Goal: Book appointment/travel/reservation

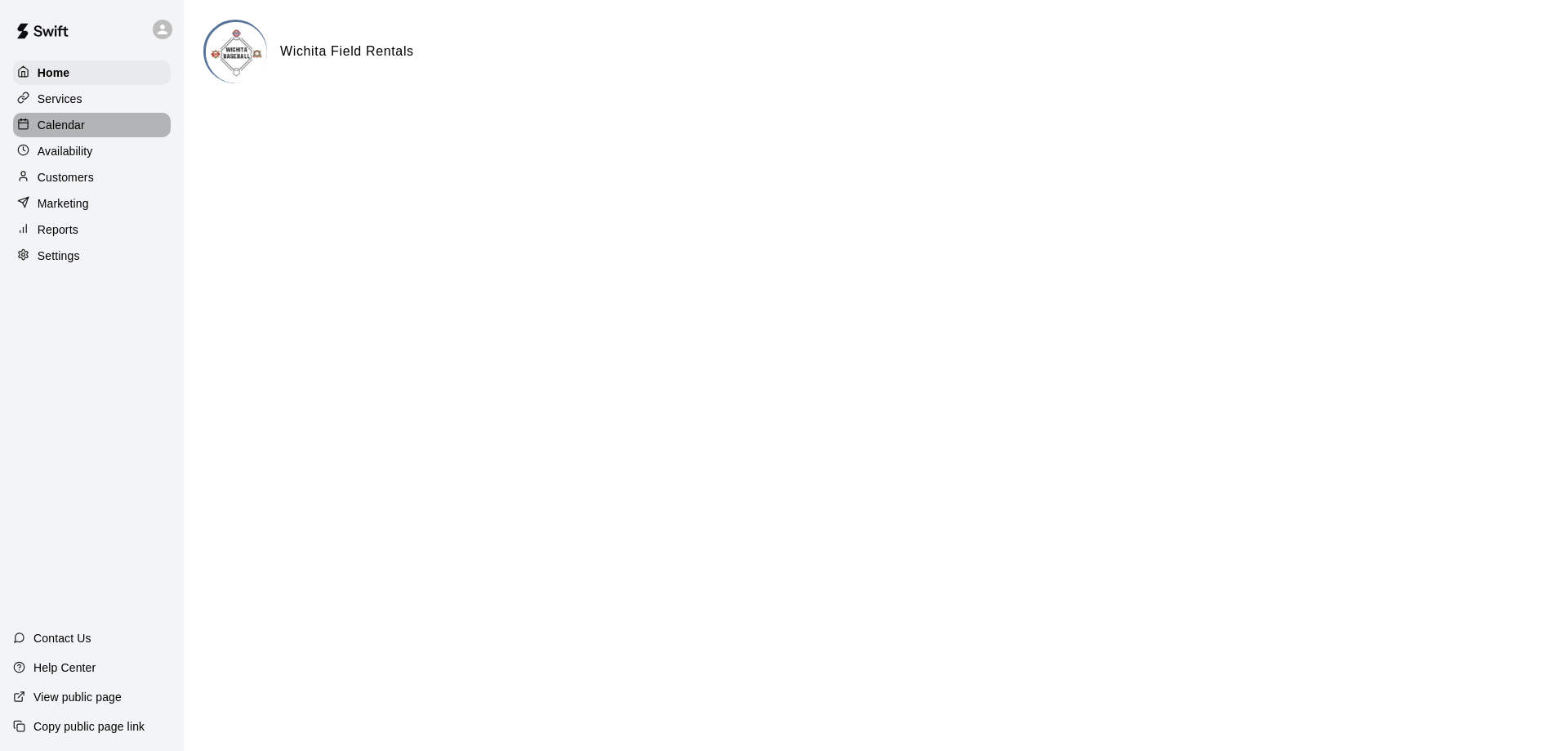
click at [107, 129] on div "Calendar" at bounding box center [92, 125] width 158 height 25
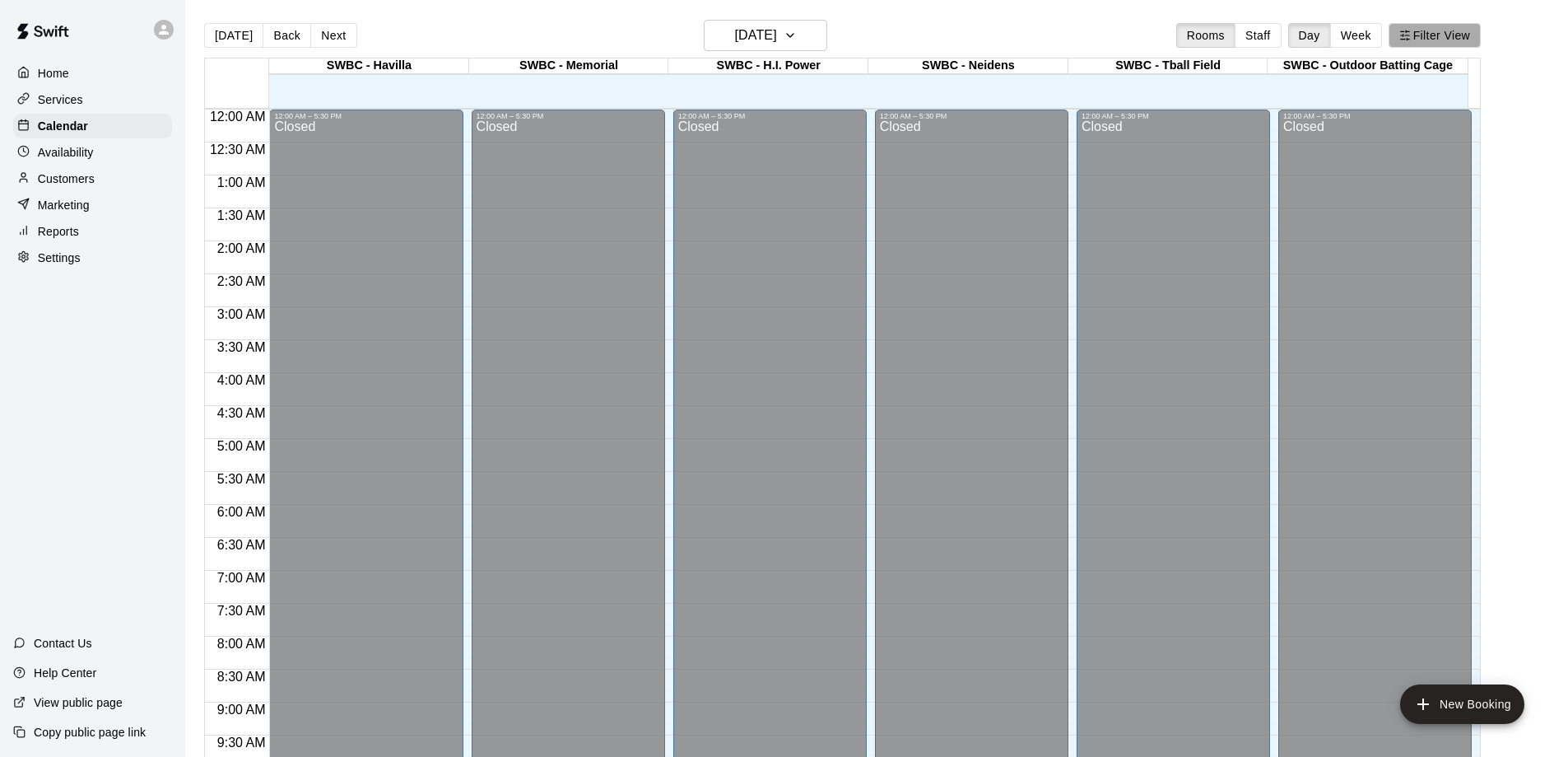
click at [1466, 37] on button "Filter View" at bounding box center [1435, 35] width 92 height 25
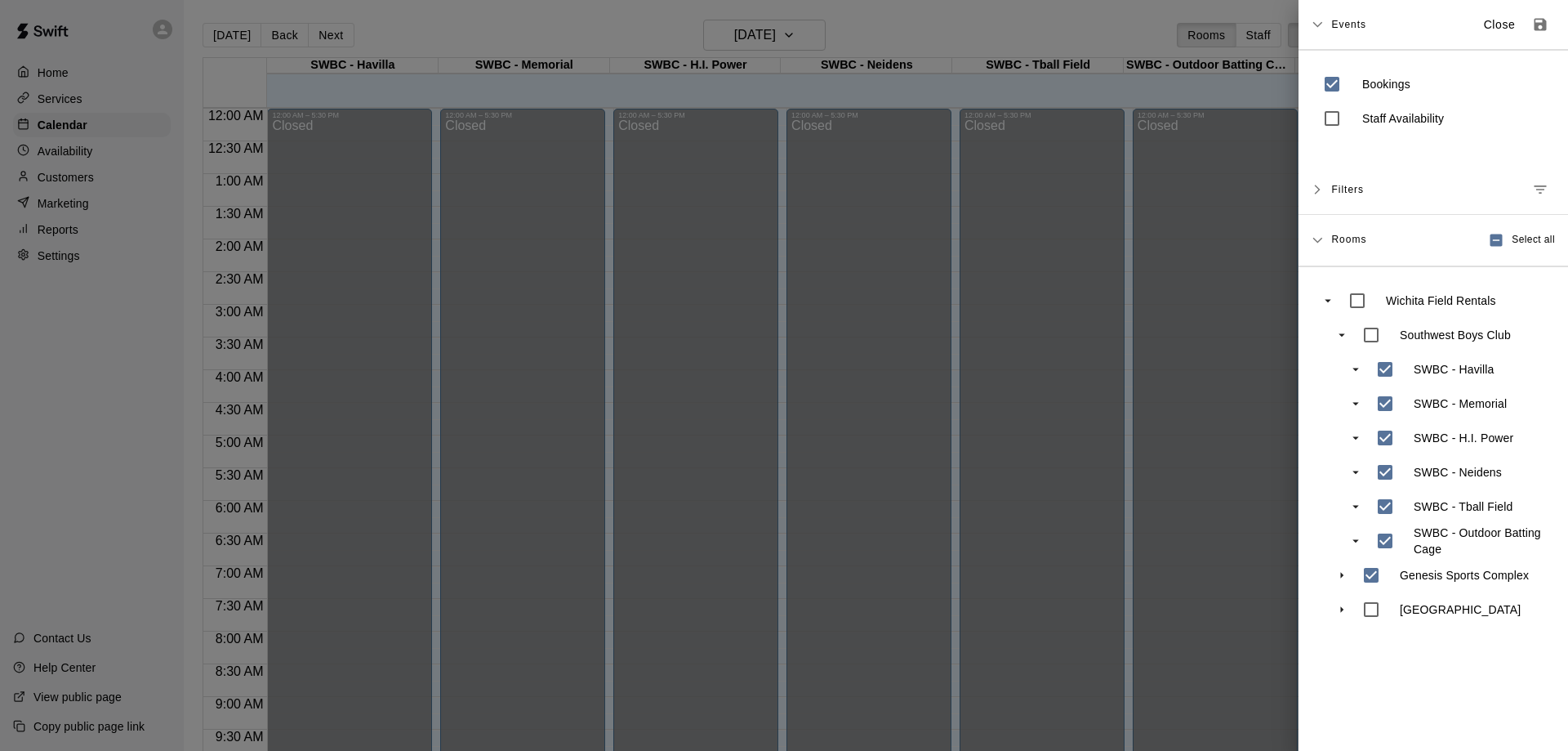
click at [1342, 579] on icon "swift facility view" at bounding box center [1342, 575] width 15 height 15
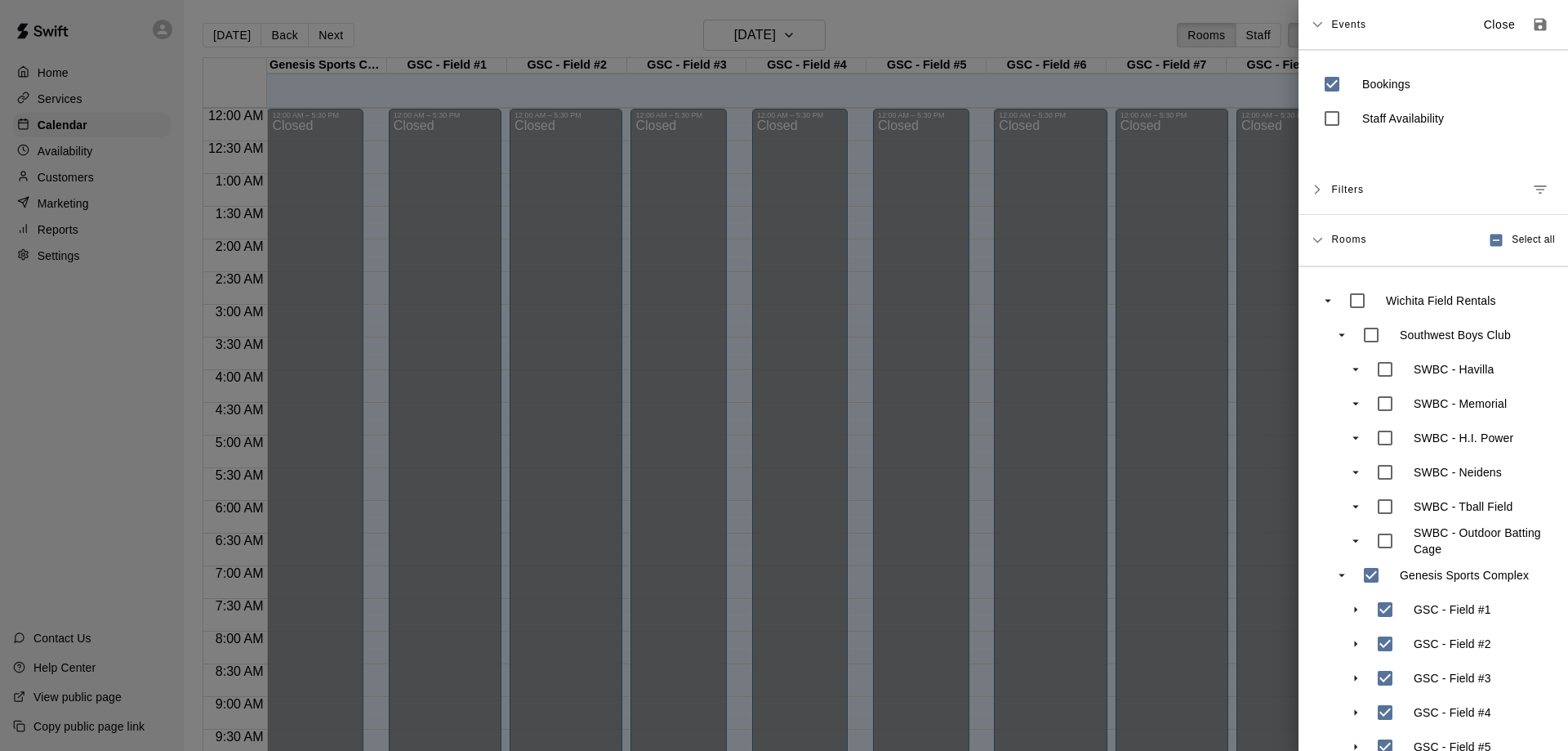
click at [1065, 97] on div at bounding box center [784, 375] width 1568 height 751
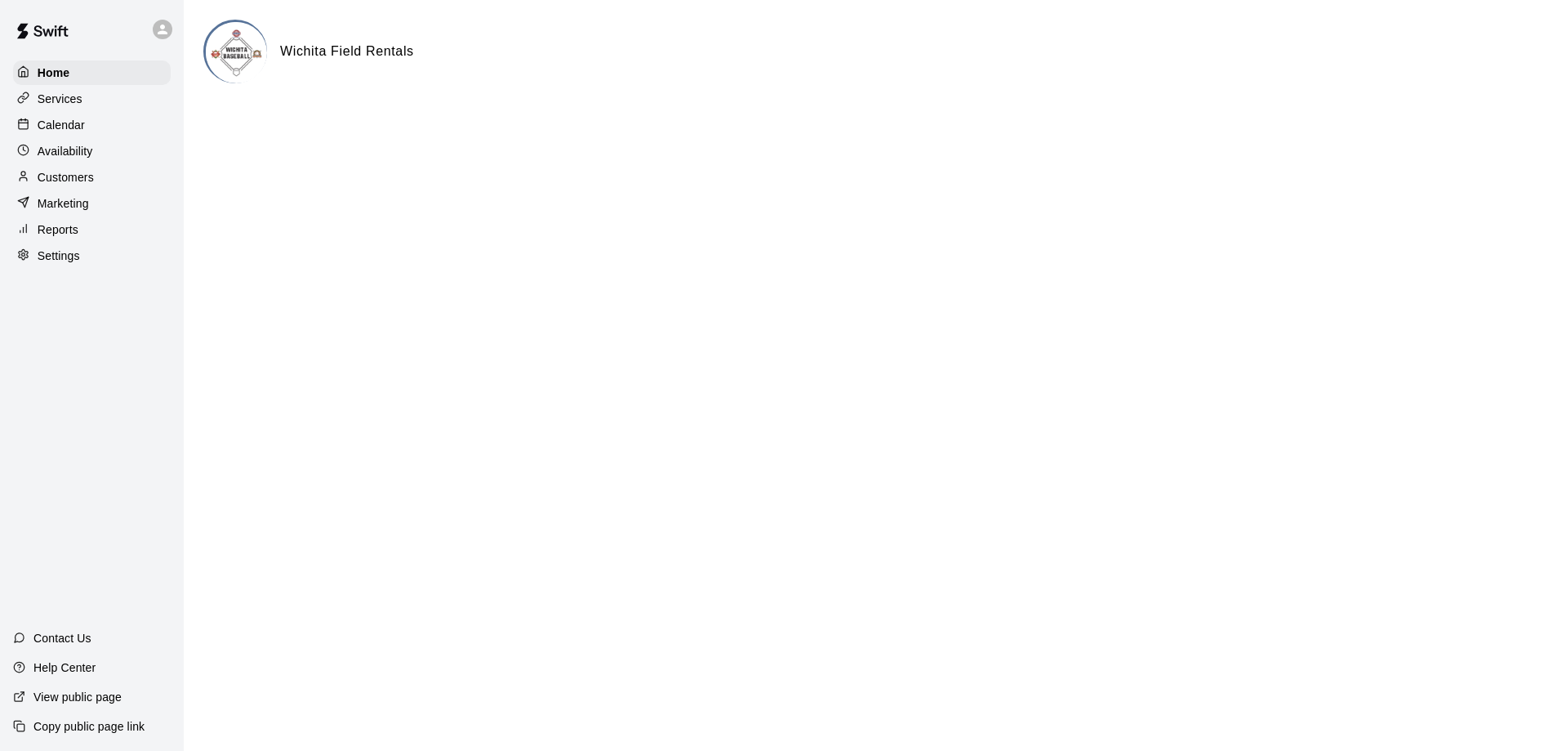
click at [110, 104] on div "Services" at bounding box center [92, 99] width 158 height 25
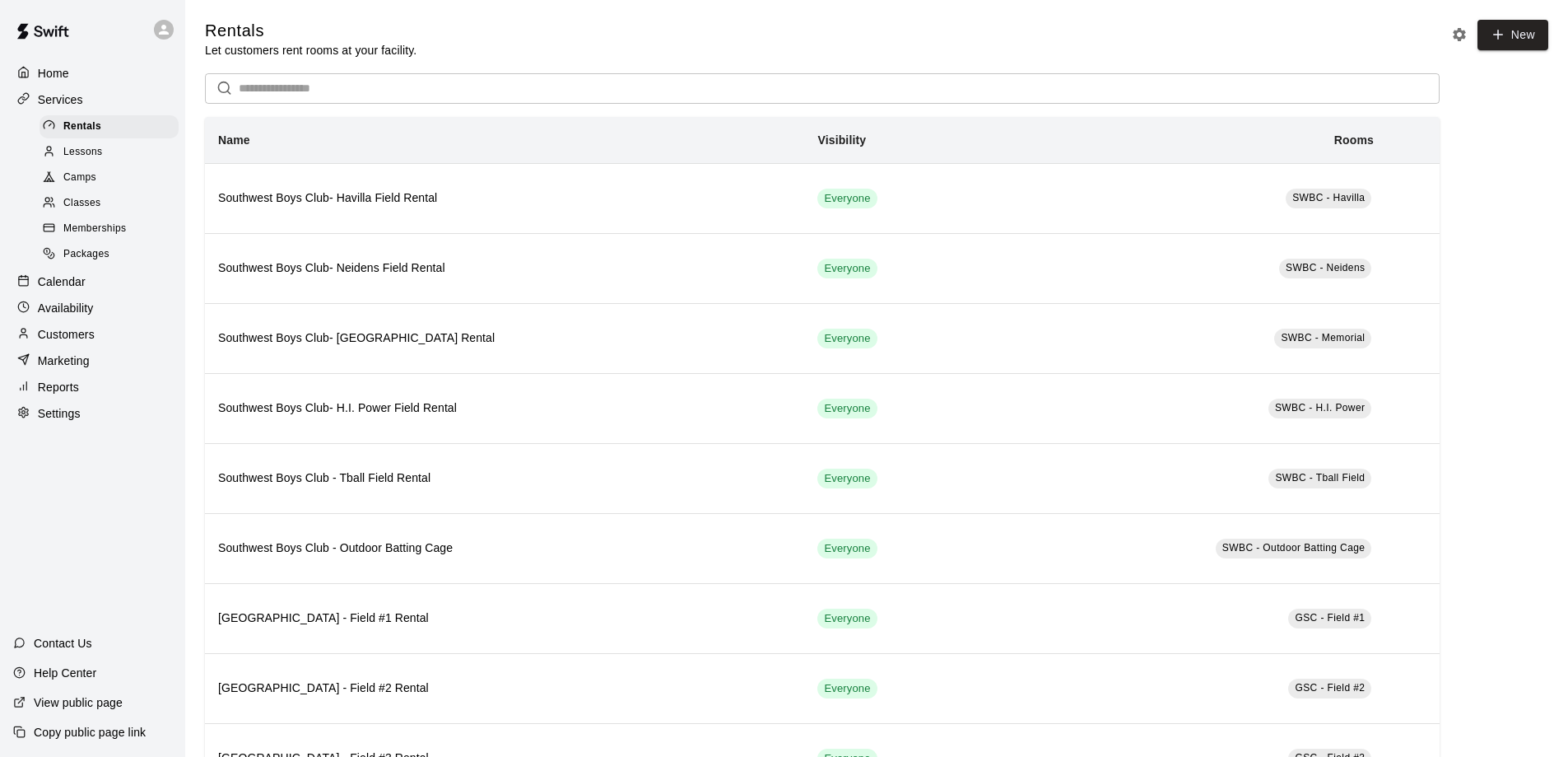
click at [76, 83] on div "Home" at bounding box center [92, 73] width 159 height 25
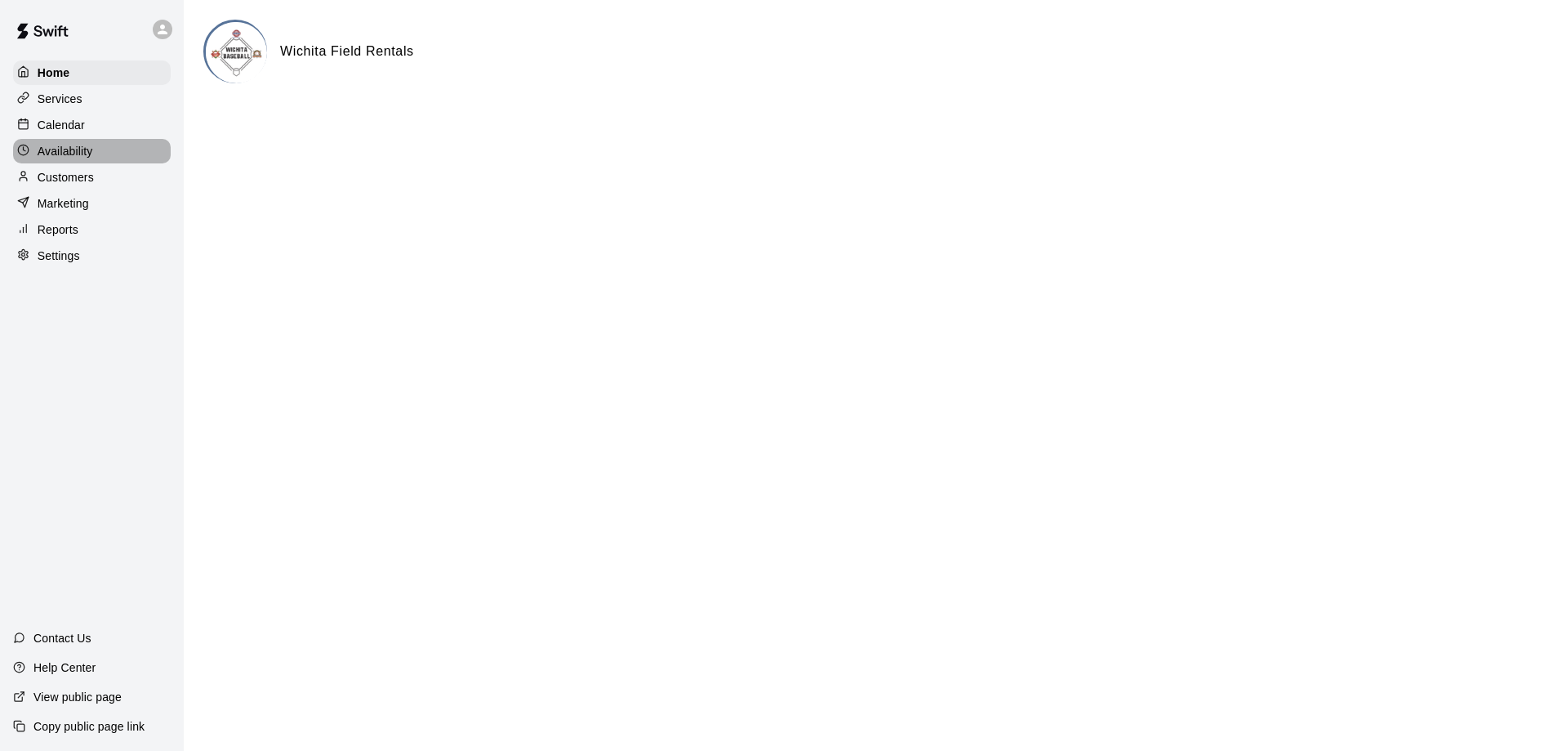
click at [112, 146] on div "Availability" at bounding box center [92, 151] width 158 height 25
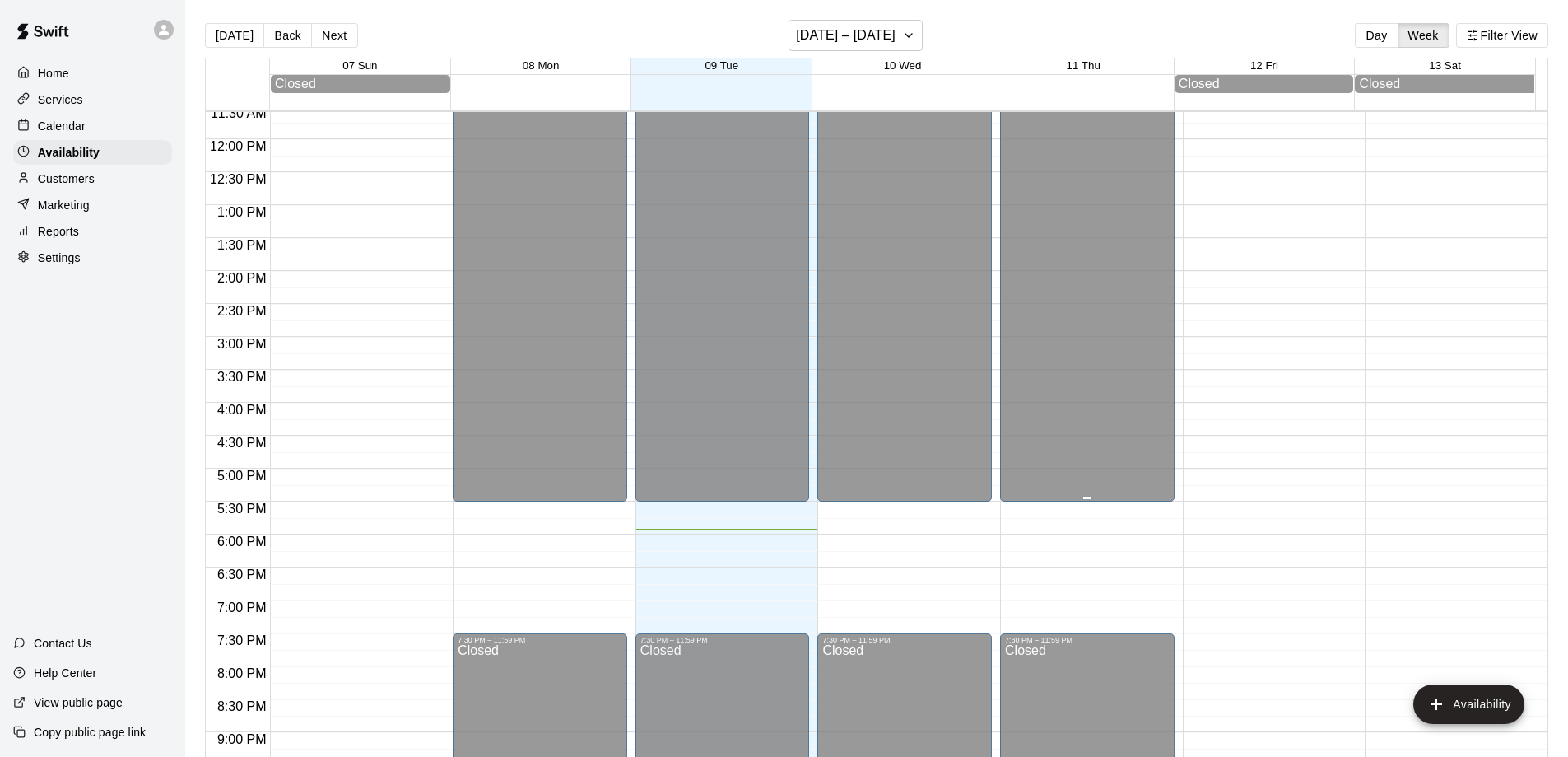
scroll to position [921, 0]
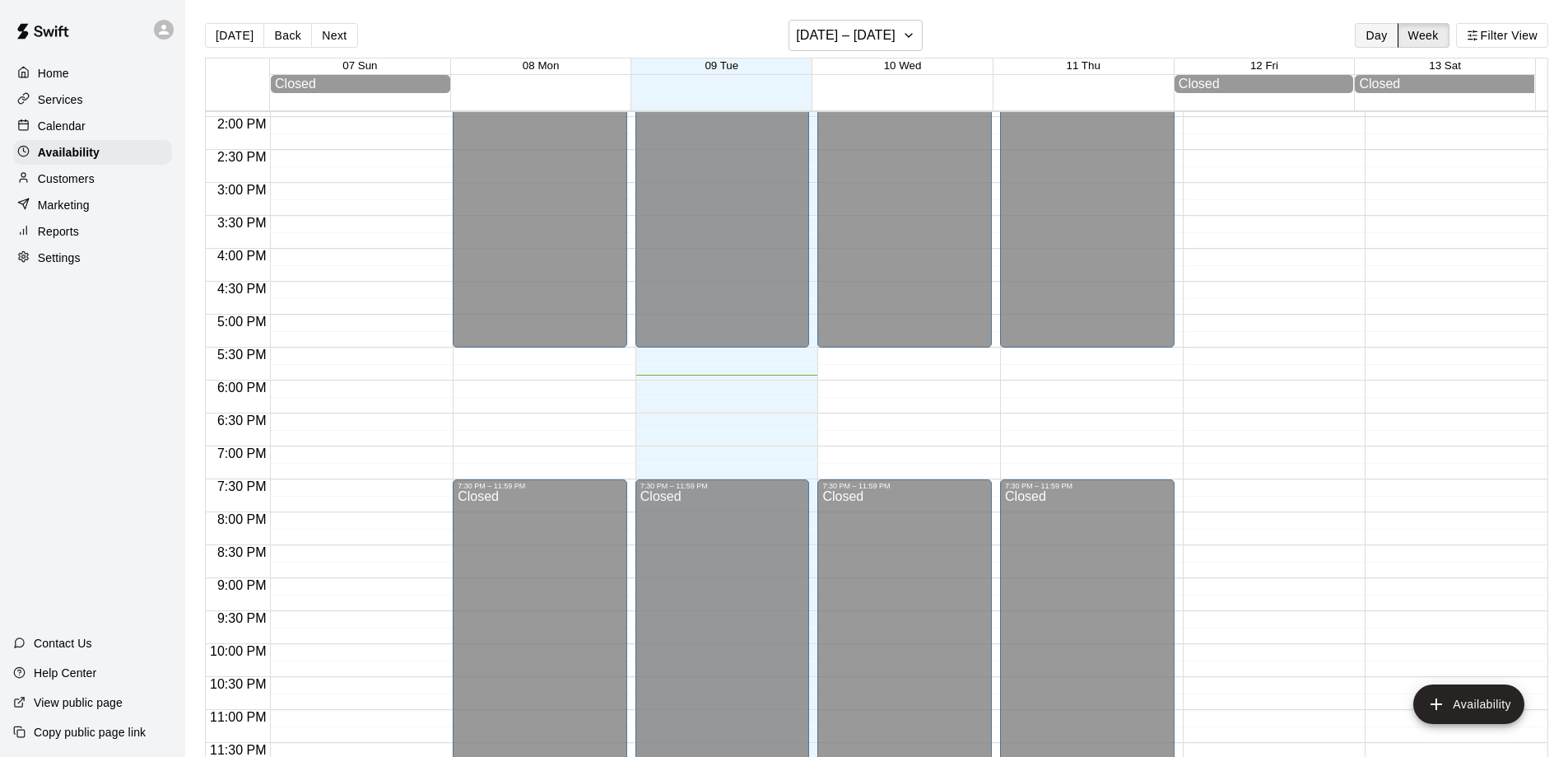
click at [1364, 37] on button "Day" at bounding box center [1376, 35] width 43 height 25
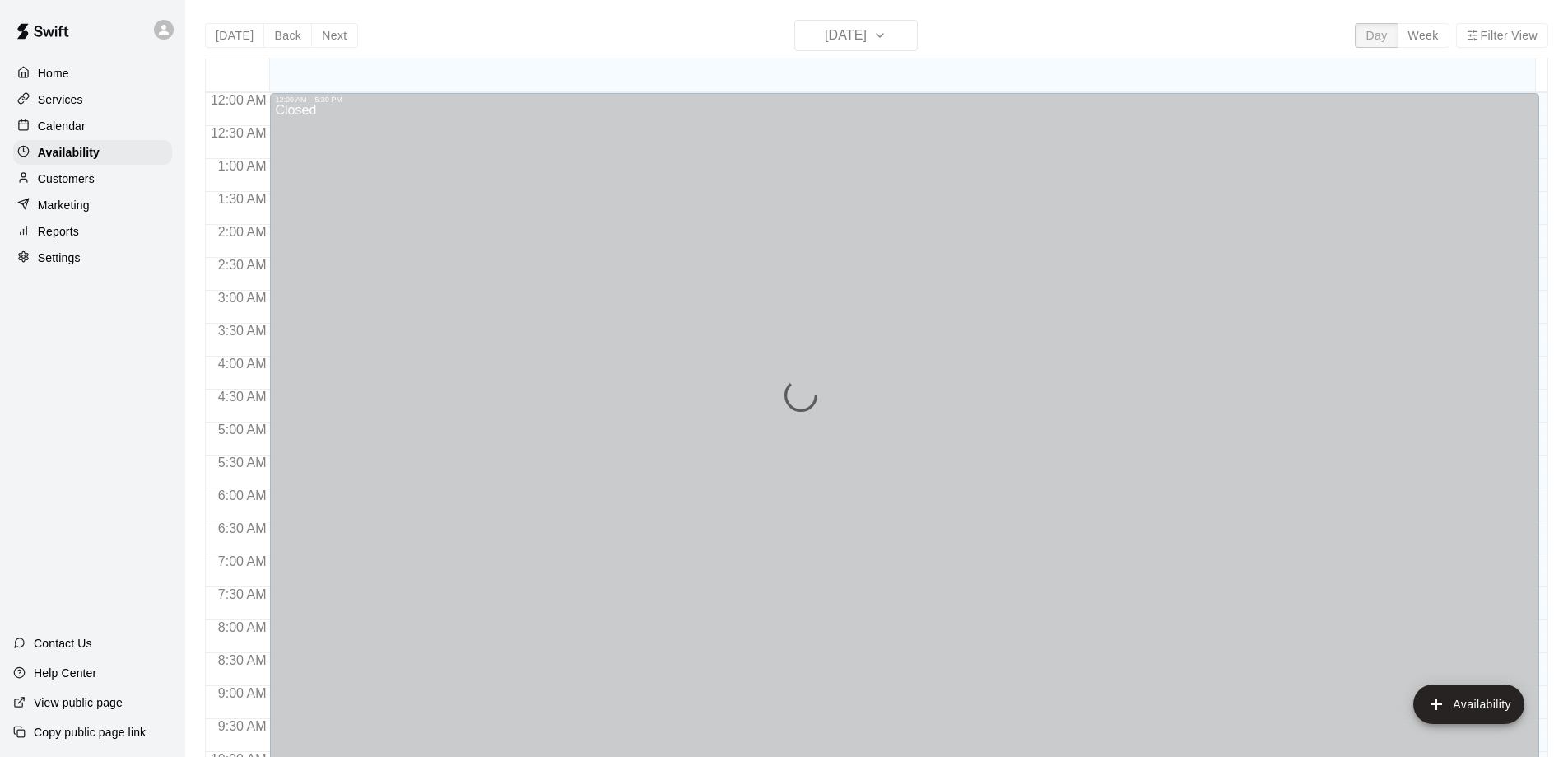
scroll to position [898, 0]
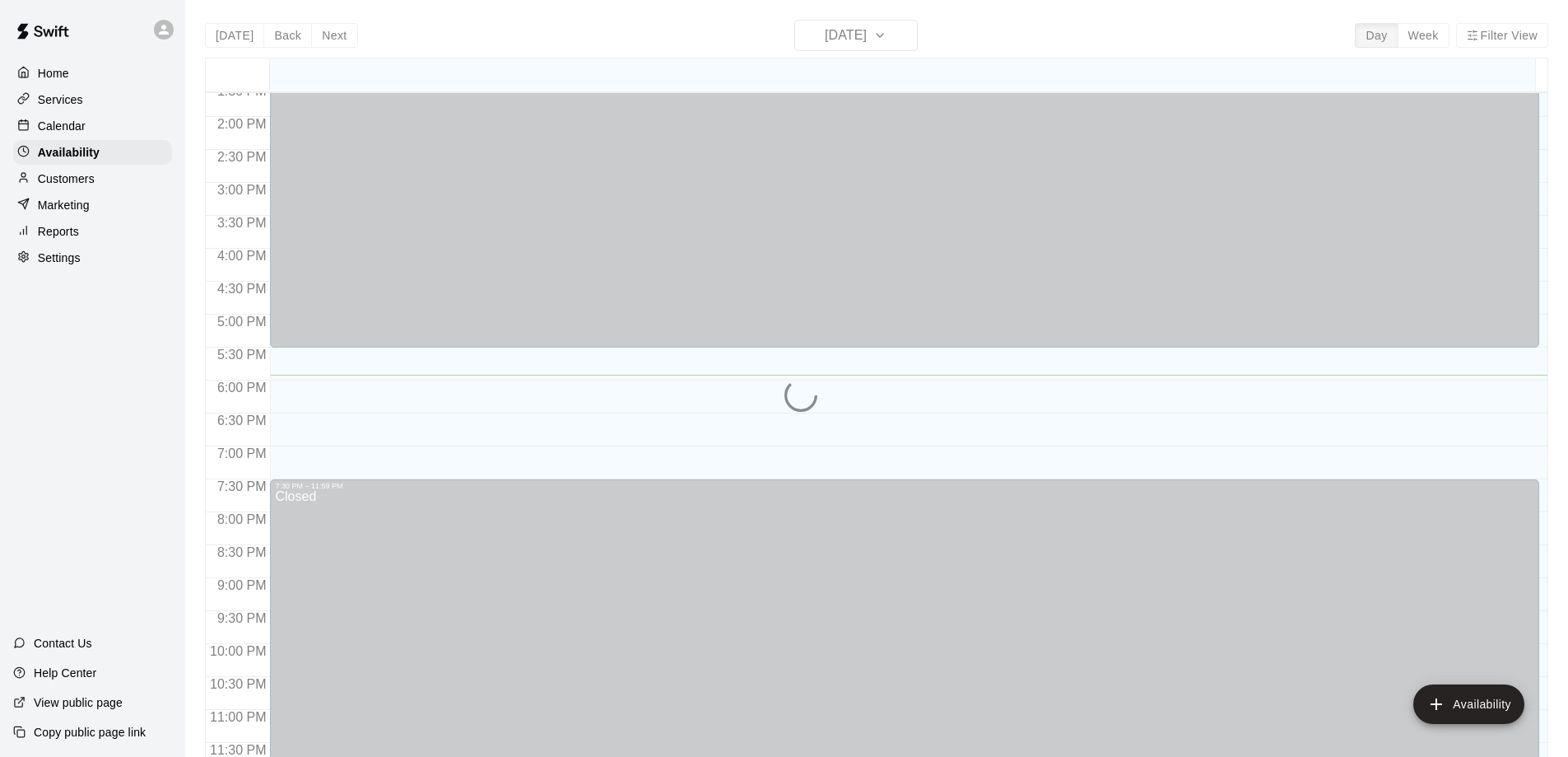
click at [884, 33] on div "[DATE] Back [DATE][DATE] Day Week Filter View 09 Tue 12:00 AM 12:30 AM 1:00 AM …" at bounding box center [876, 398] width 1343 height 757
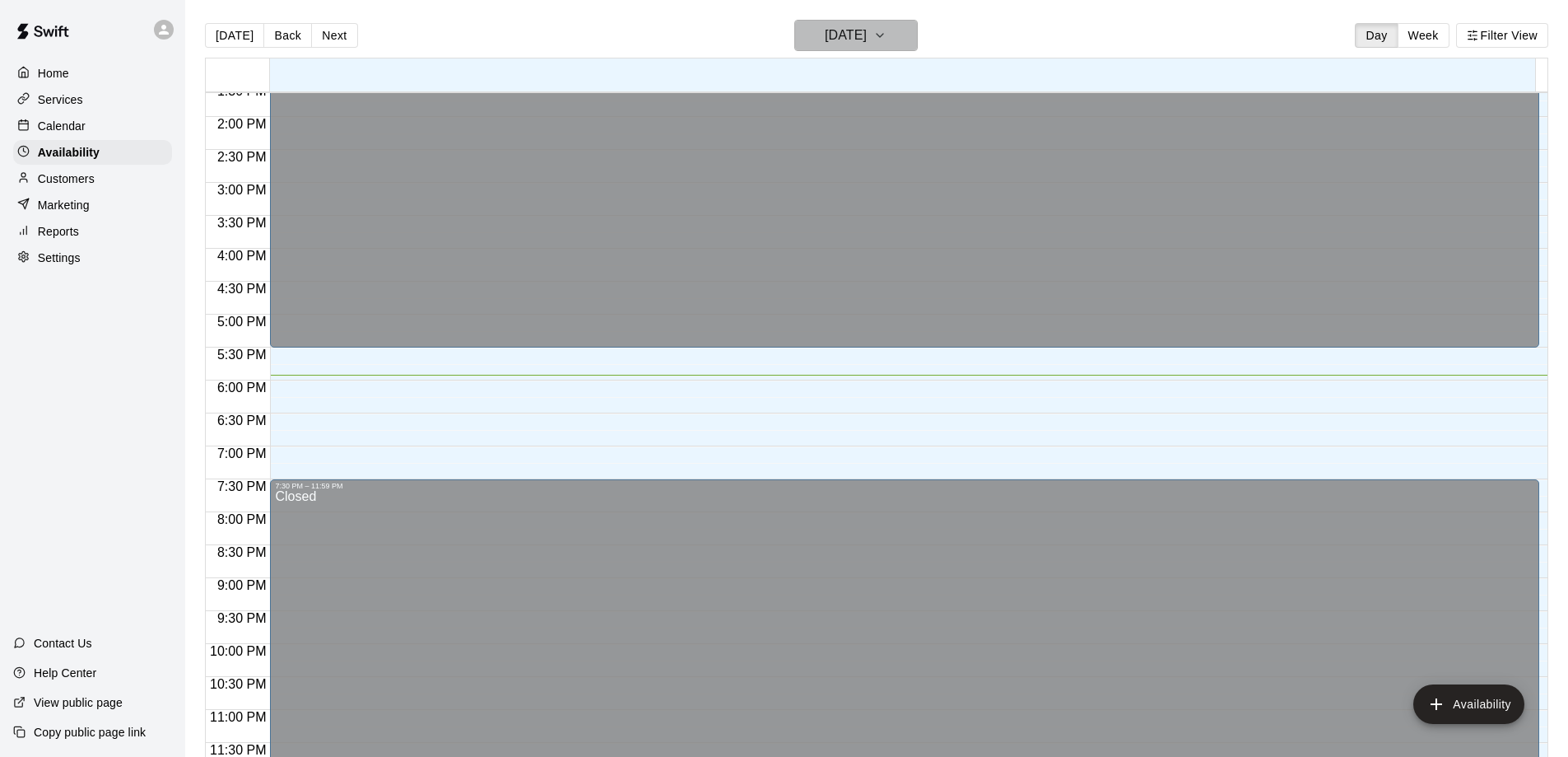
click at [894, 37] on button "[DATE]" at bounding box center [856, 35] width 124 height 31
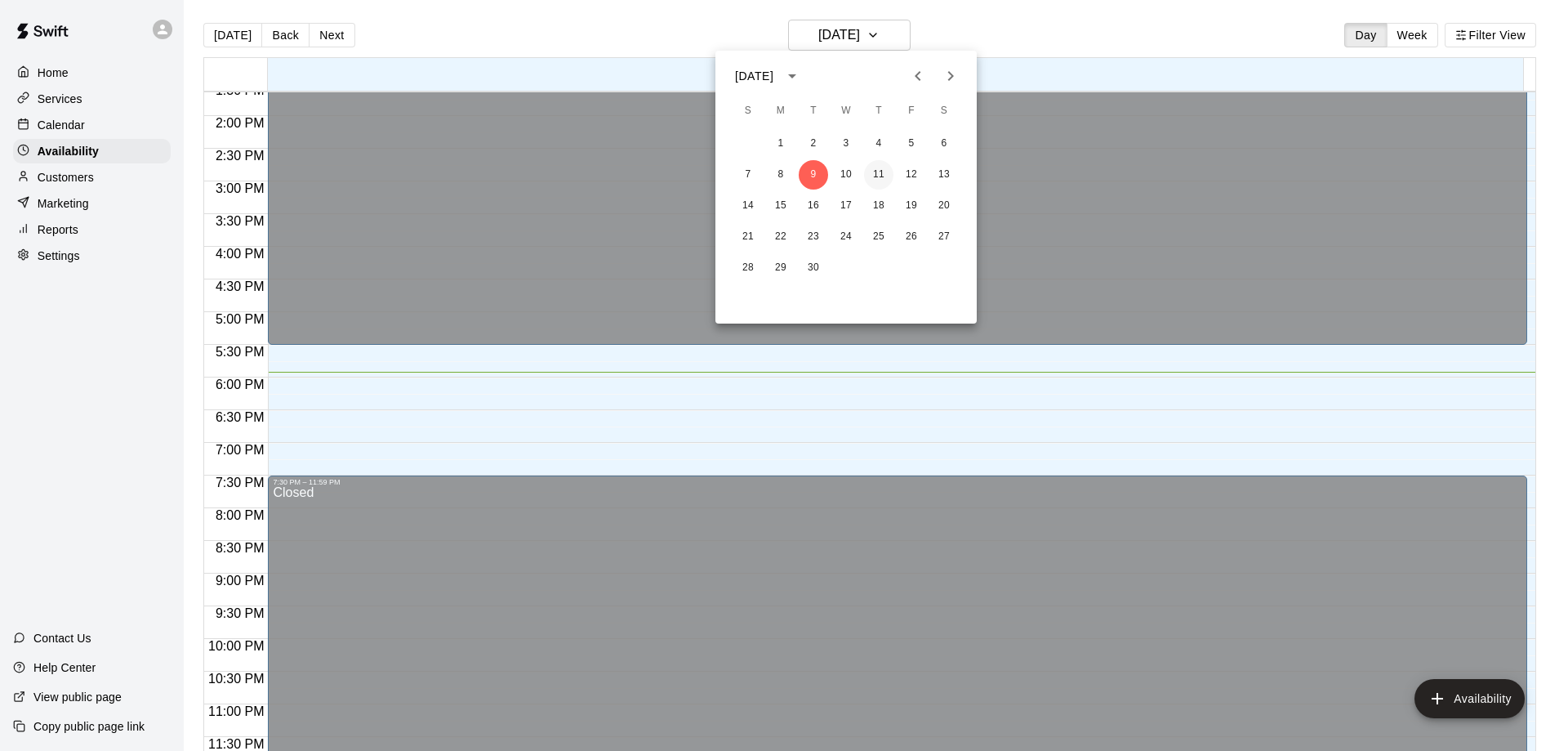
click at [880, 178] on button "11" at bounding box center [878, 174] width 29 height 29
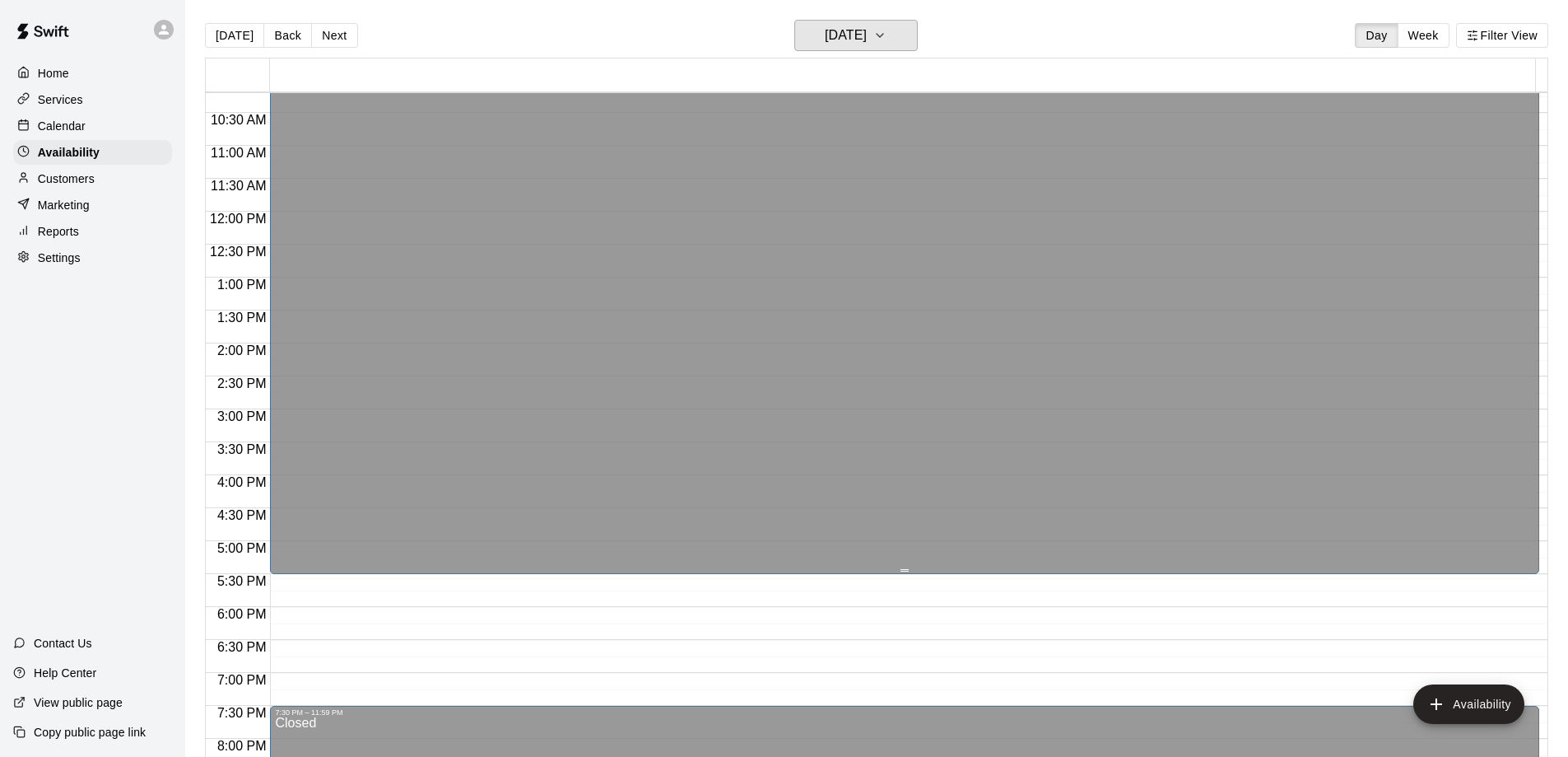
scroll to position [824, 0]
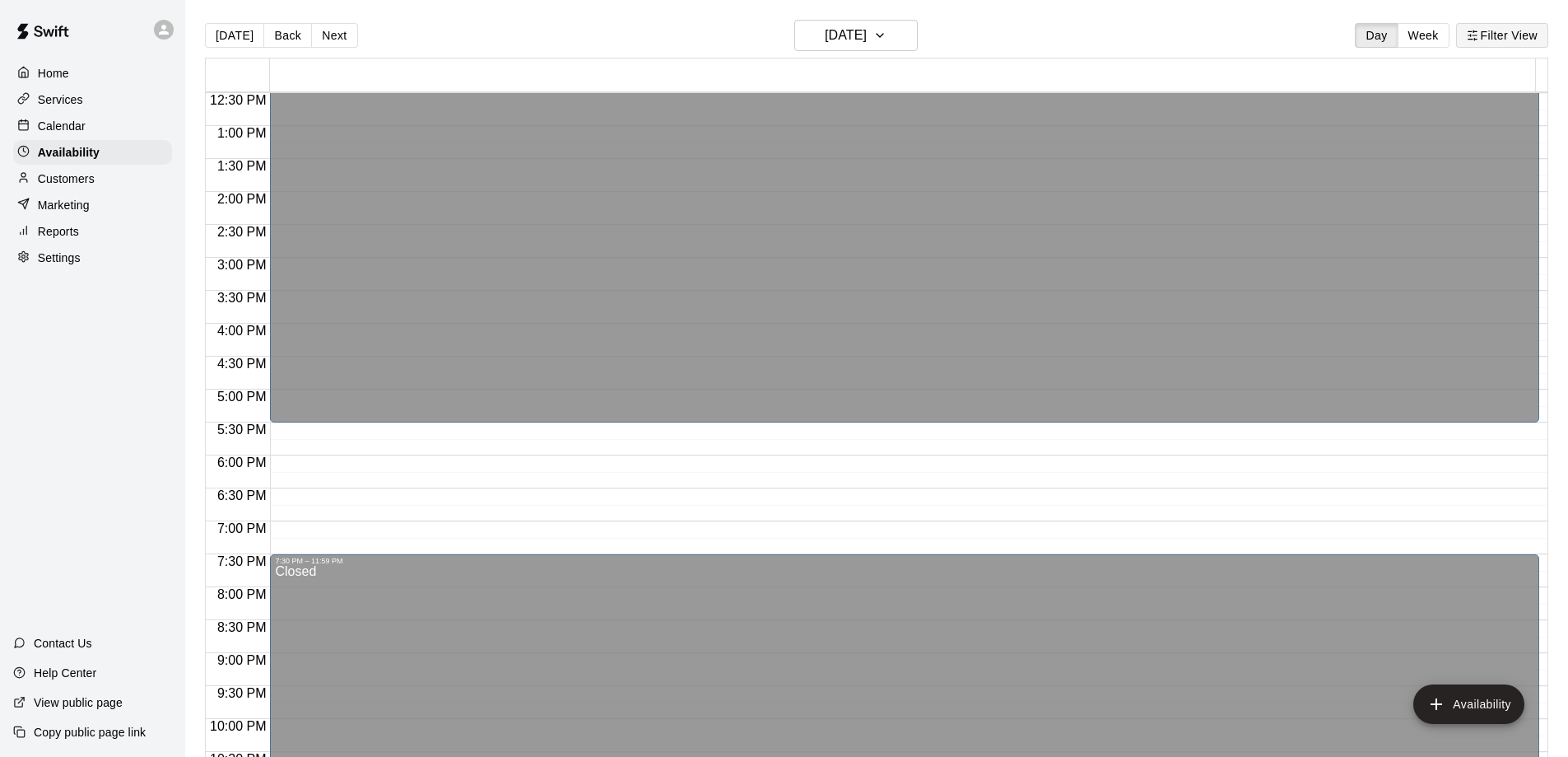
click at [1521, 40] on button "Filter View" at bounding box center [1502, 35] width 92 height 25
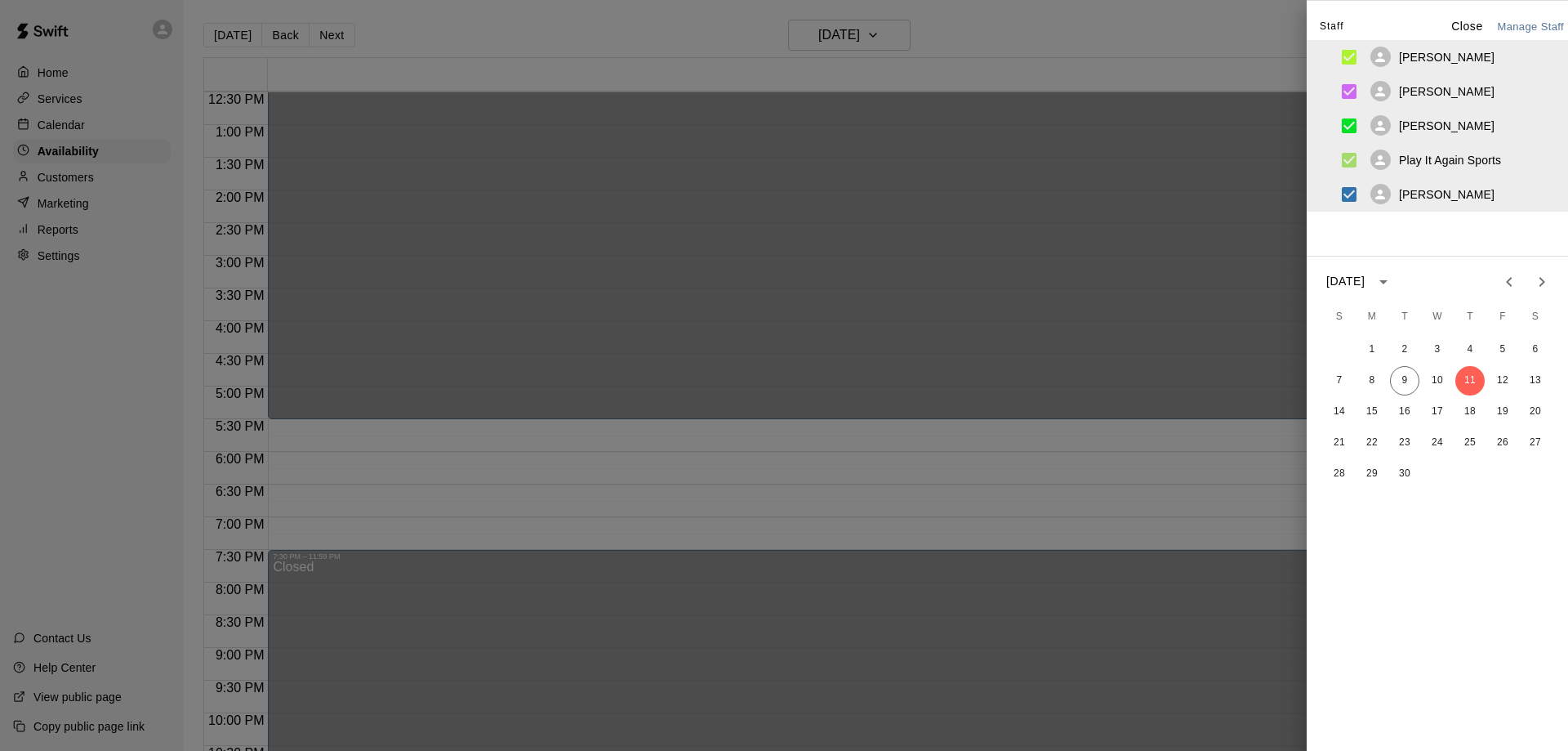
click at [1248, 40] on div at bounding box center [784, 375] width 1568 height 751
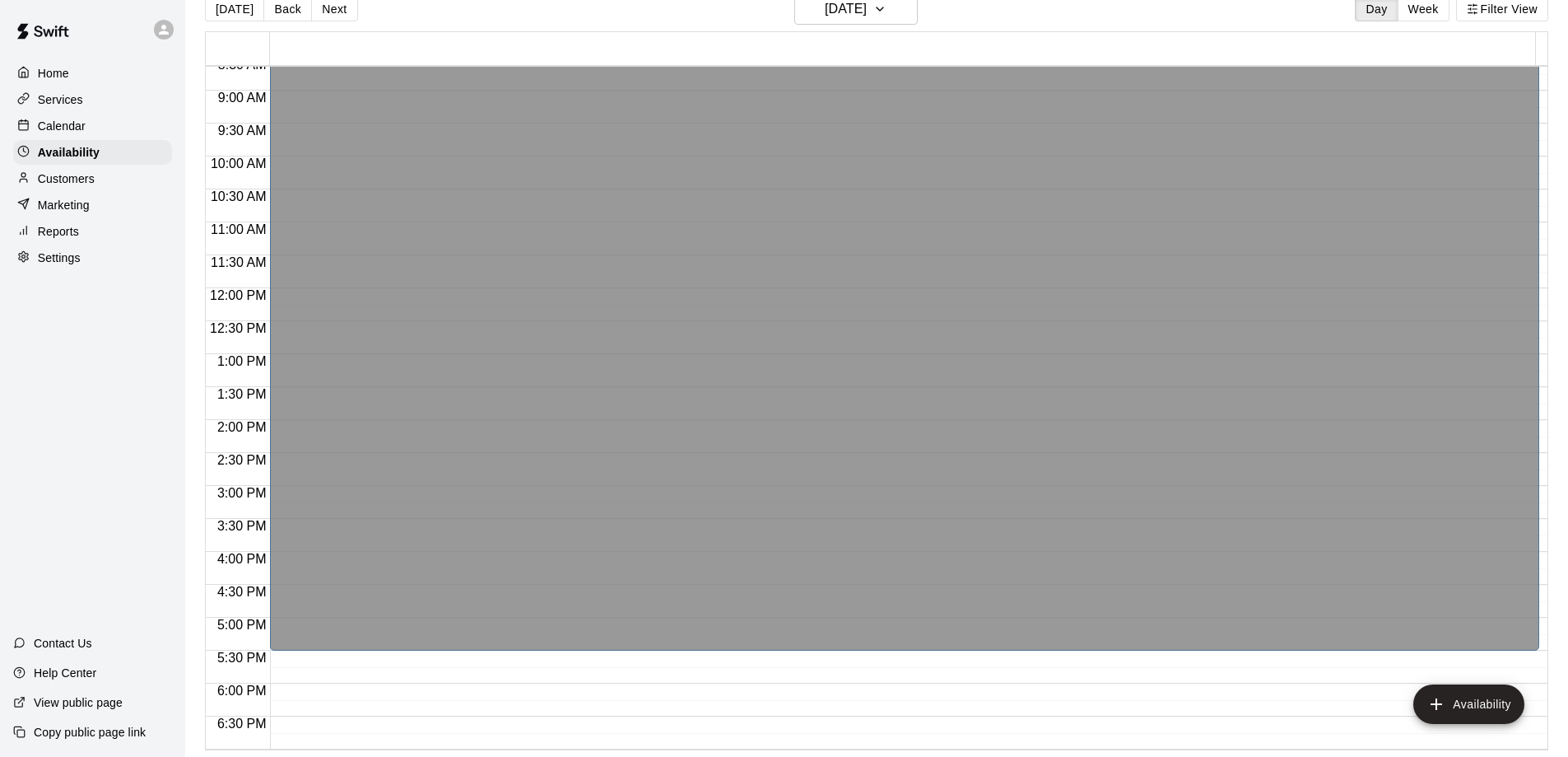
scroll to position [0, 0]
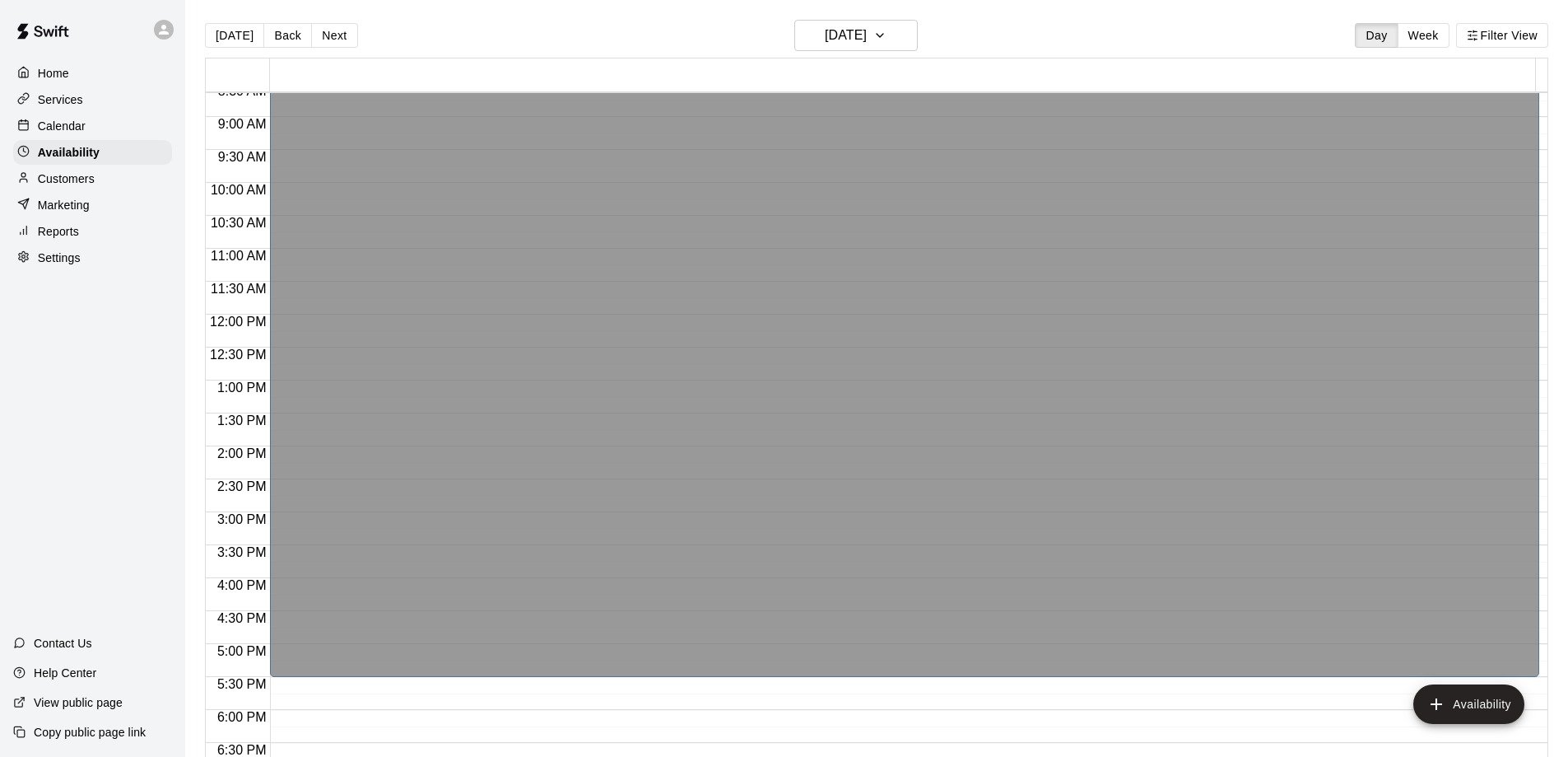
click at [90, 132] on div "Calendar" at bounding box center [92, 126] width 159 height 25
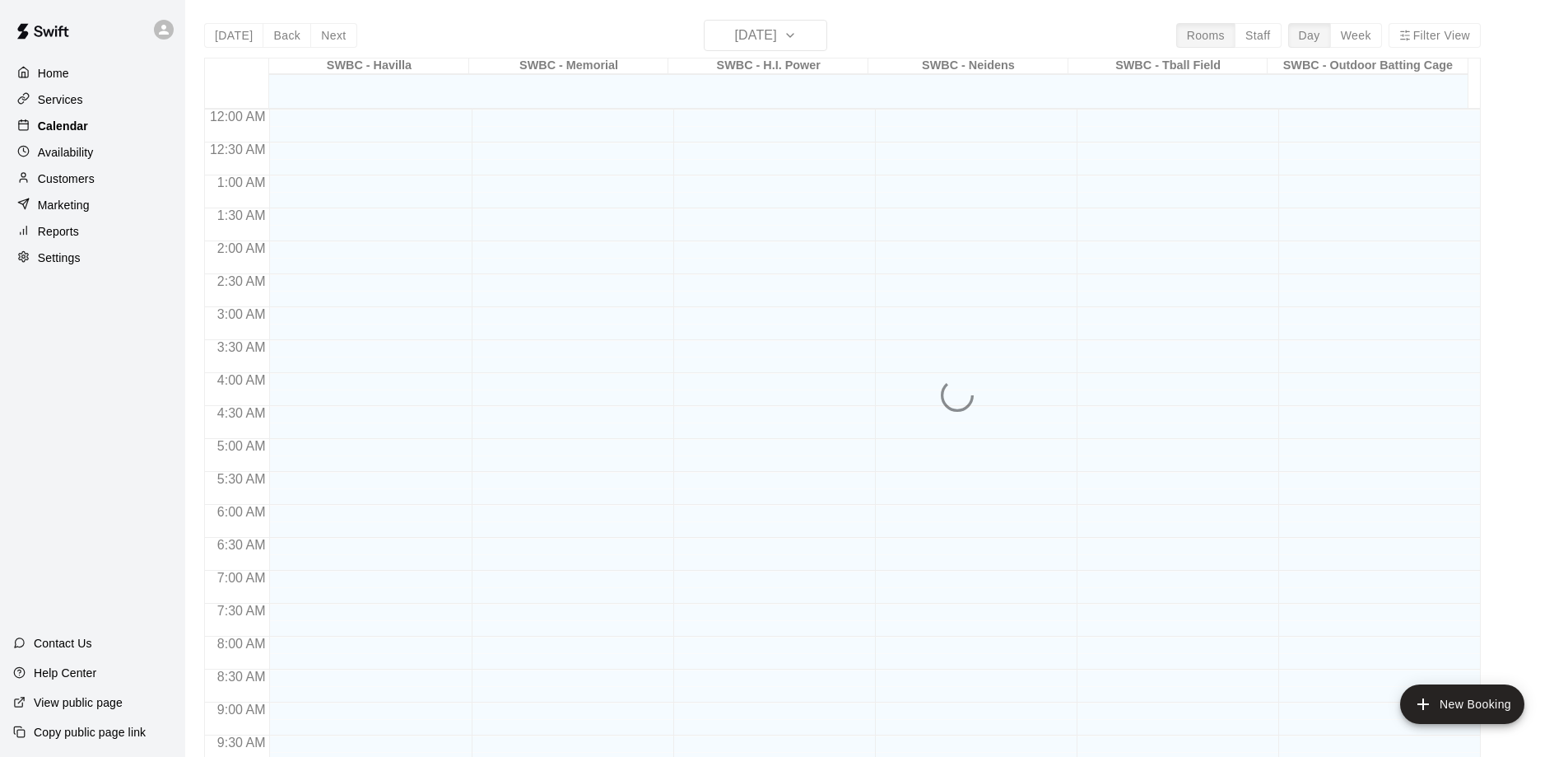
scroll to position [866, 0]
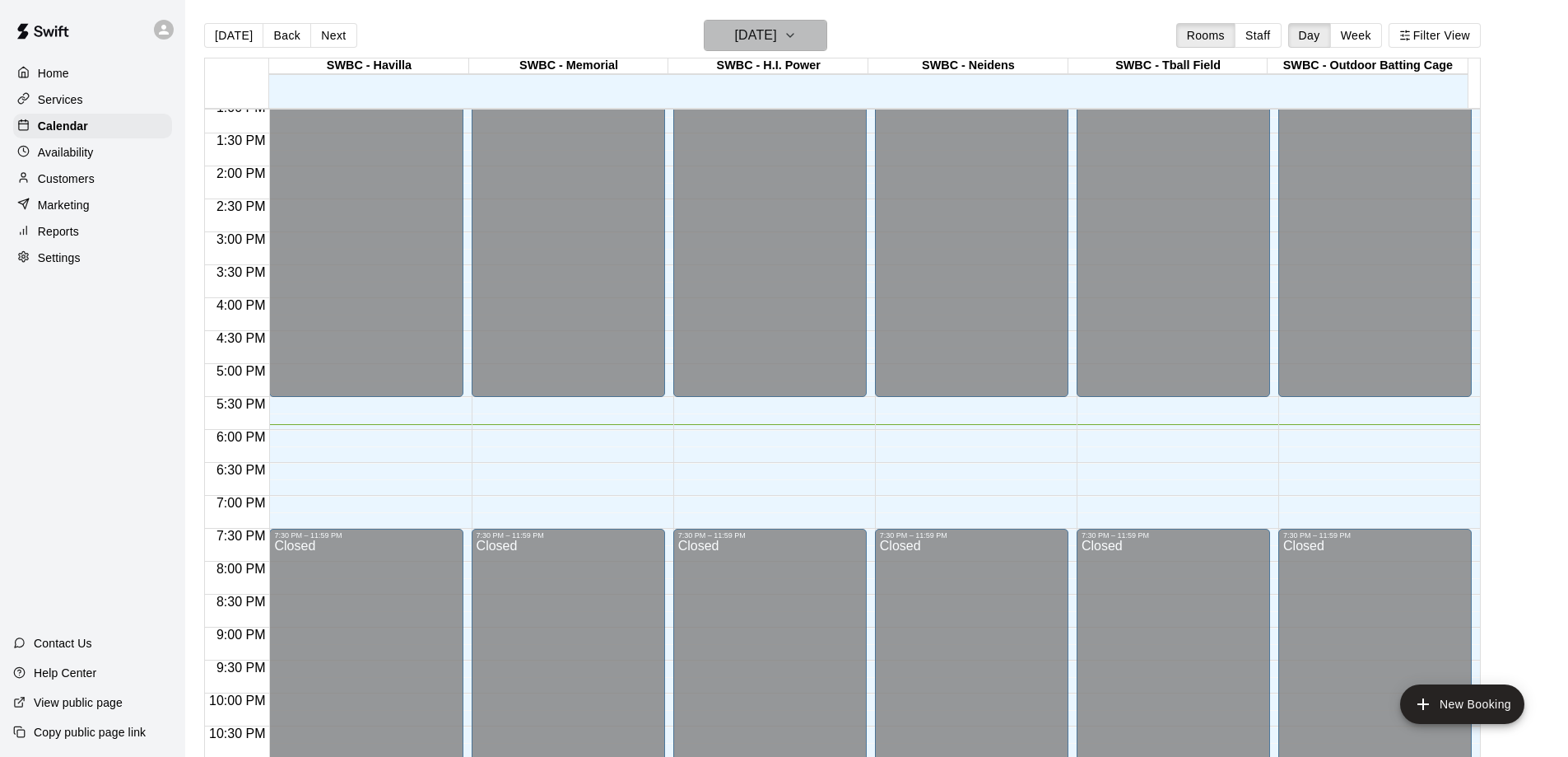
click at [777, 38] on h6 "[DATE]" at bounding box center [756, 35] width 42 height 23
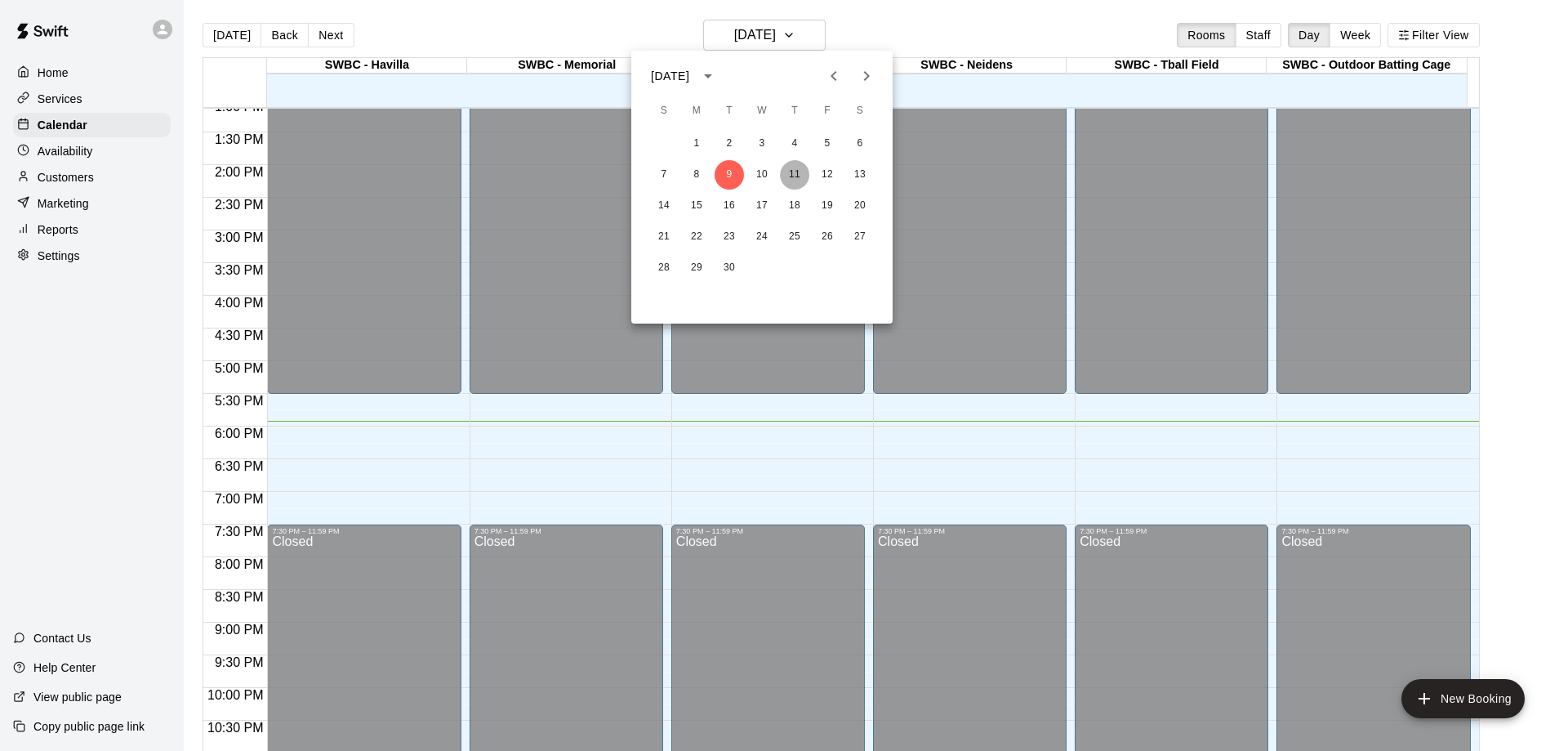
click at [799, 178] on button "11" at bounding box center [794, 174] width 29 height 29
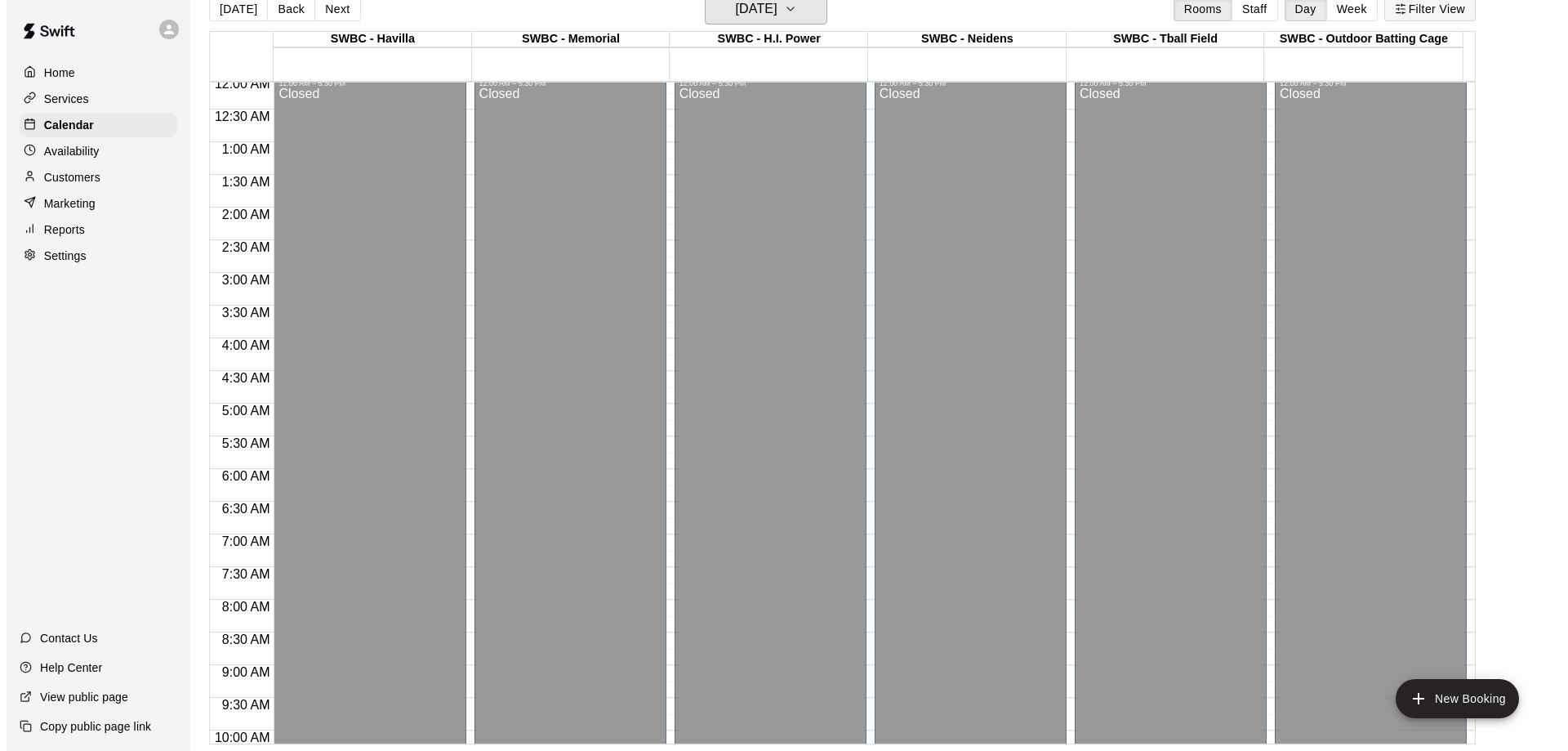
scroll to position [0, 0]
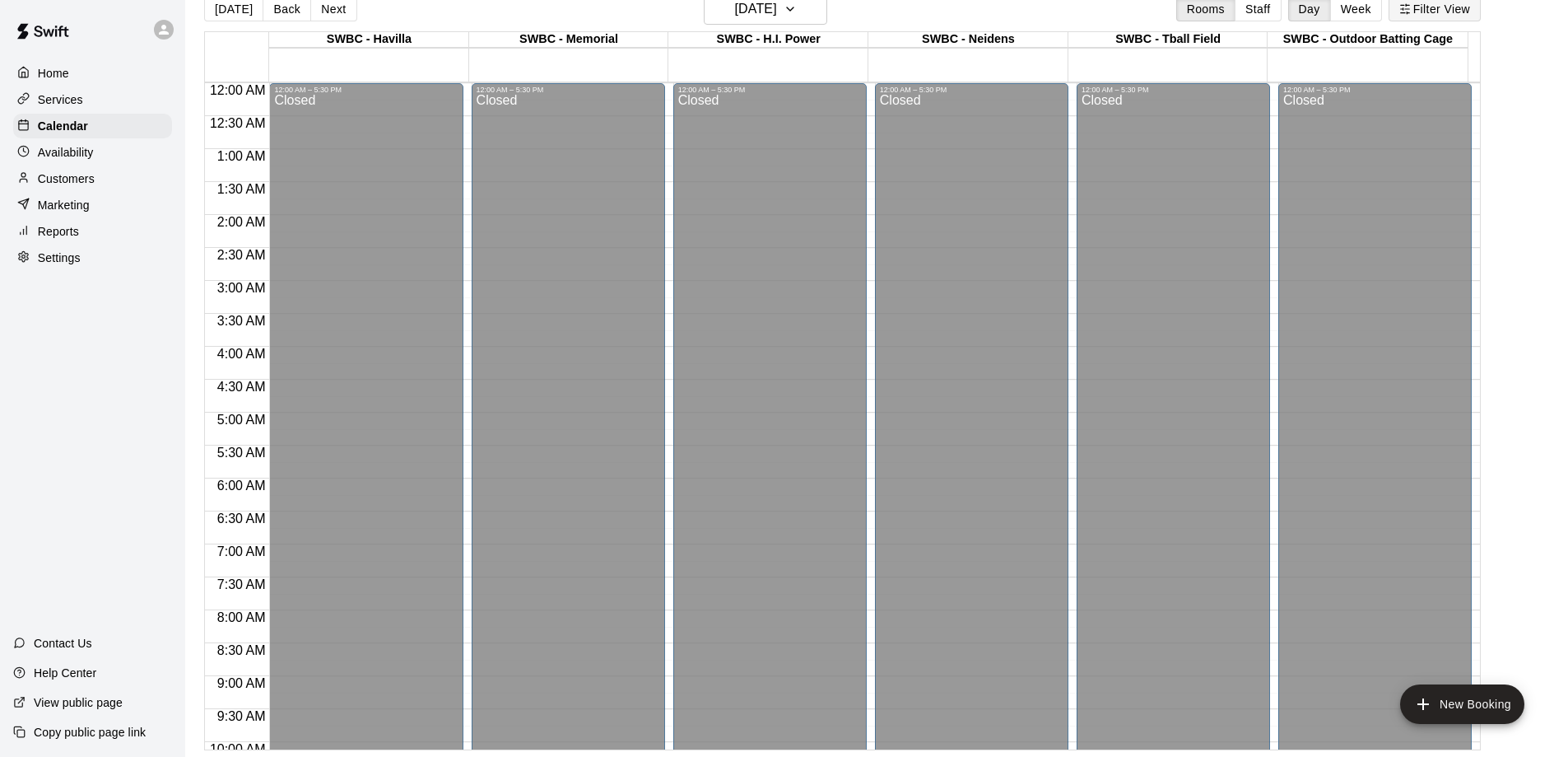
click at [1461, 10] on button "Filter View" at bounding box center [1435, 10] width 92 height 25
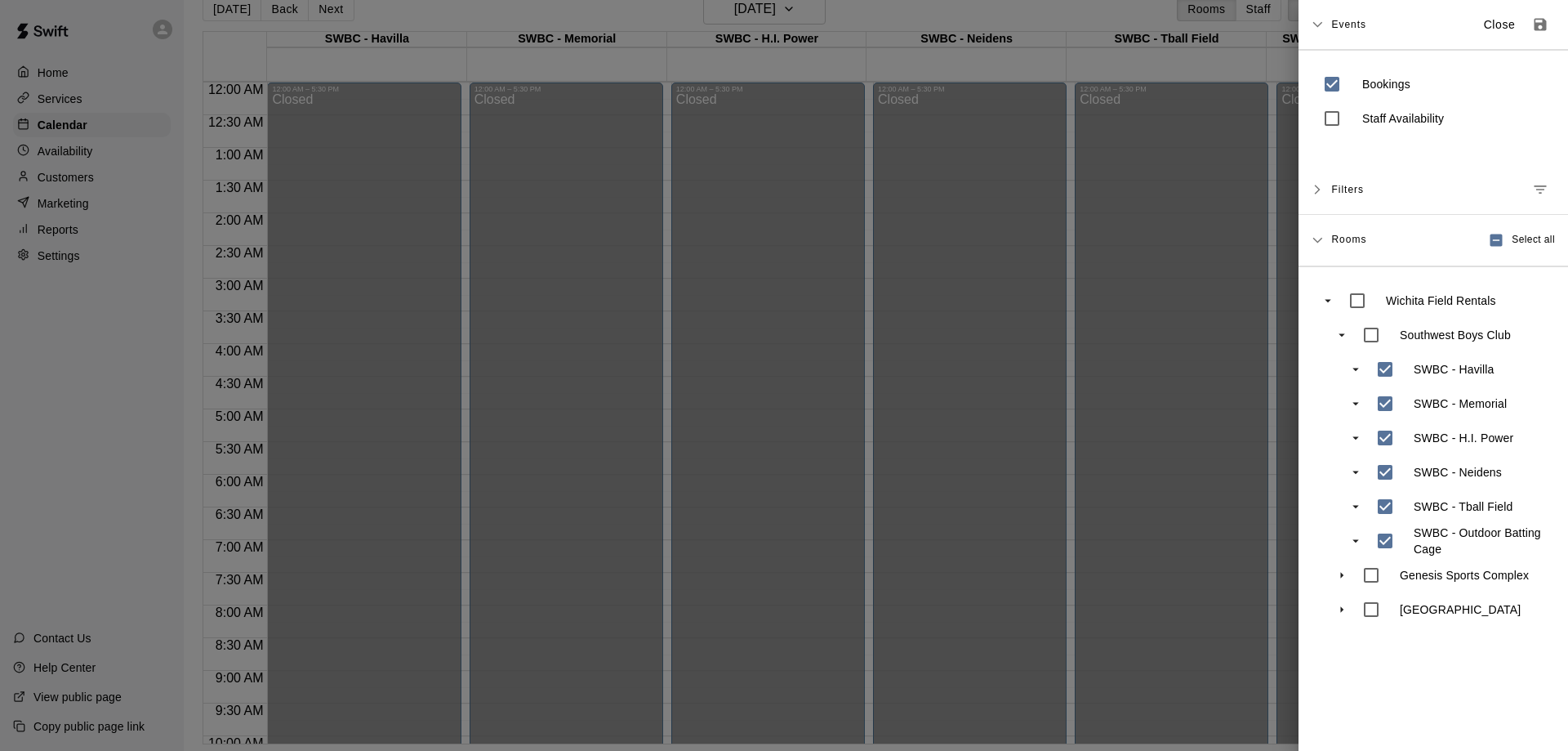
click at [1342, 608] on icon "swift facility view" at bounding box center [1341, 609] width 3 height 7
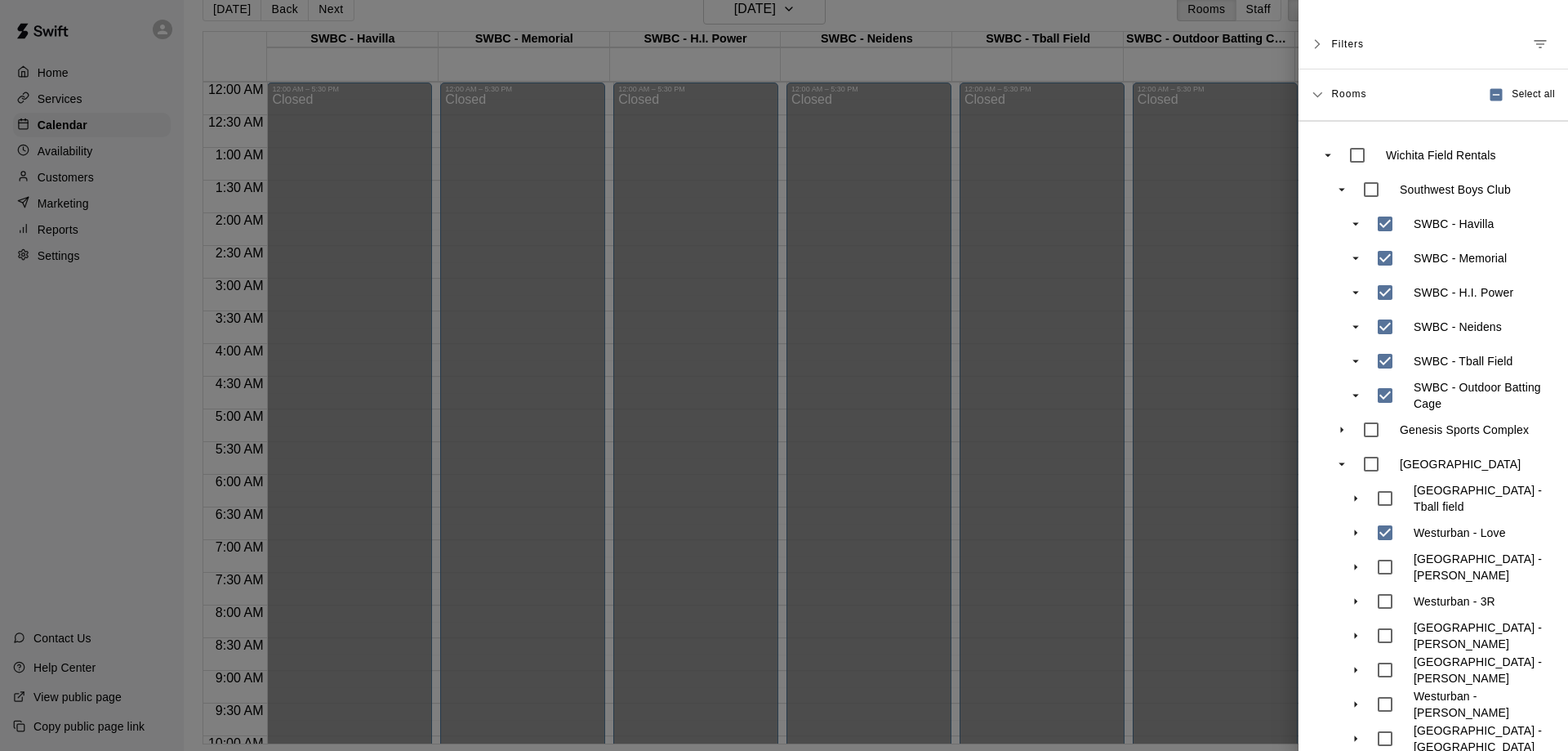
scroll to position [81, 0]
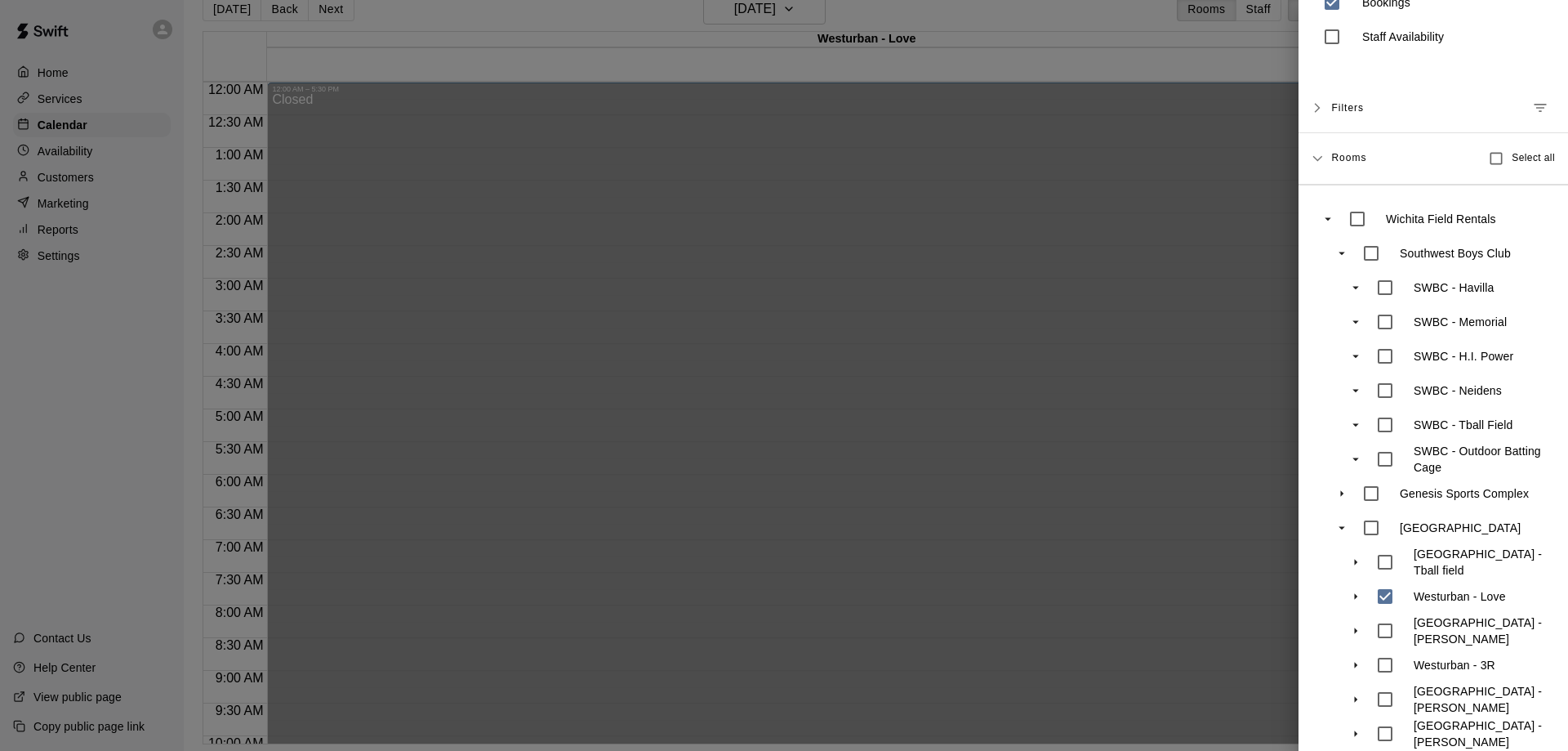
click at [969, 273] on div at bounding box center [784, 375] width 1568 height 751
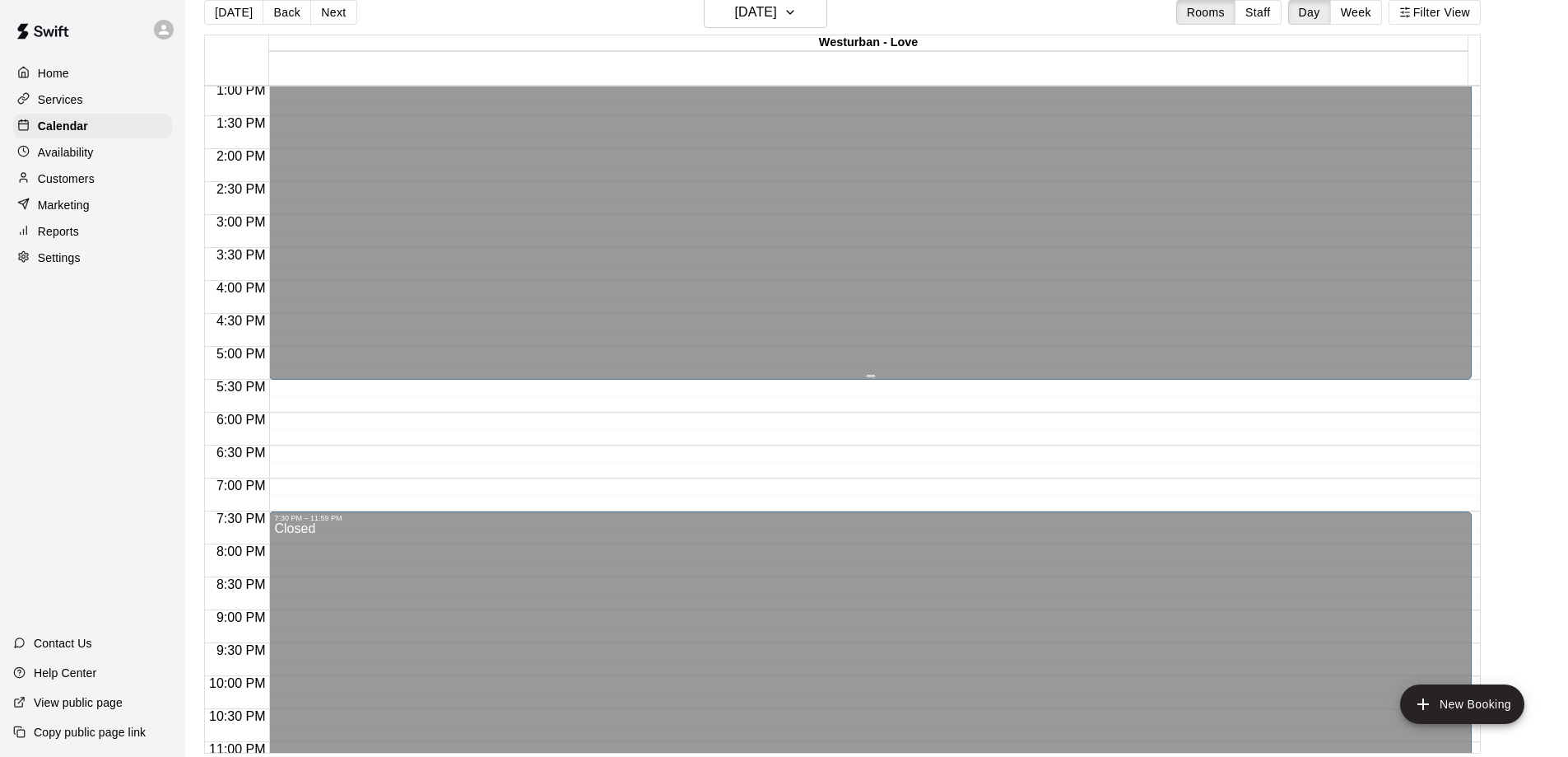
scroll to position [834, 0]
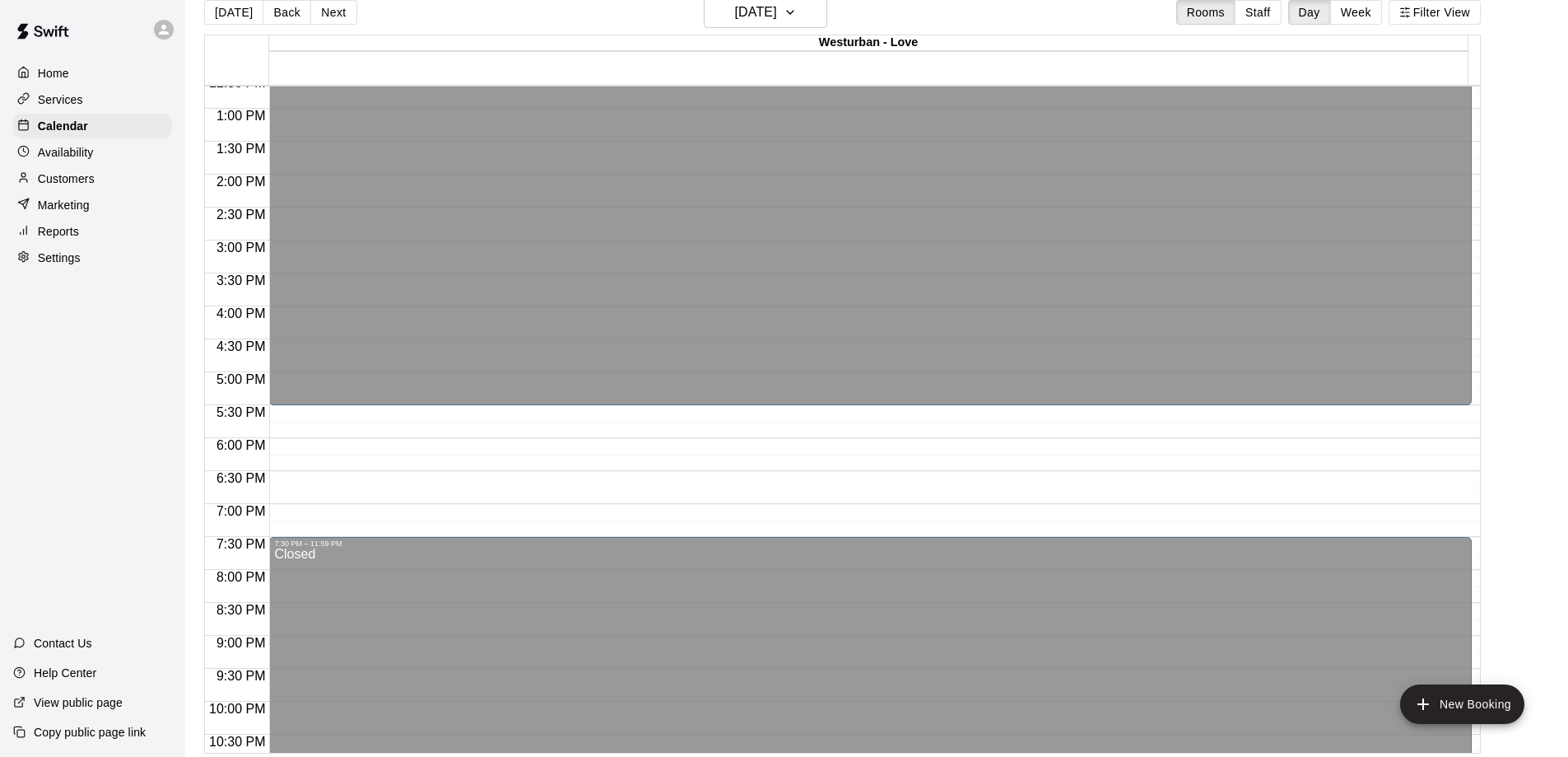
click at [97, 177] on div "Customers" at bounding box center [92, 179] width 159 height 25
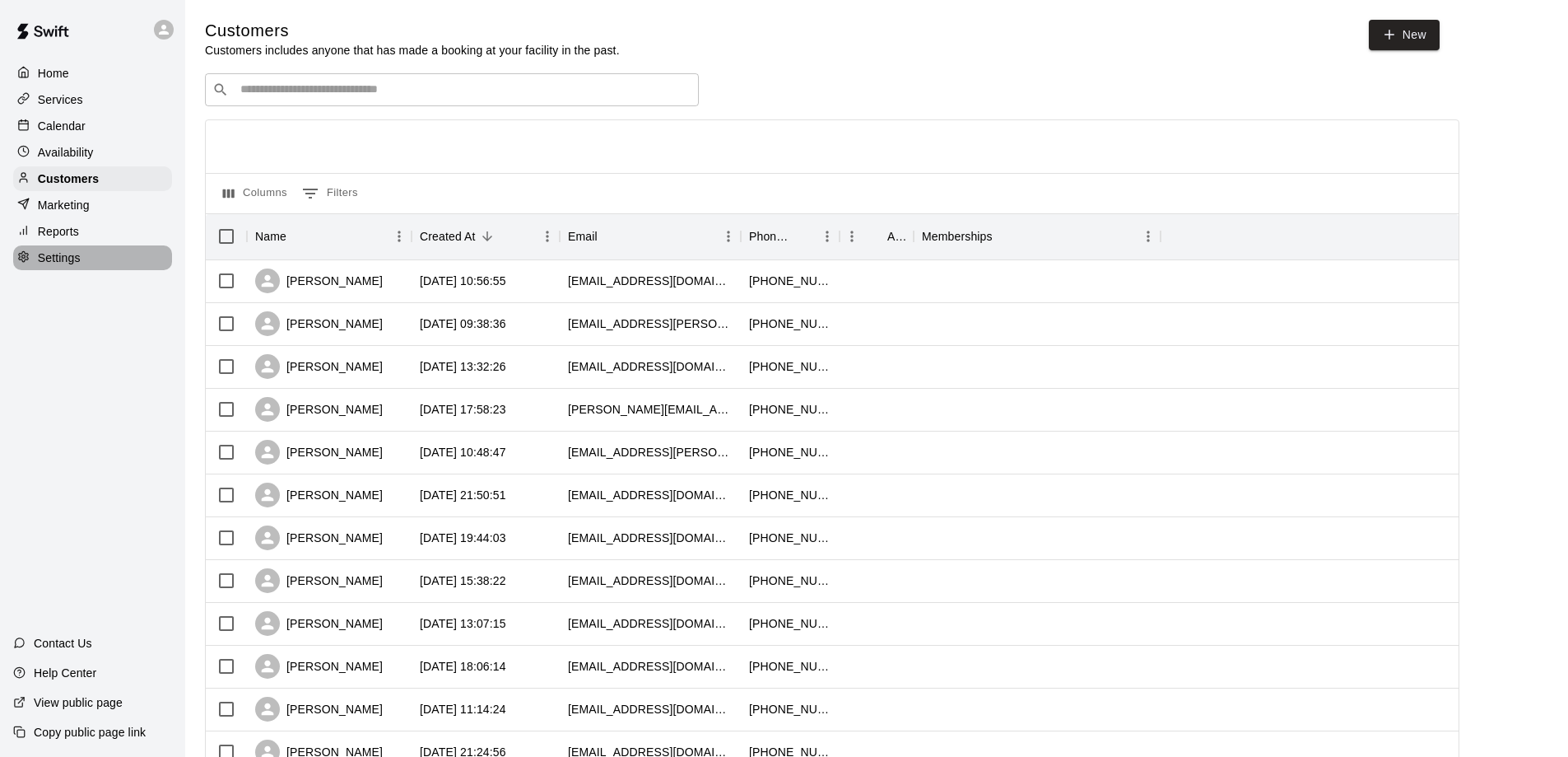
click at [81, 265] on div "Settings" at bounding box center [92, 258] width 159 height 25
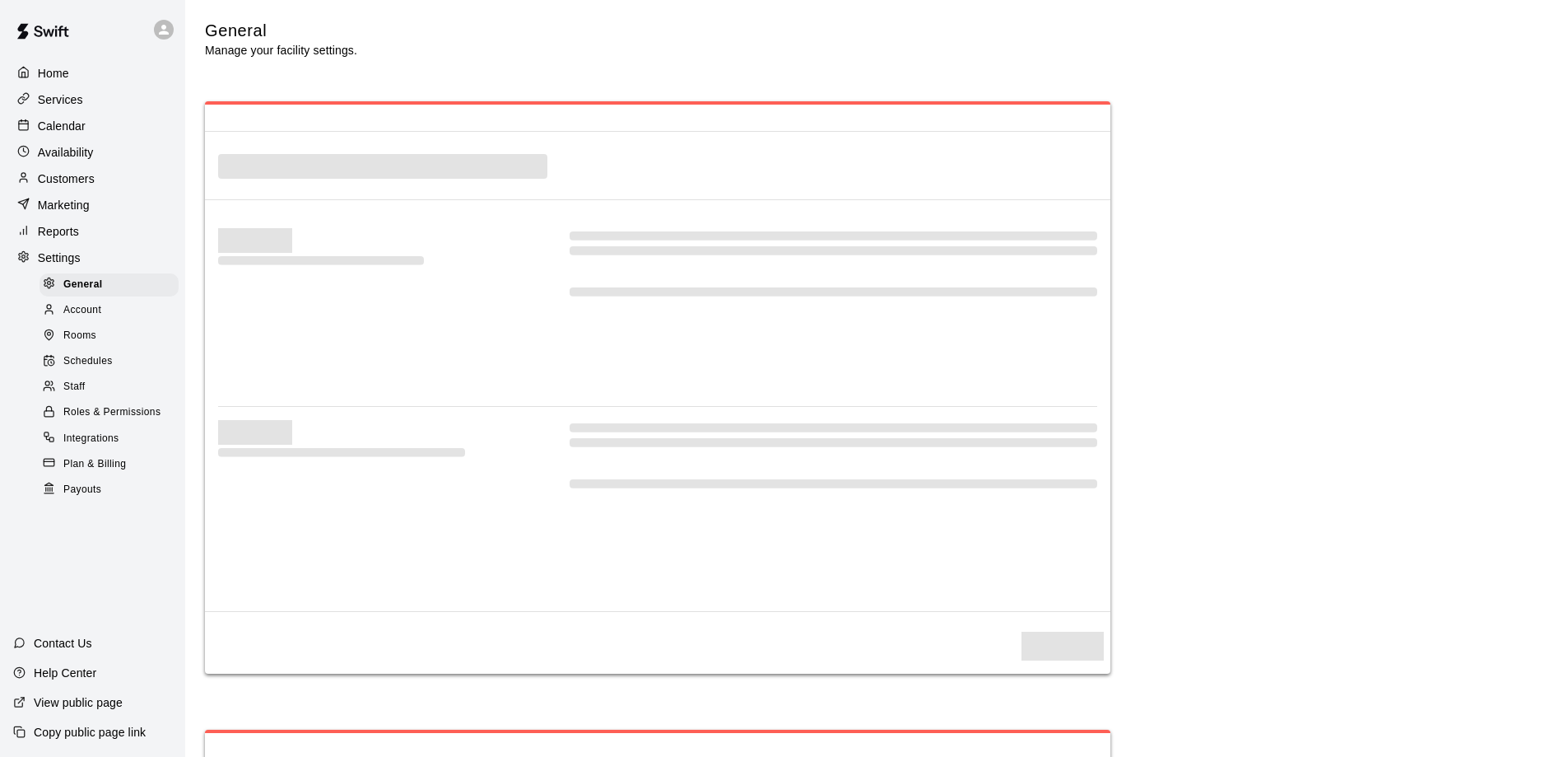
select select "**"
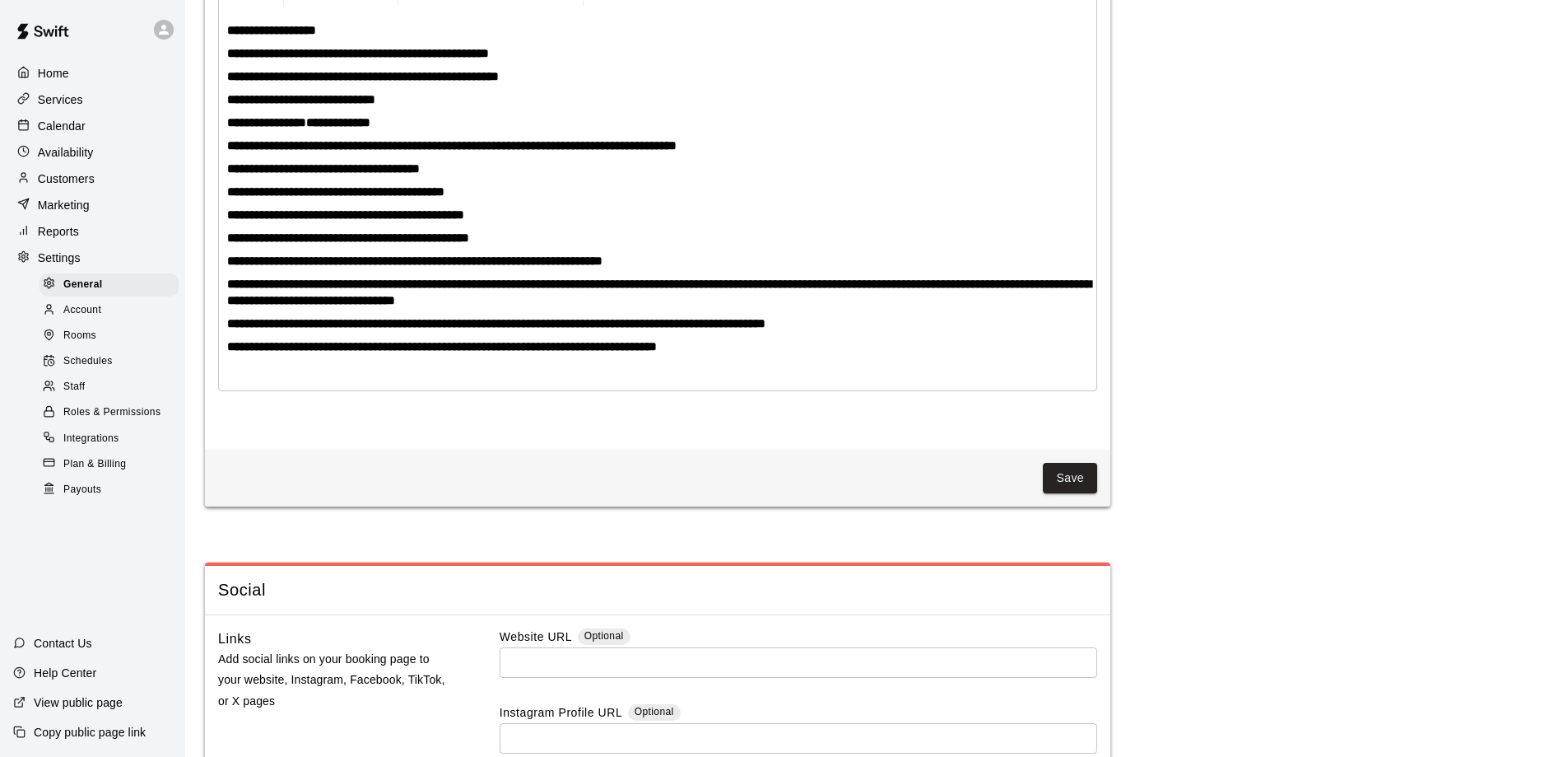
scroll to position [4047, 0]
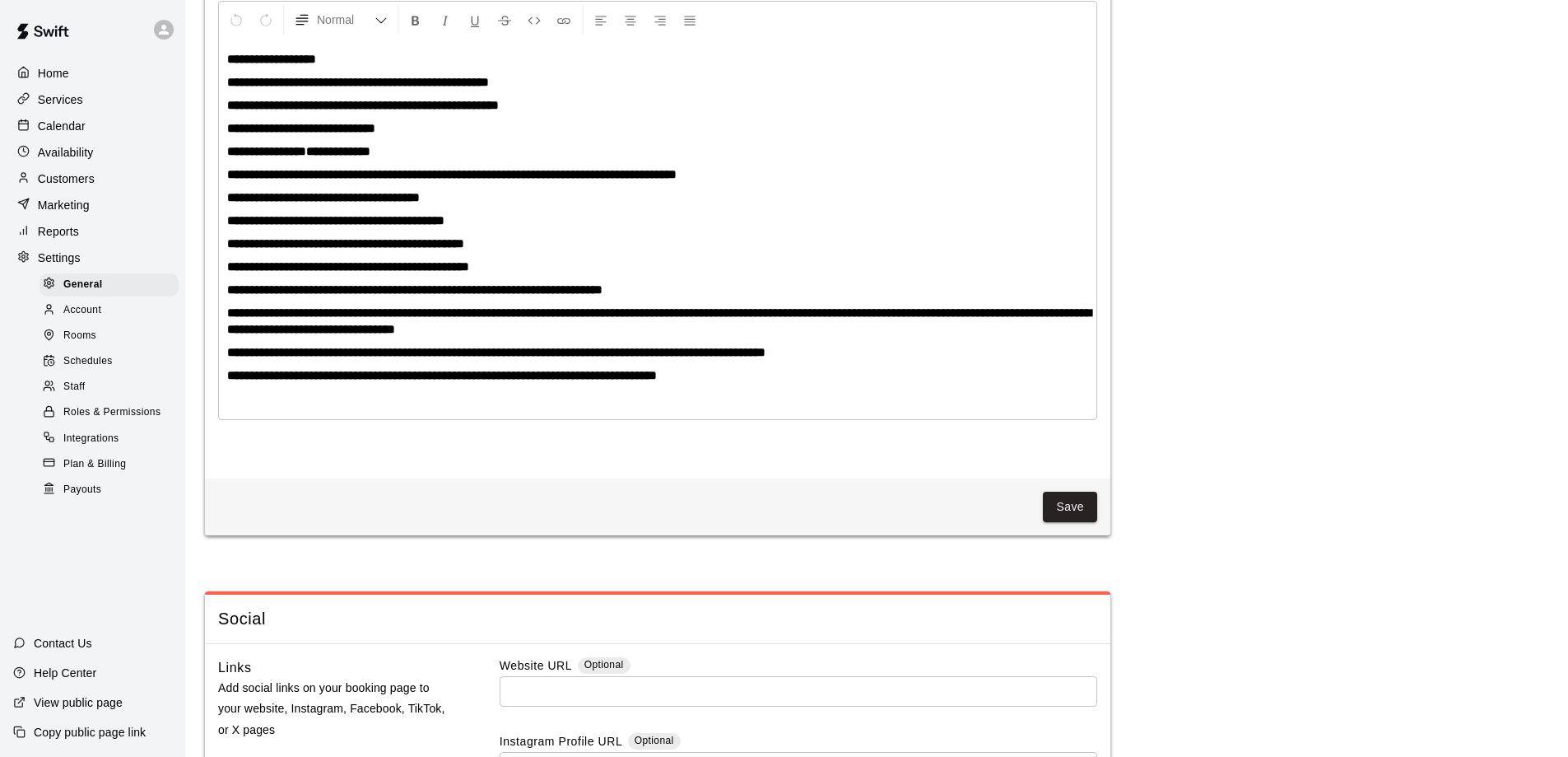
click at [124, 366] on div "Schedules" at bounding box center [109, 361] width 139 height 23
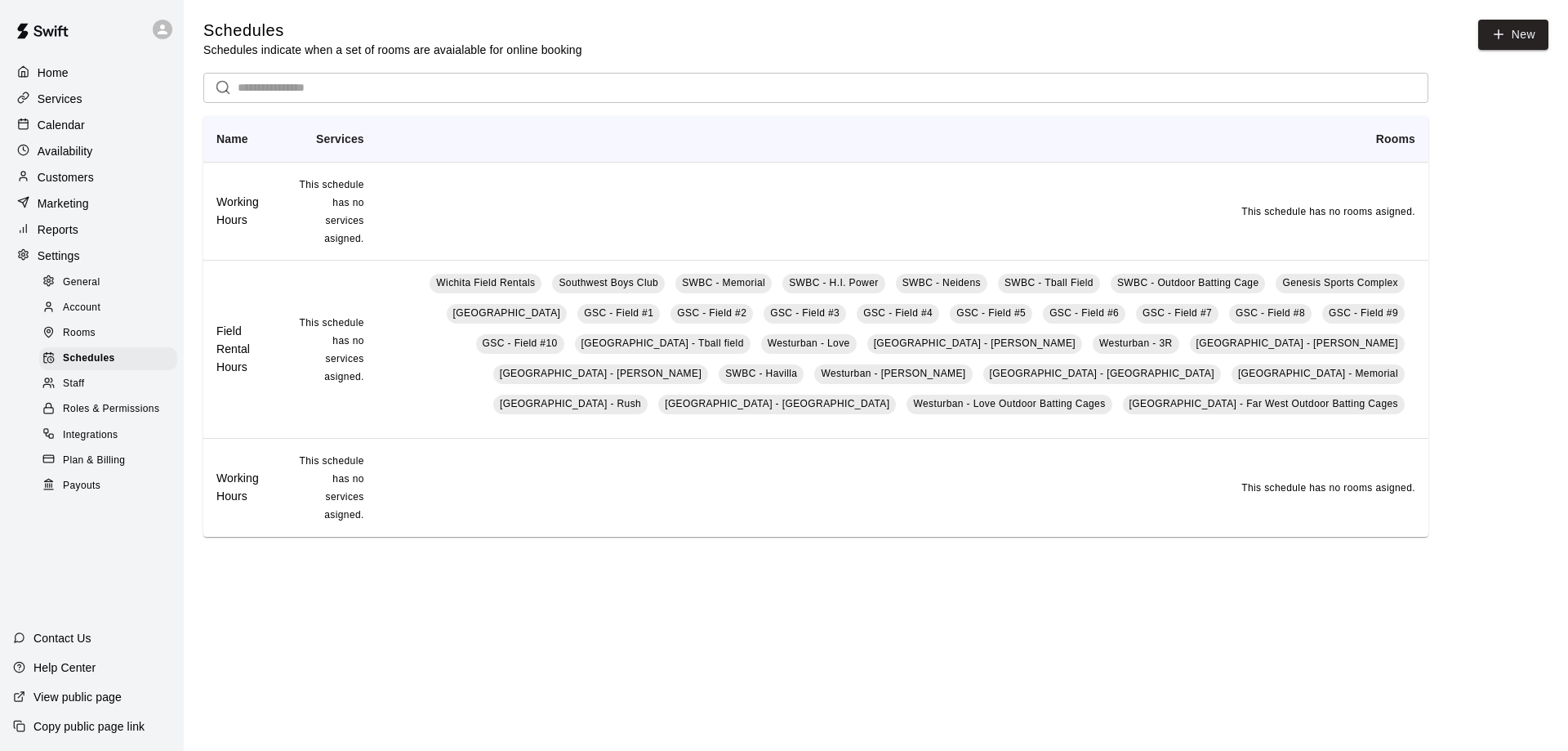
click at [109, 319] on div "Account" at bounding box center [109, 308] width 138 height 23
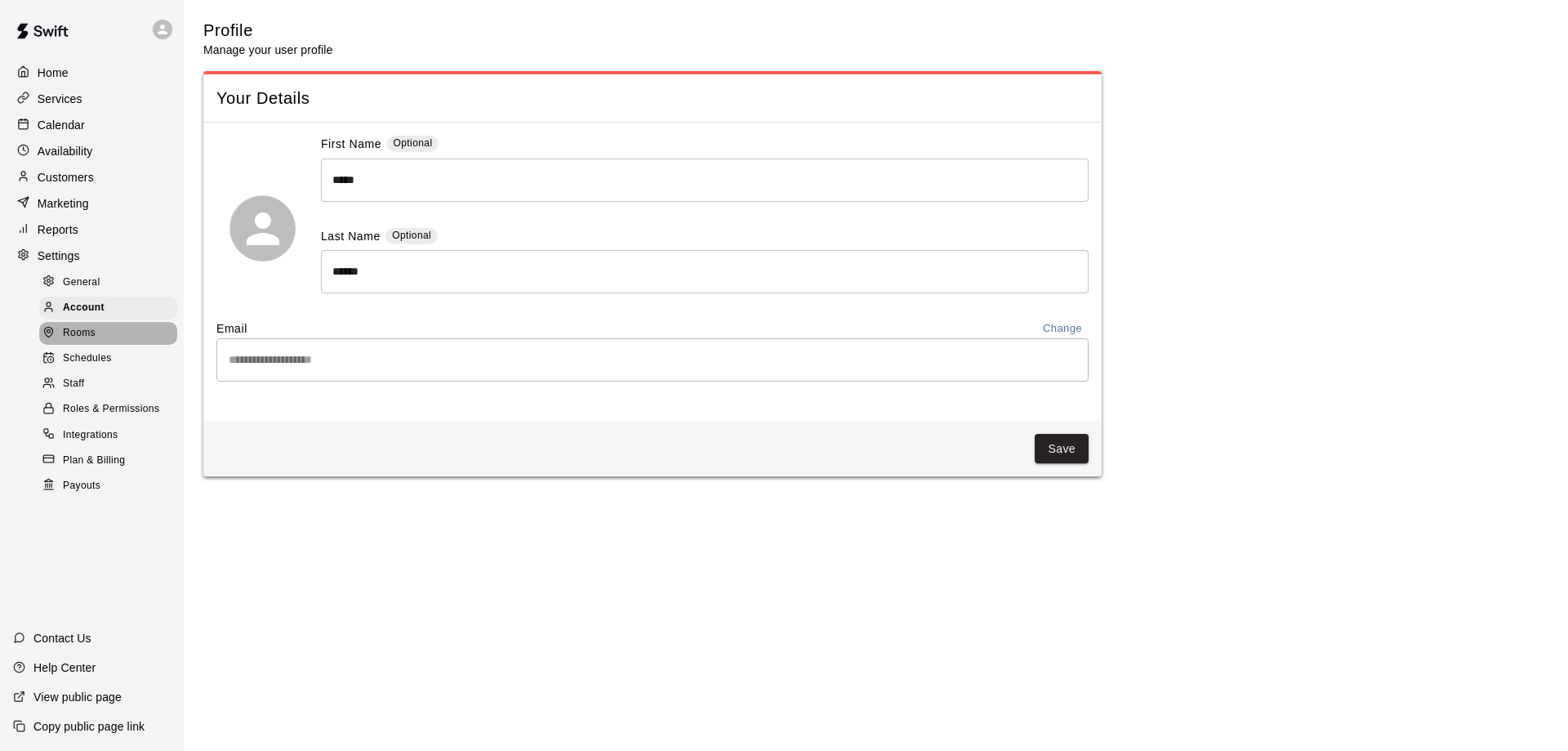
click at [105, 342] on div "Rooms" at bounding box center [109, 333] width 138 height 23
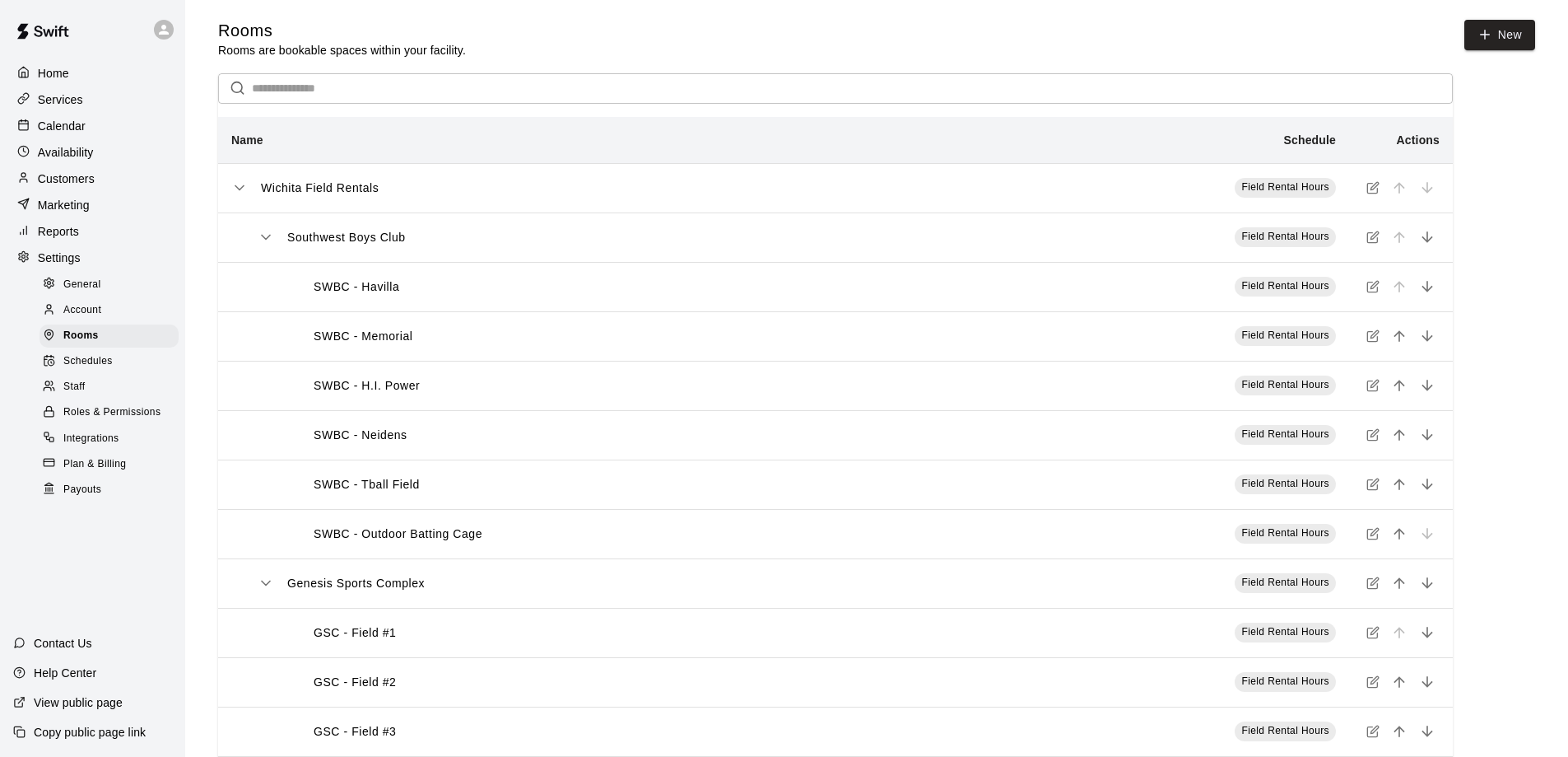
click at [107, 295] on div "General" at bounding box center [109, 285] width 139 height 23
select select "**"
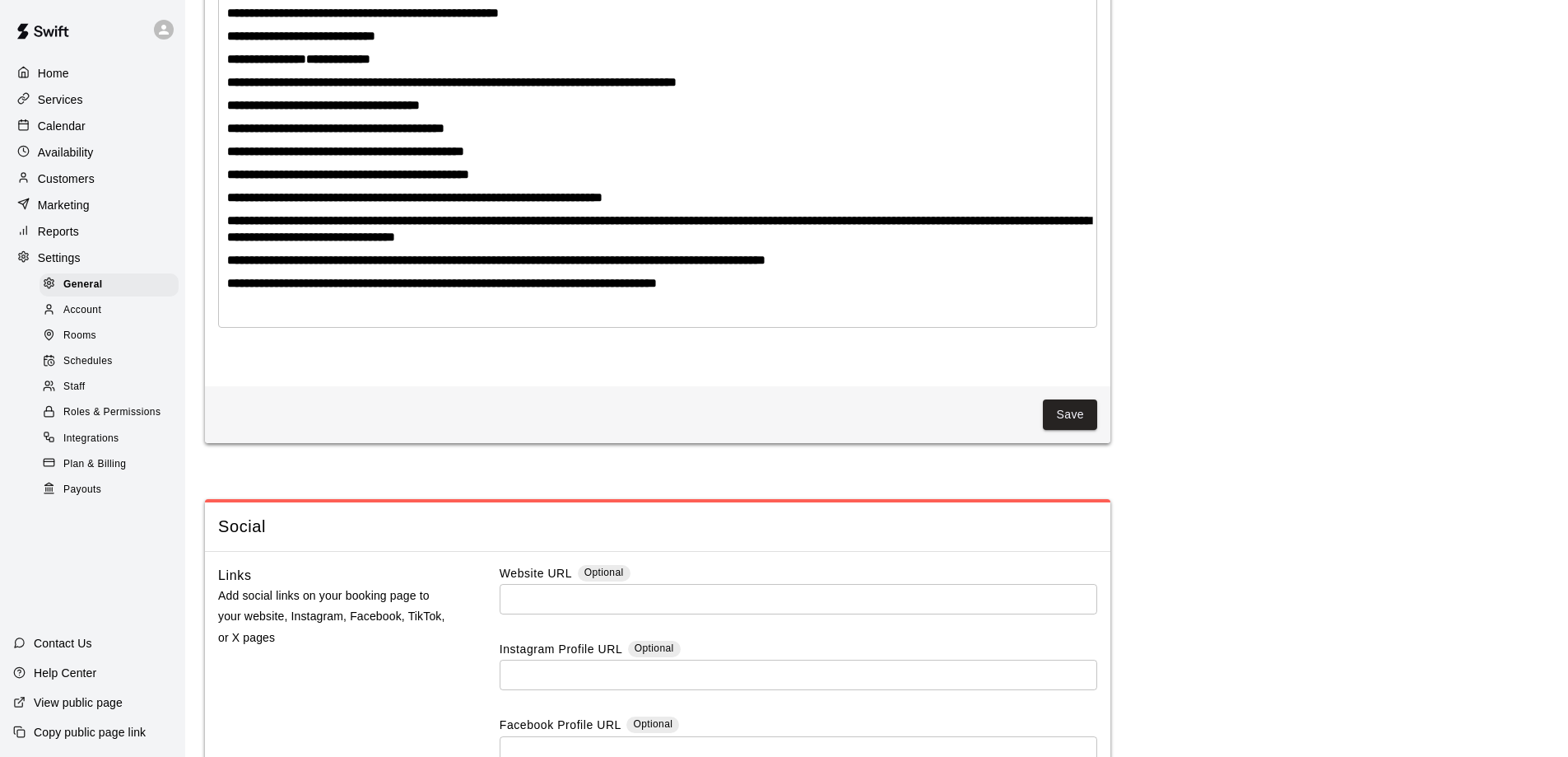
scroll to position [4143, 0]
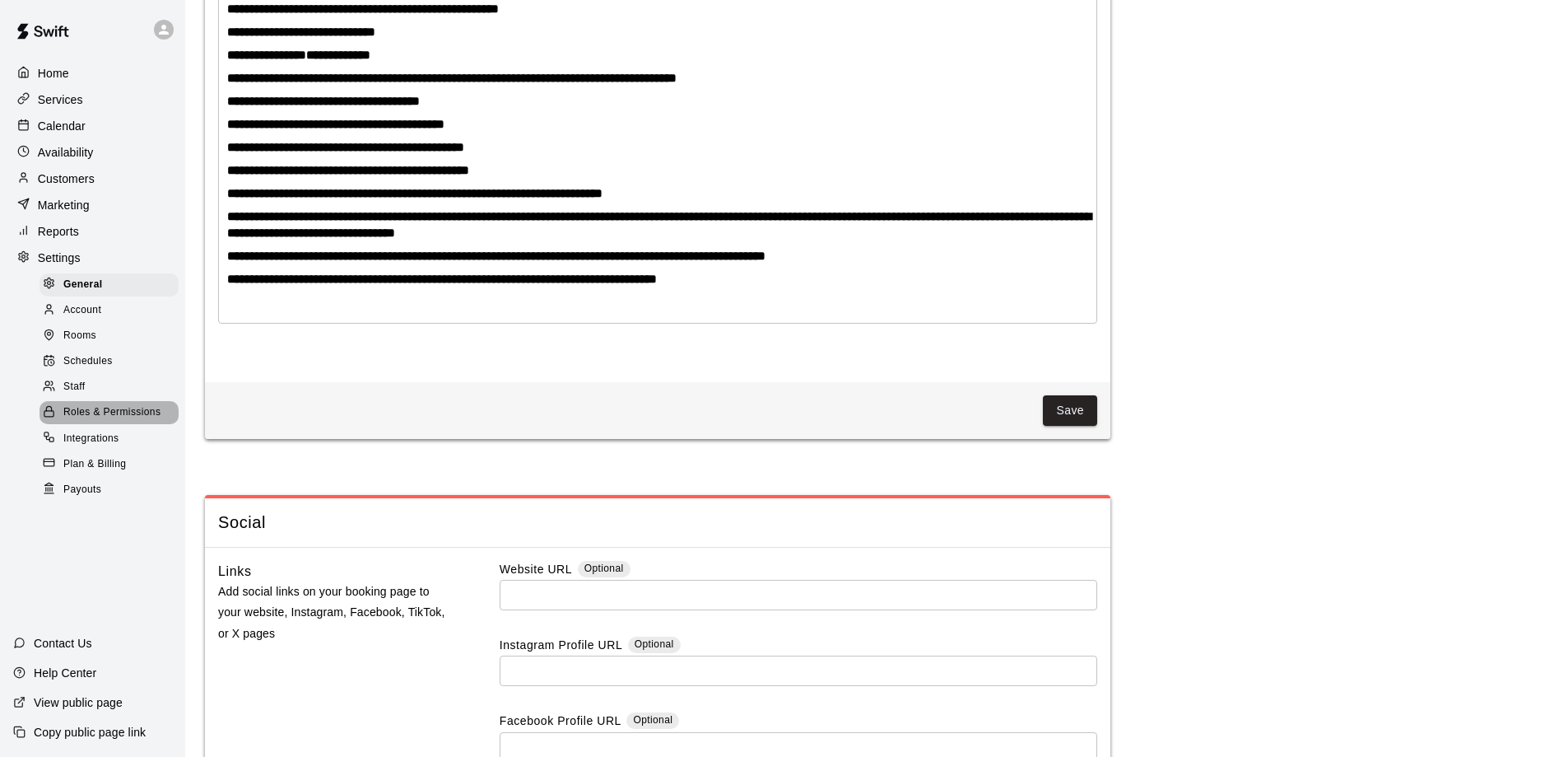
click at [133, 419] on span "Roles & Permissions" at bounding box center [112, 412] width 97 height 16
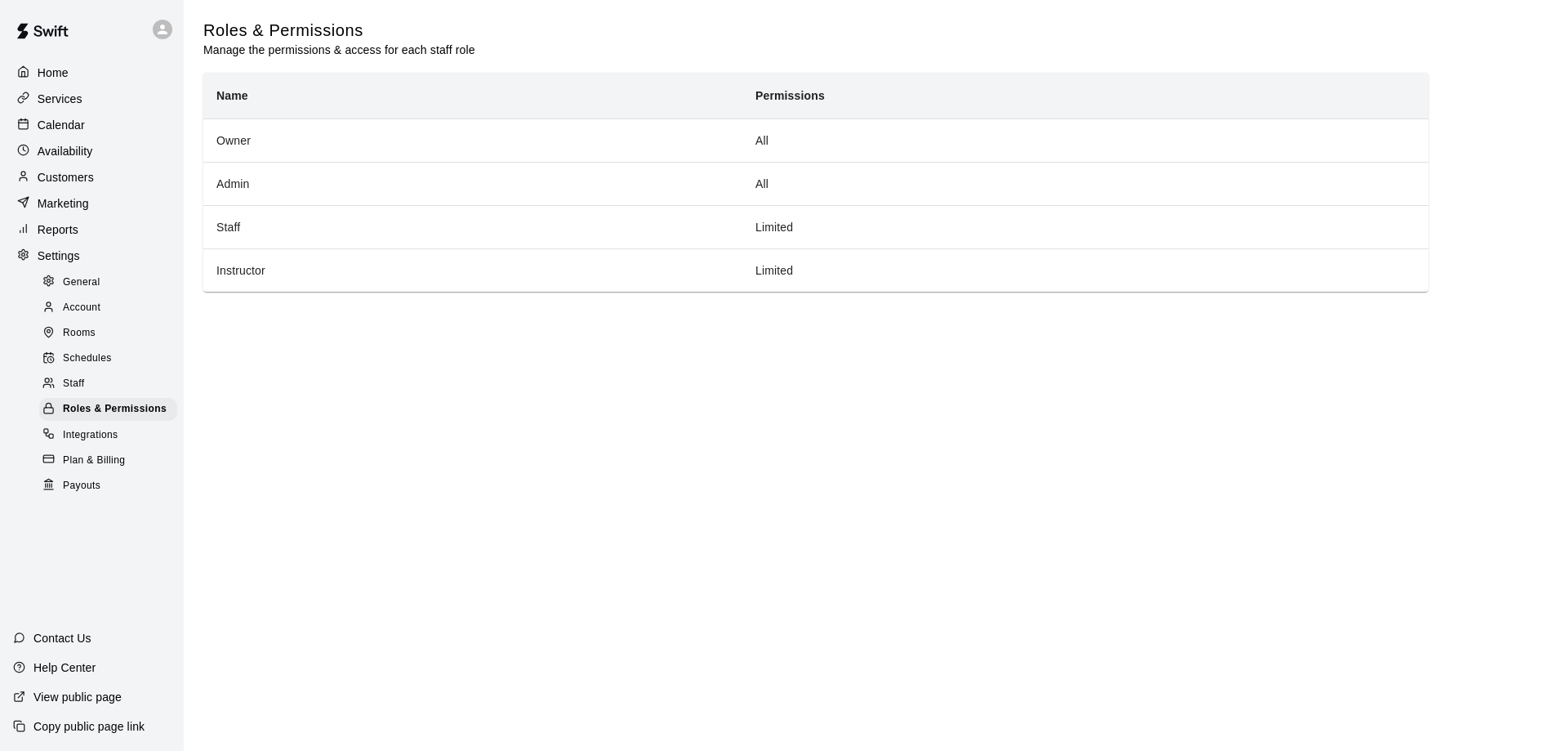
click at [125, 469] on span "Plan & Billing" at bounding box center [94, 460] width 62 height 16
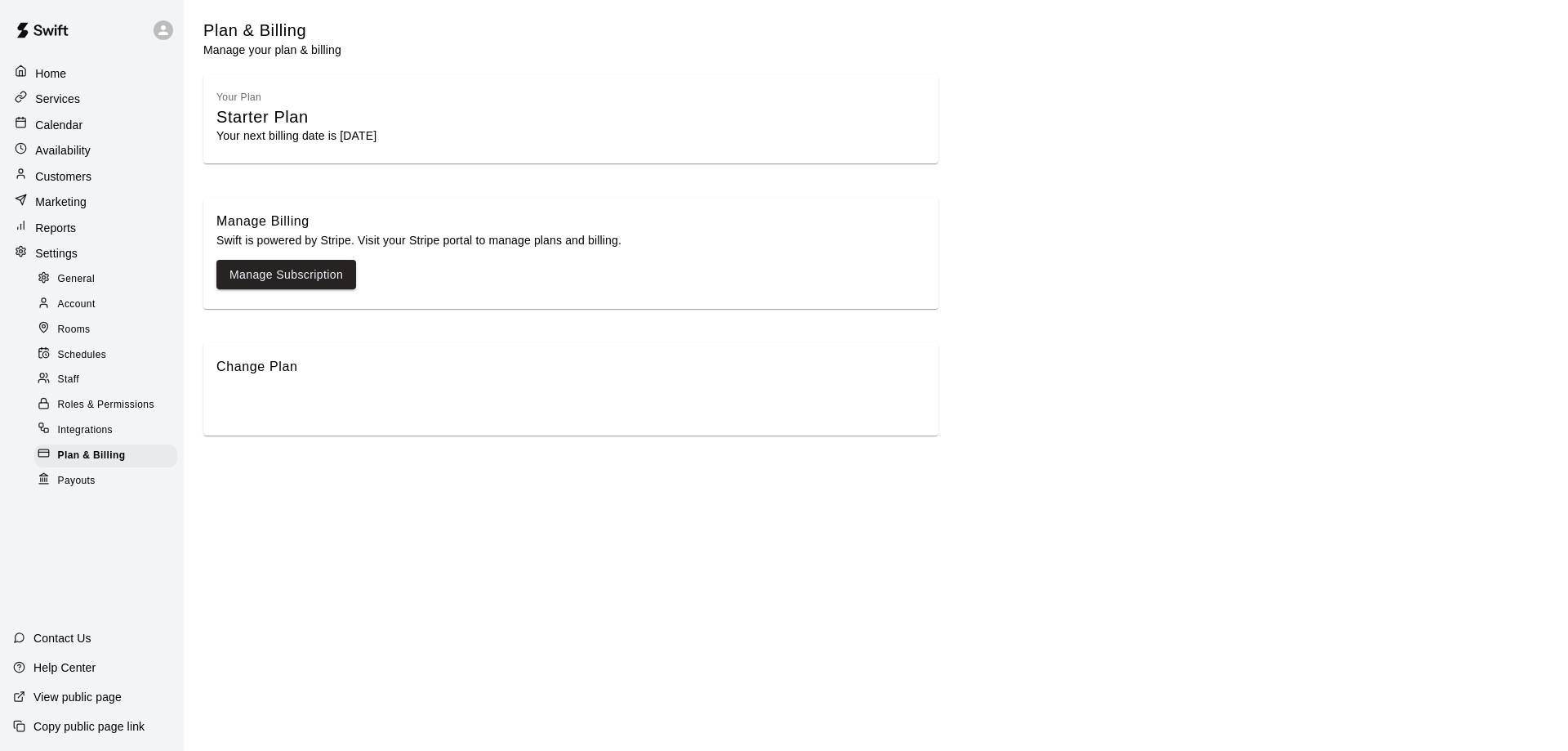
click at [164, 33] on icon at bounding box center [163, 30] width 9 height 9
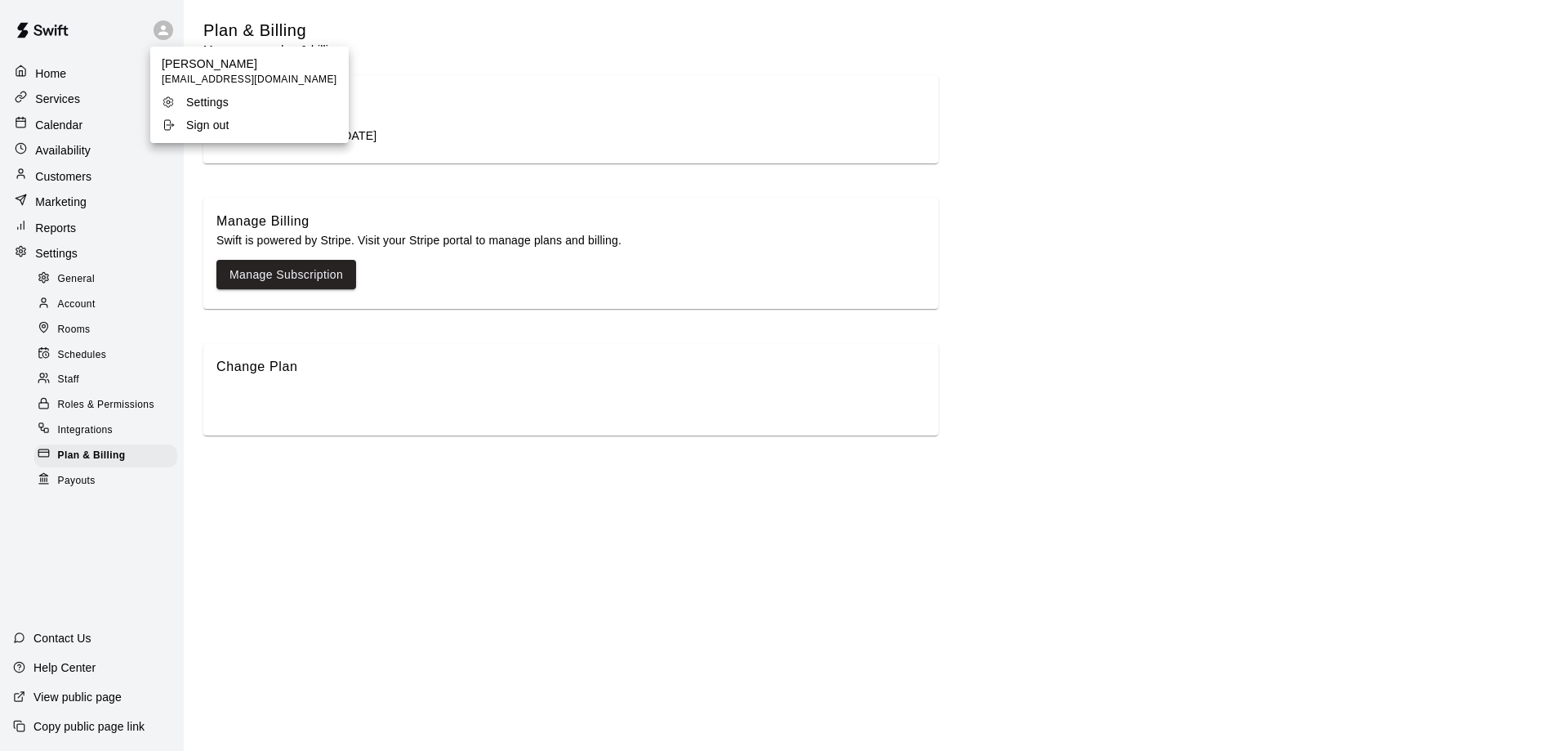
click at [97, 45] on div at bounding box center [784, 375] width 1568 height 751
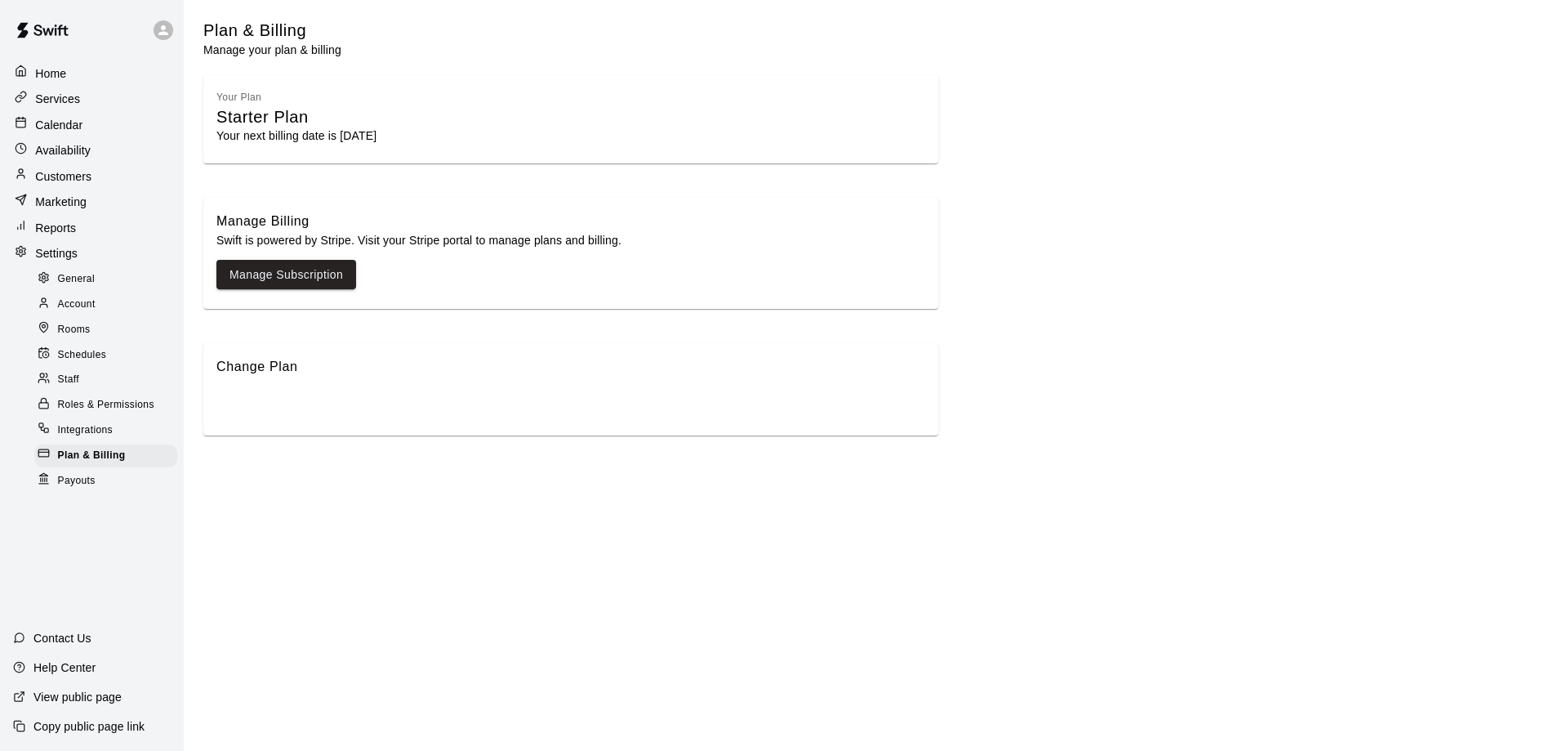
click at [96, 203] on div "Marketing" at bounding box center [92, 201] width 161 height 24
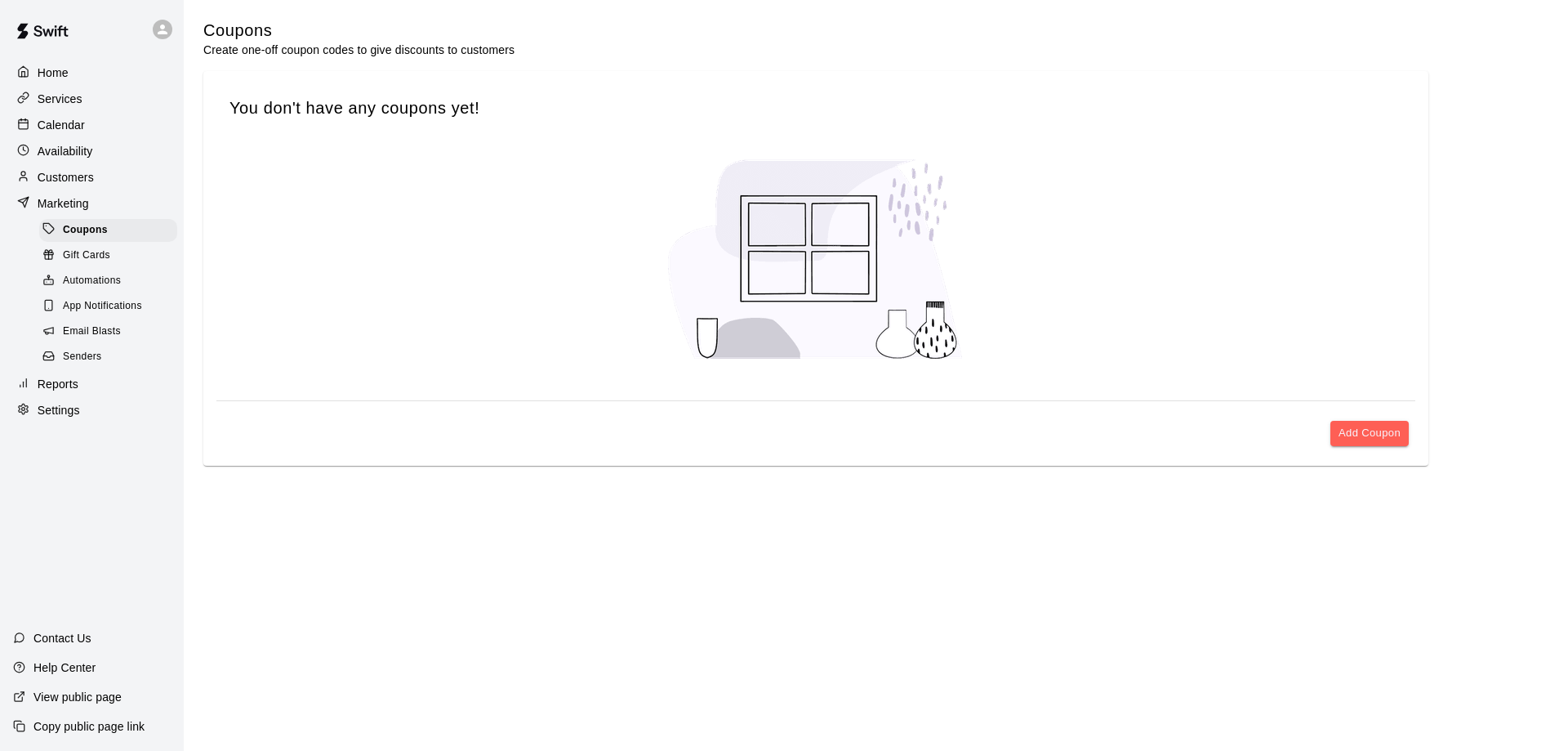
click at [115, 419] on div "Settings" at bounding box center [92, 410] width 158 height 25
select select "**"
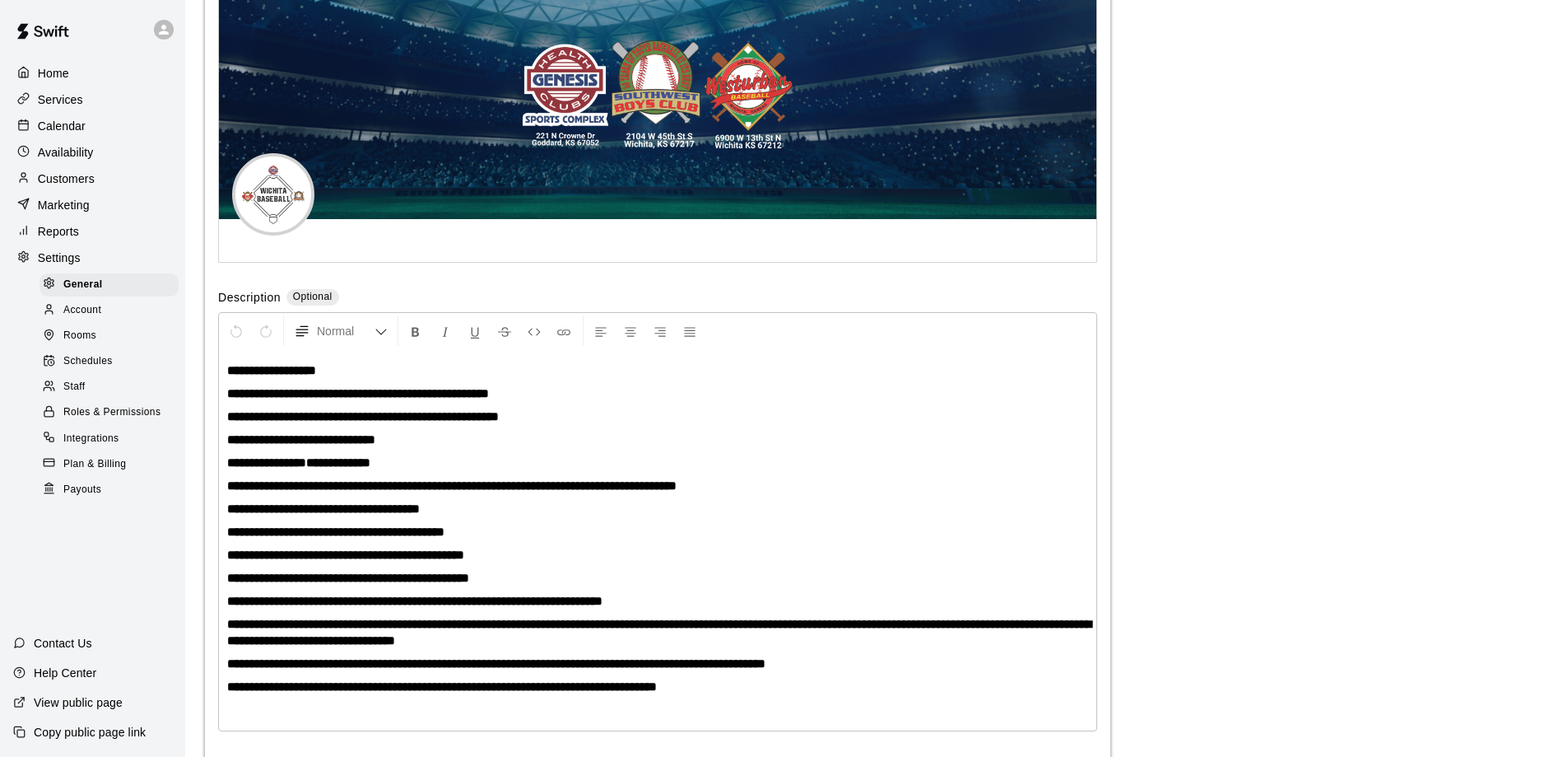
scroll to position [3732, 0]
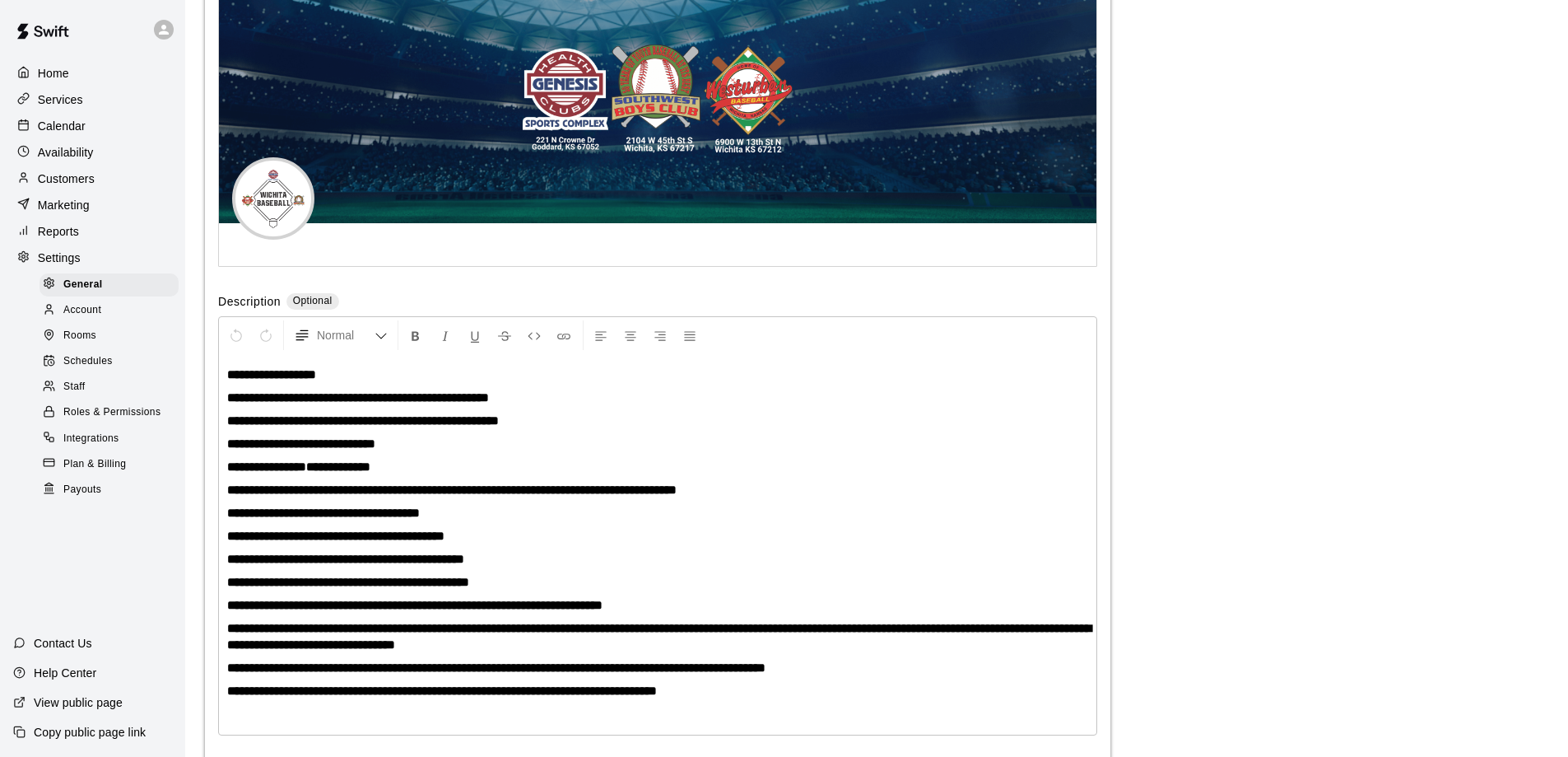
click at [76, 100] on p "Services" at bounding box center [61, 99] width 46 height 16
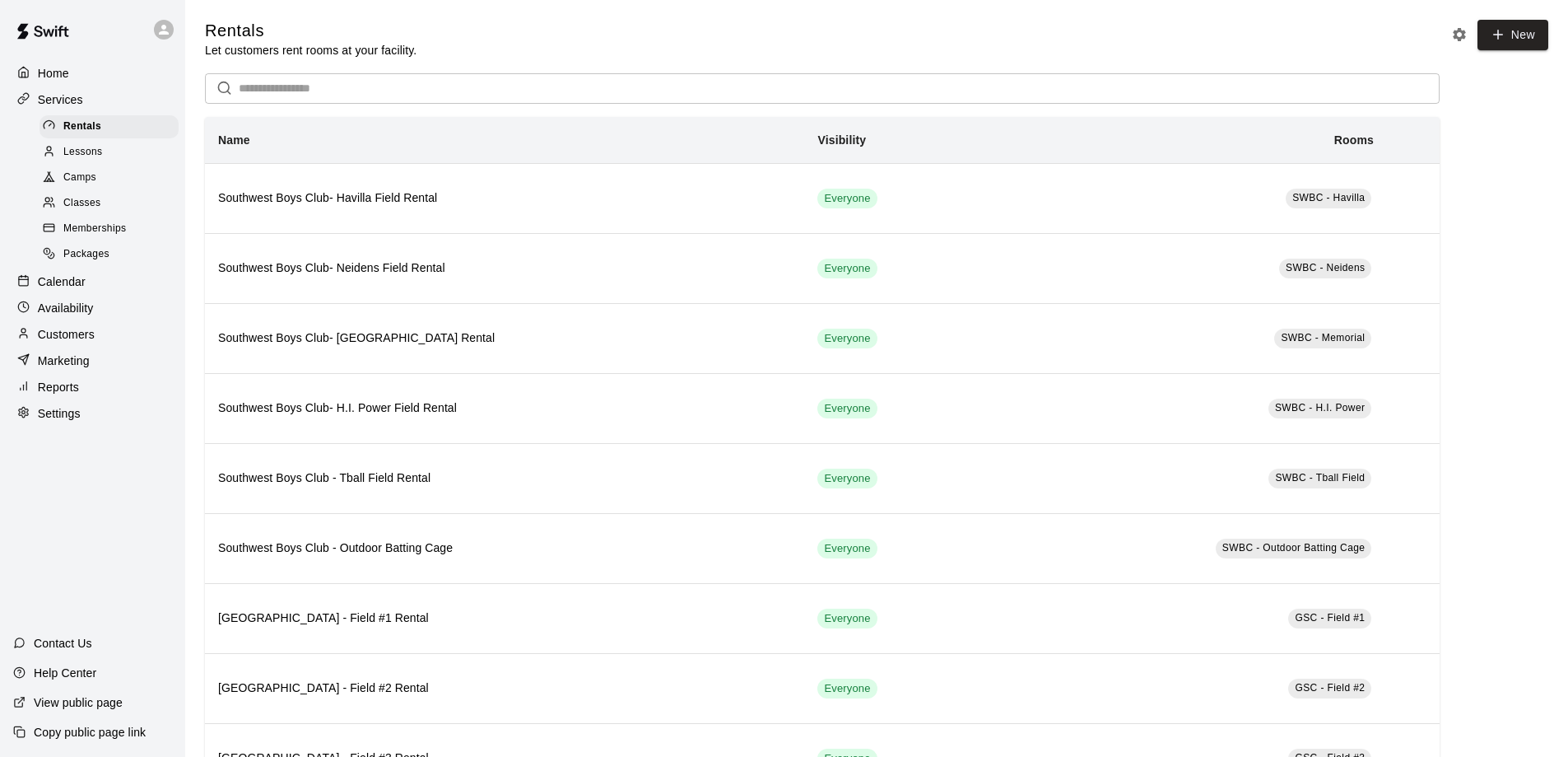
click at [102, 288] on div "Calendar" at bounding box center [92, 282] width 159 height 25
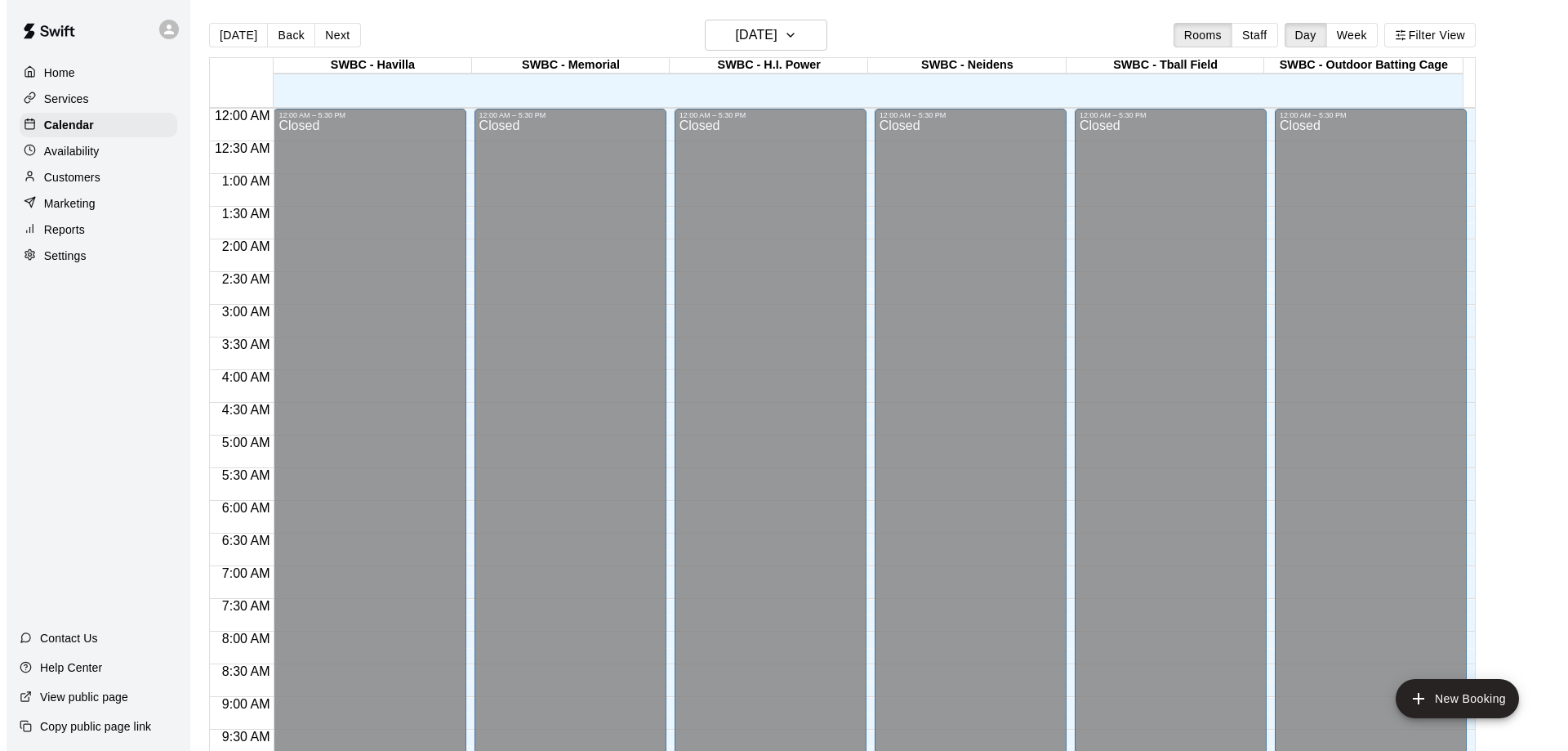
scroll to position [859, 0]
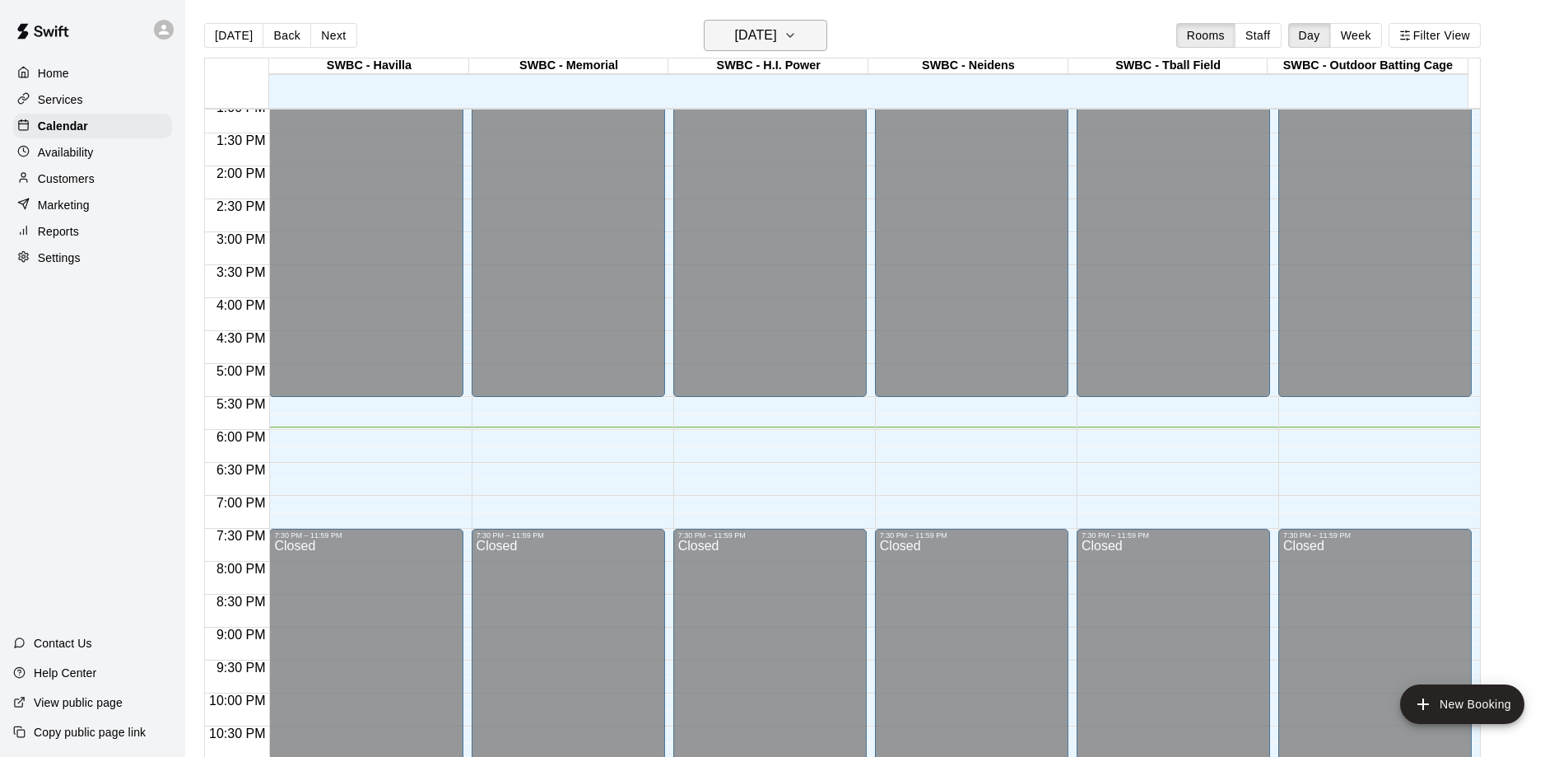
click at [777, 31] on h6 "[DATE]" at bounding box center [756, 35] width 42 height 23
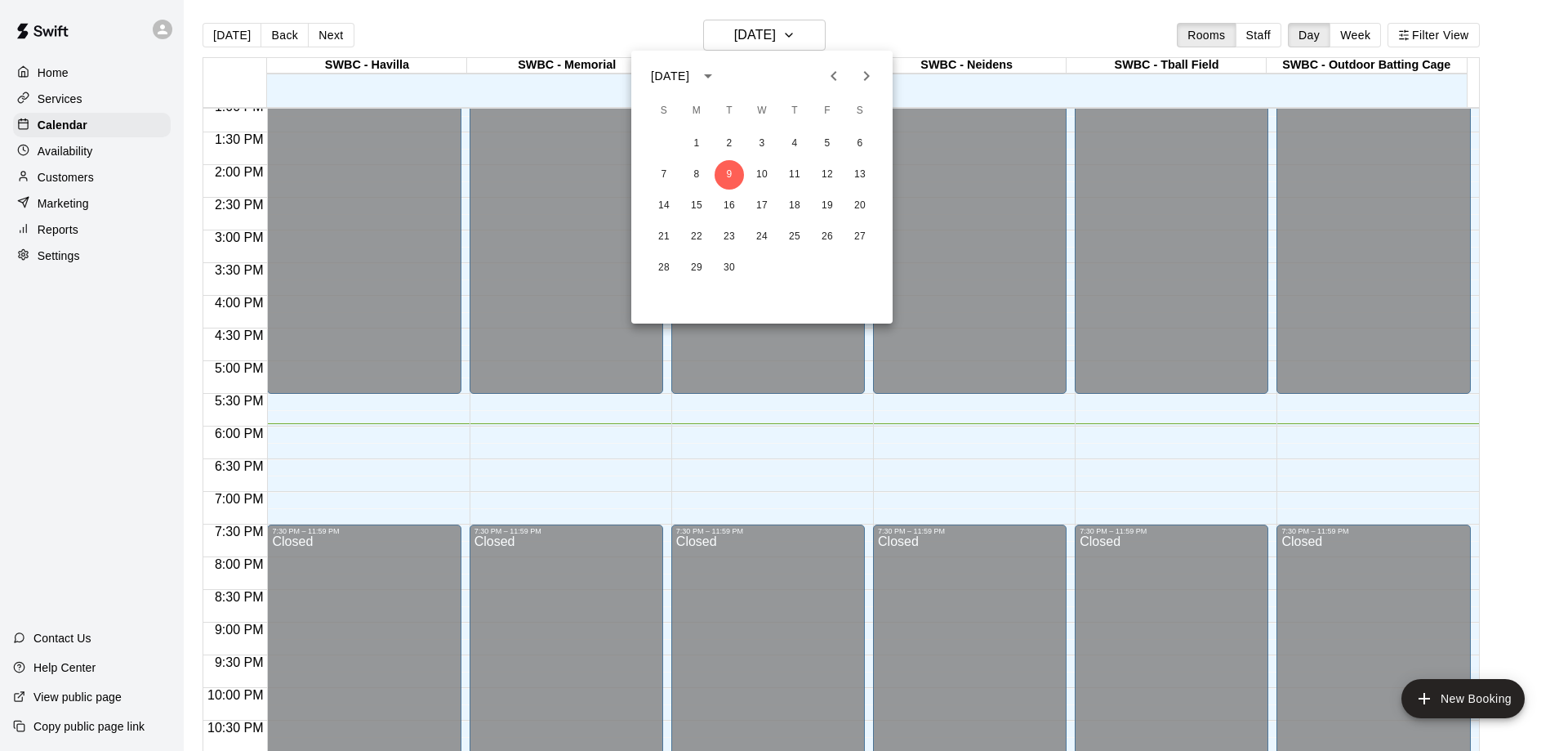
click at [779, 174] on div "7 8 9 10 11 12 13" at bounding box center [761, 174] width 262 height 29
click at [800, 171] on button "11" at bounding box center [794, 174] width 29 height 29
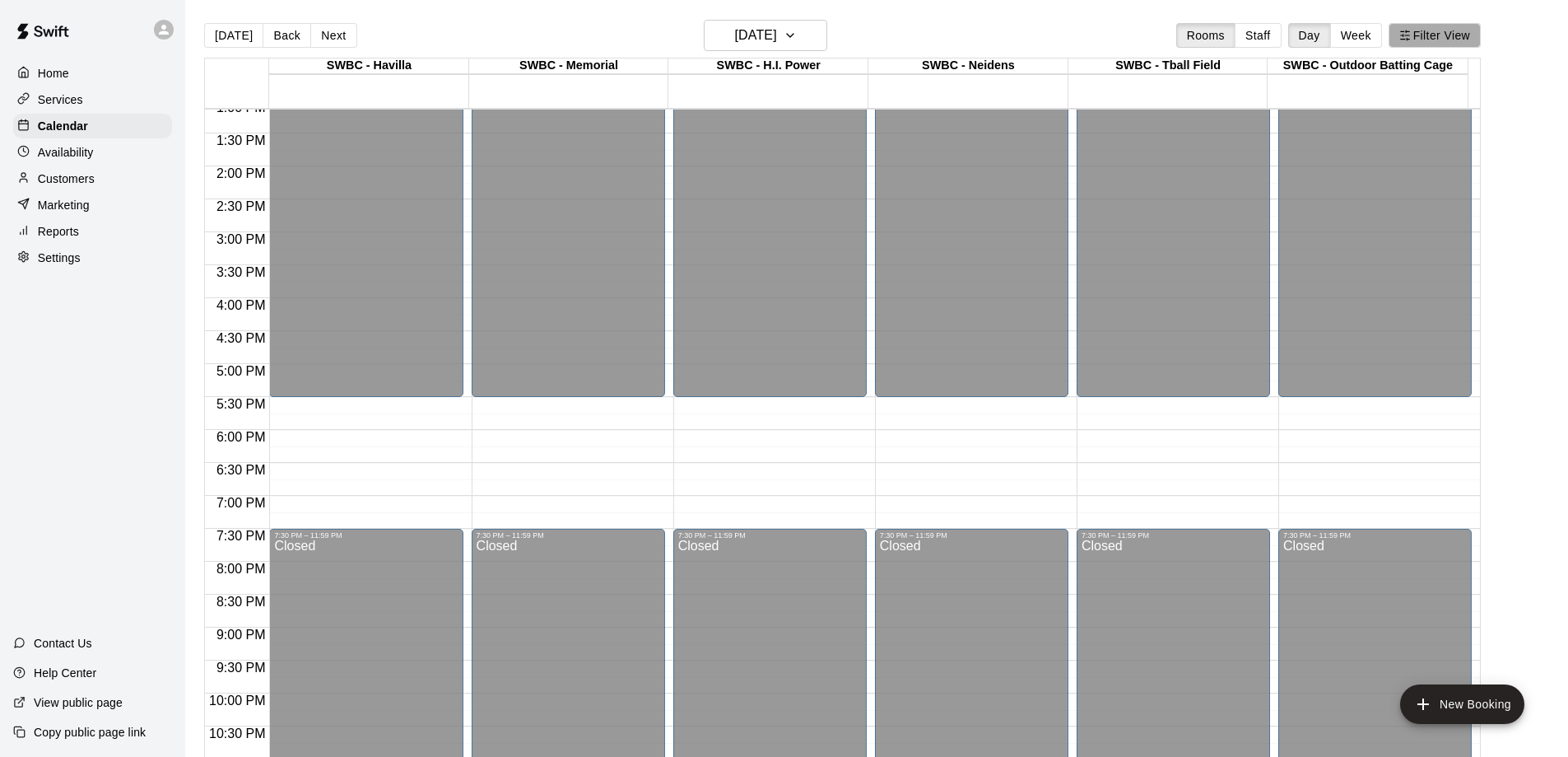
click at [1443, 32] on button "Filter View" at bounding box center [1435, 35] width 92 height 25
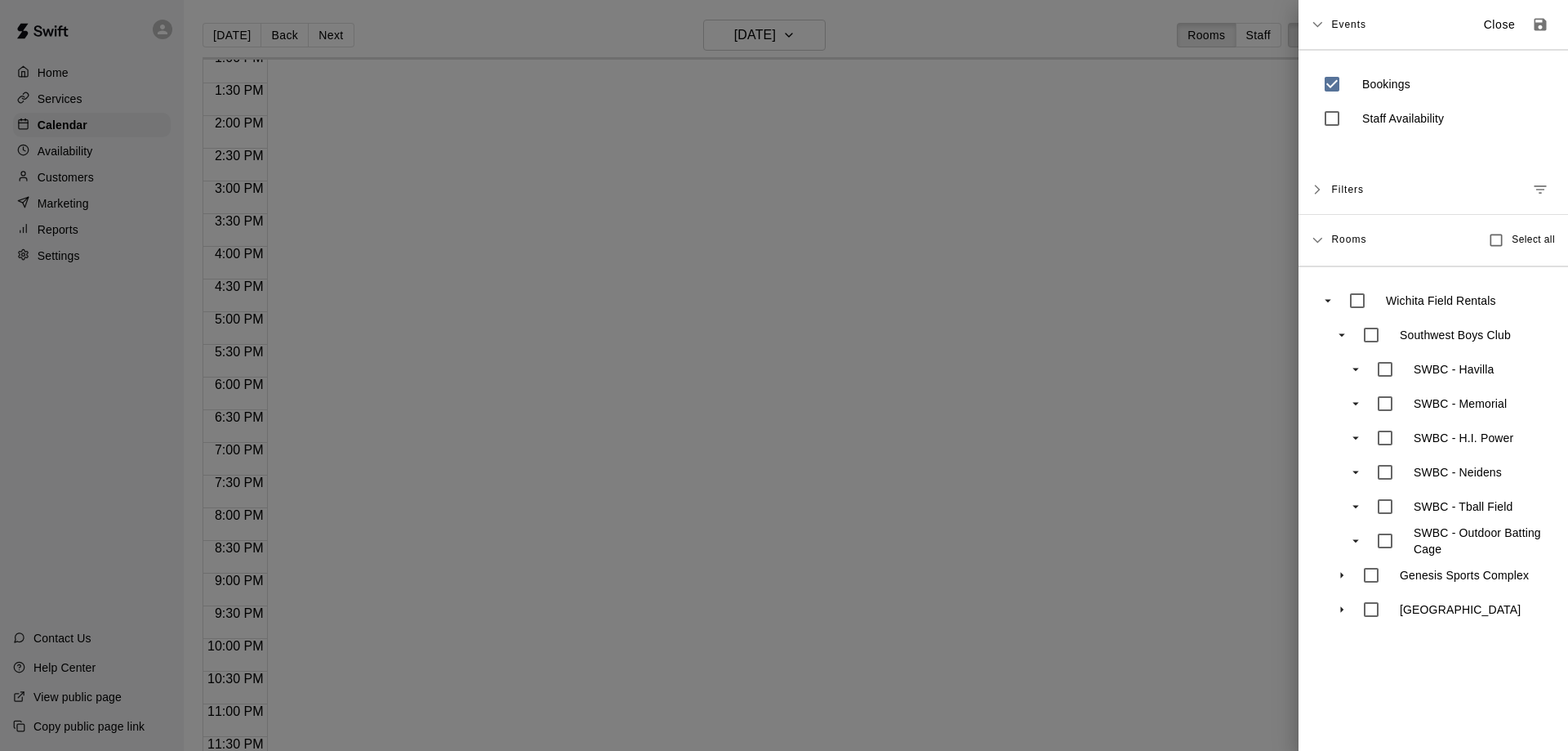
click at [1344, 608] on icon "swift facility view" at bounding box center [1342, 609] width 15 height 15
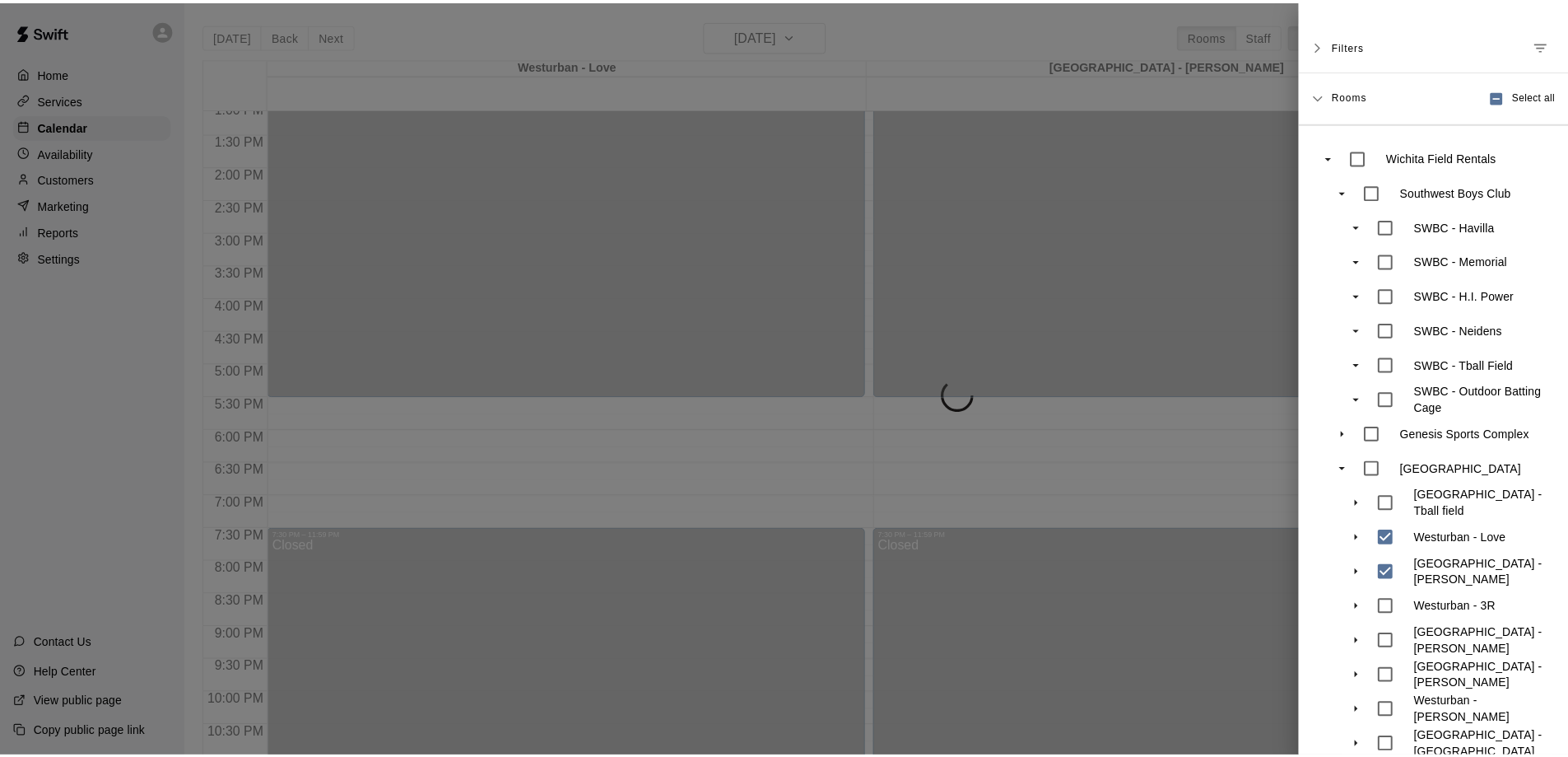
scroll to position [165, 0]
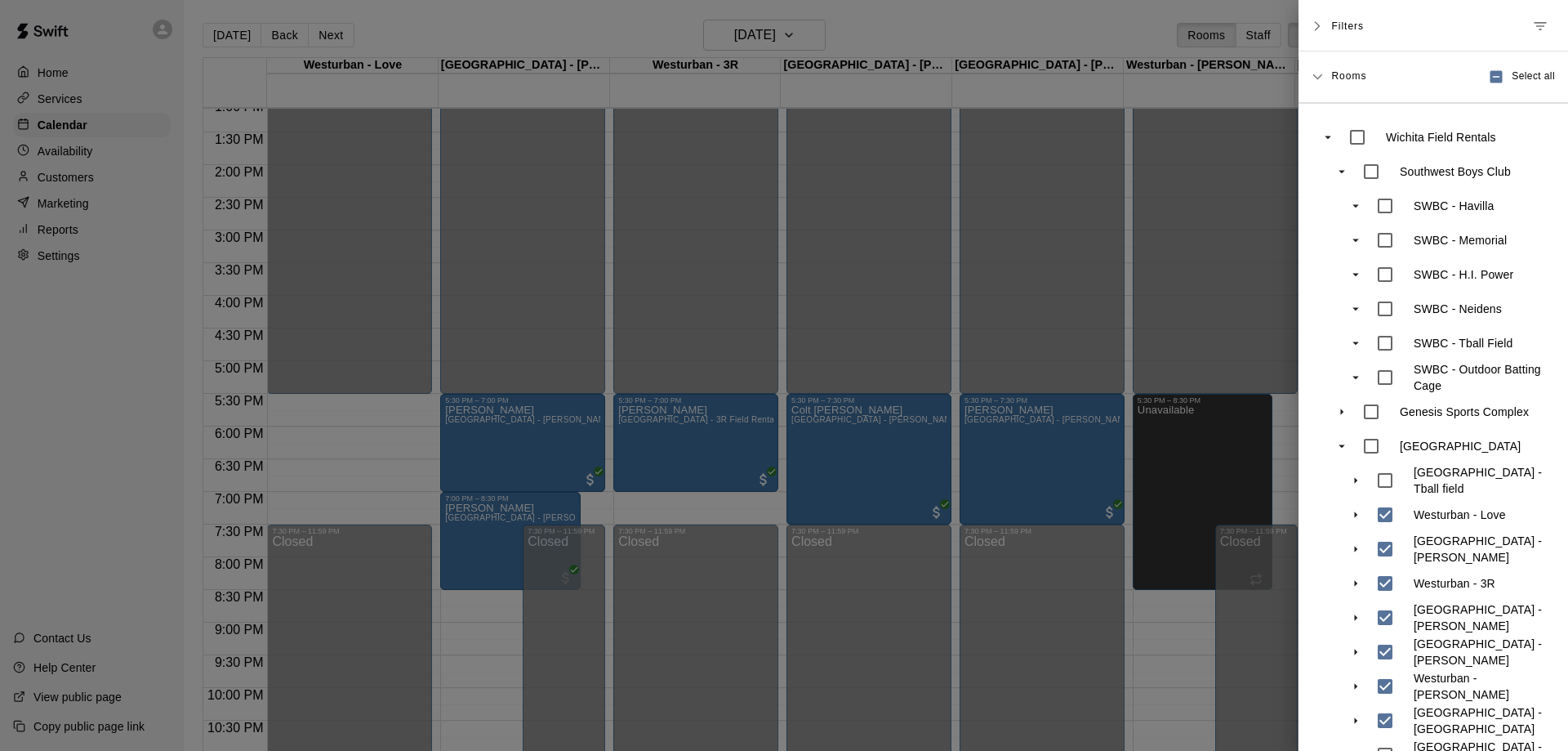
click at [1228, 131] on div at bounding box center [784, 375] width 1568 height 751
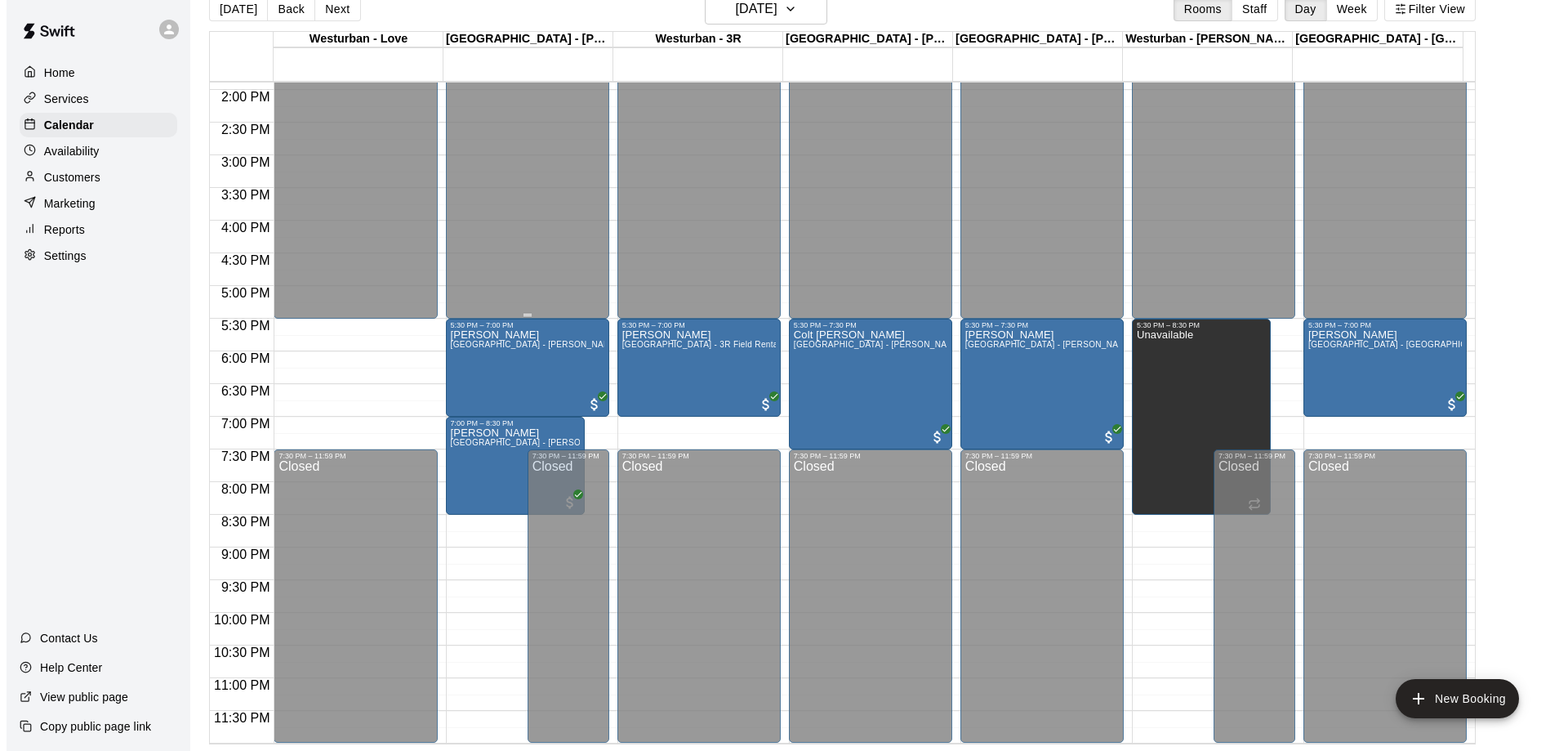
scroll to position [909, 0]
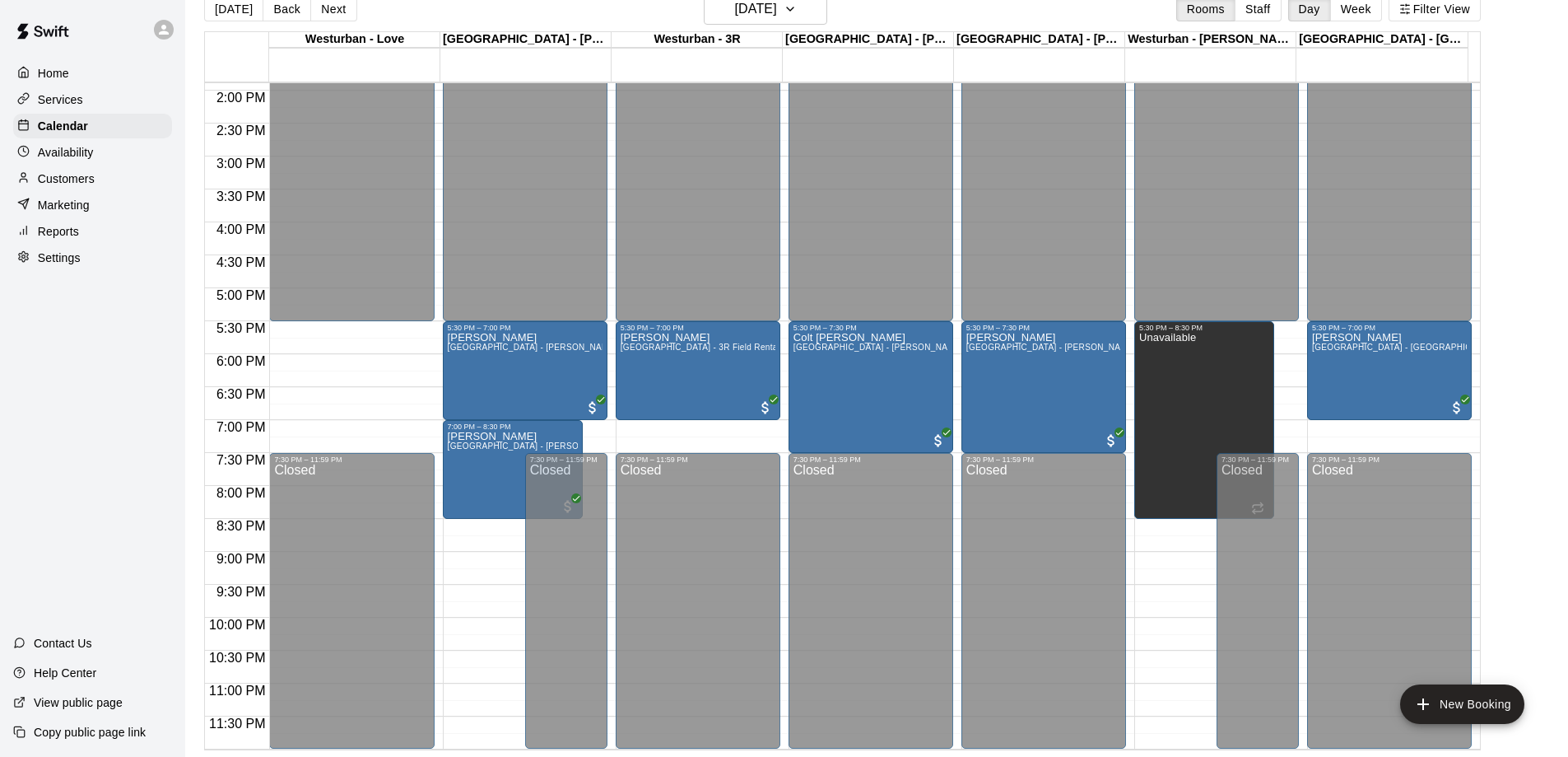
click at [352, 333] on body "Home Services Calendar Availability Customers Marketing Reports Settings Contac…" at bounding box center [784, 365] width 1568 height 783
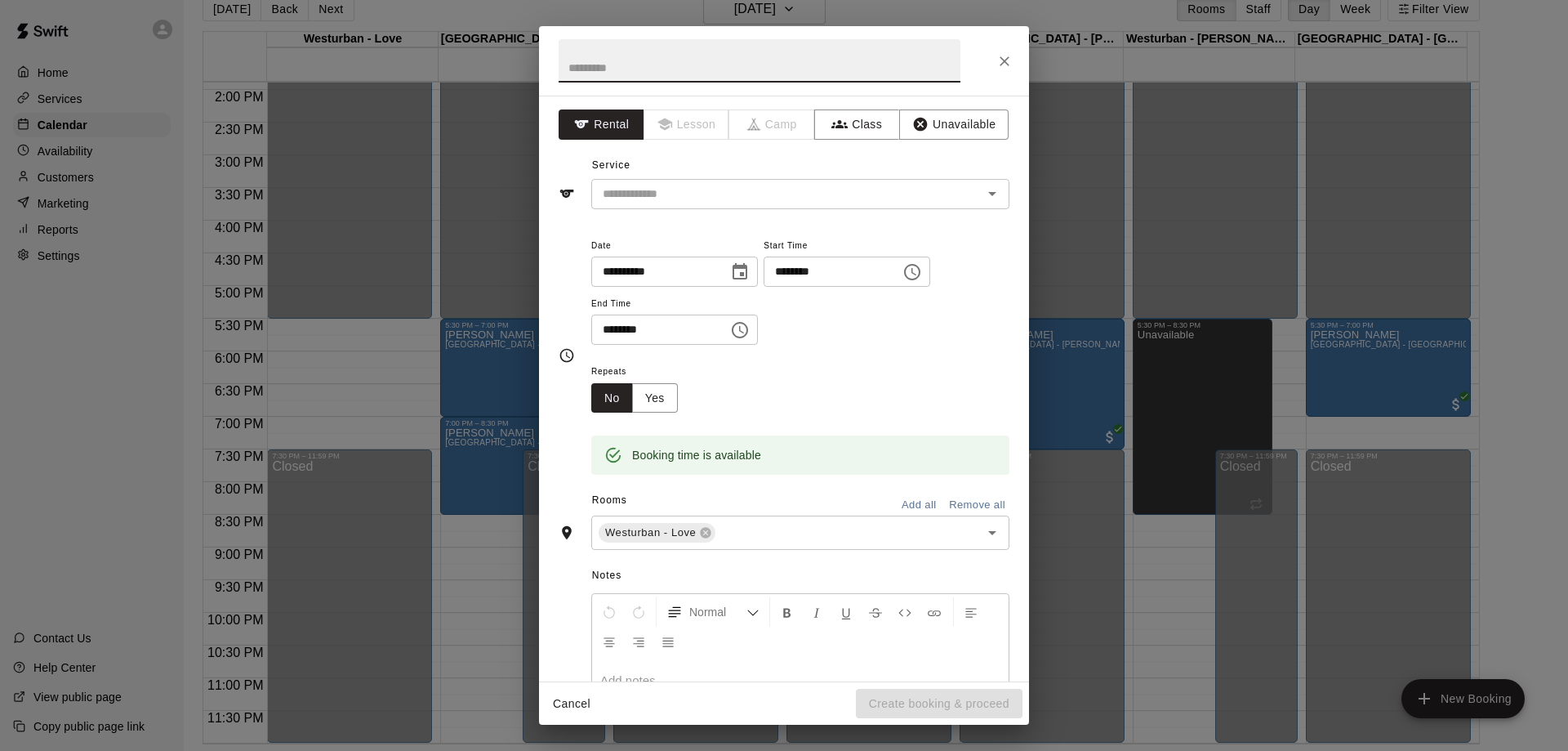
click at [615, 329] on input "********" at bounding box center [654, 330] width 126 height 30
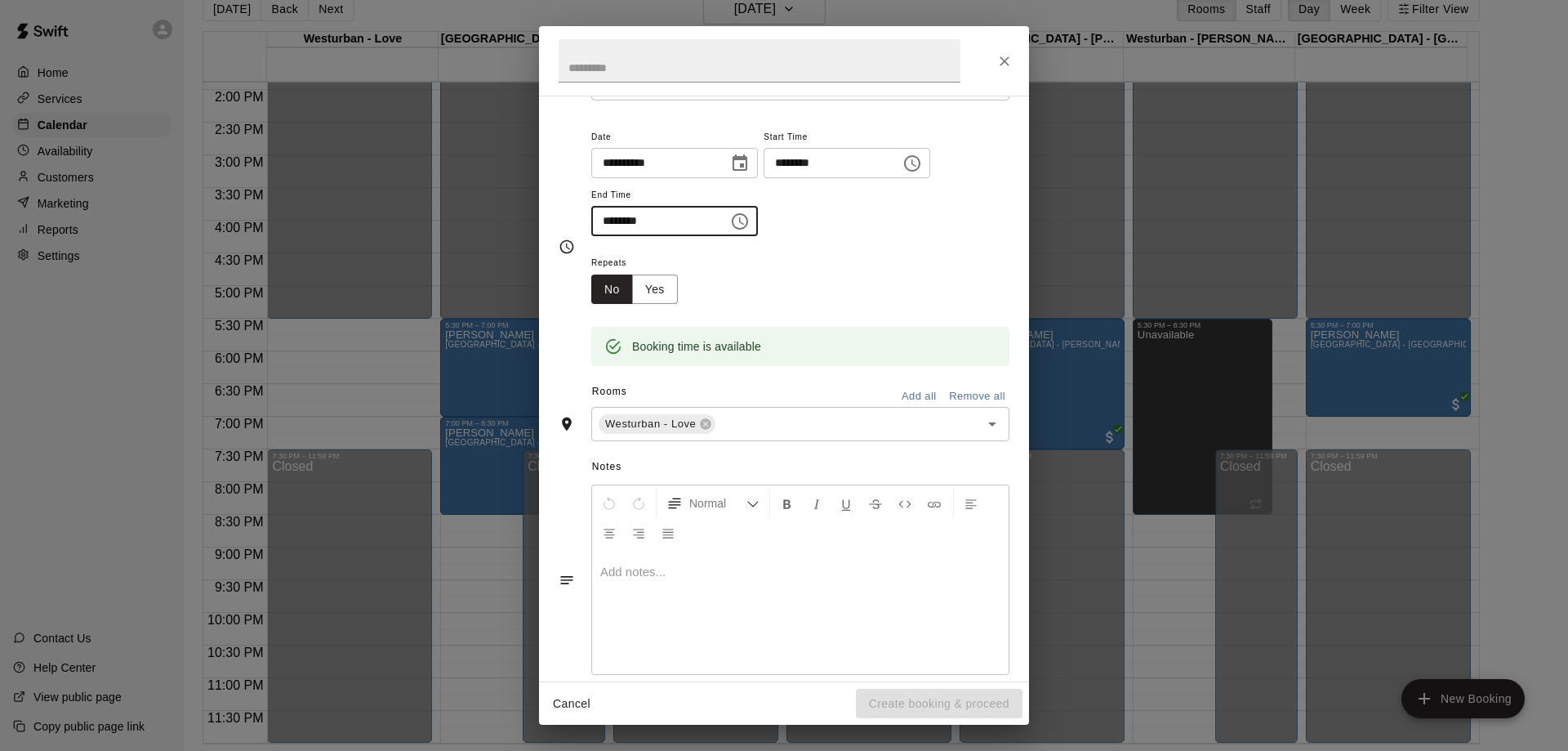
scroll to position [132, 0]
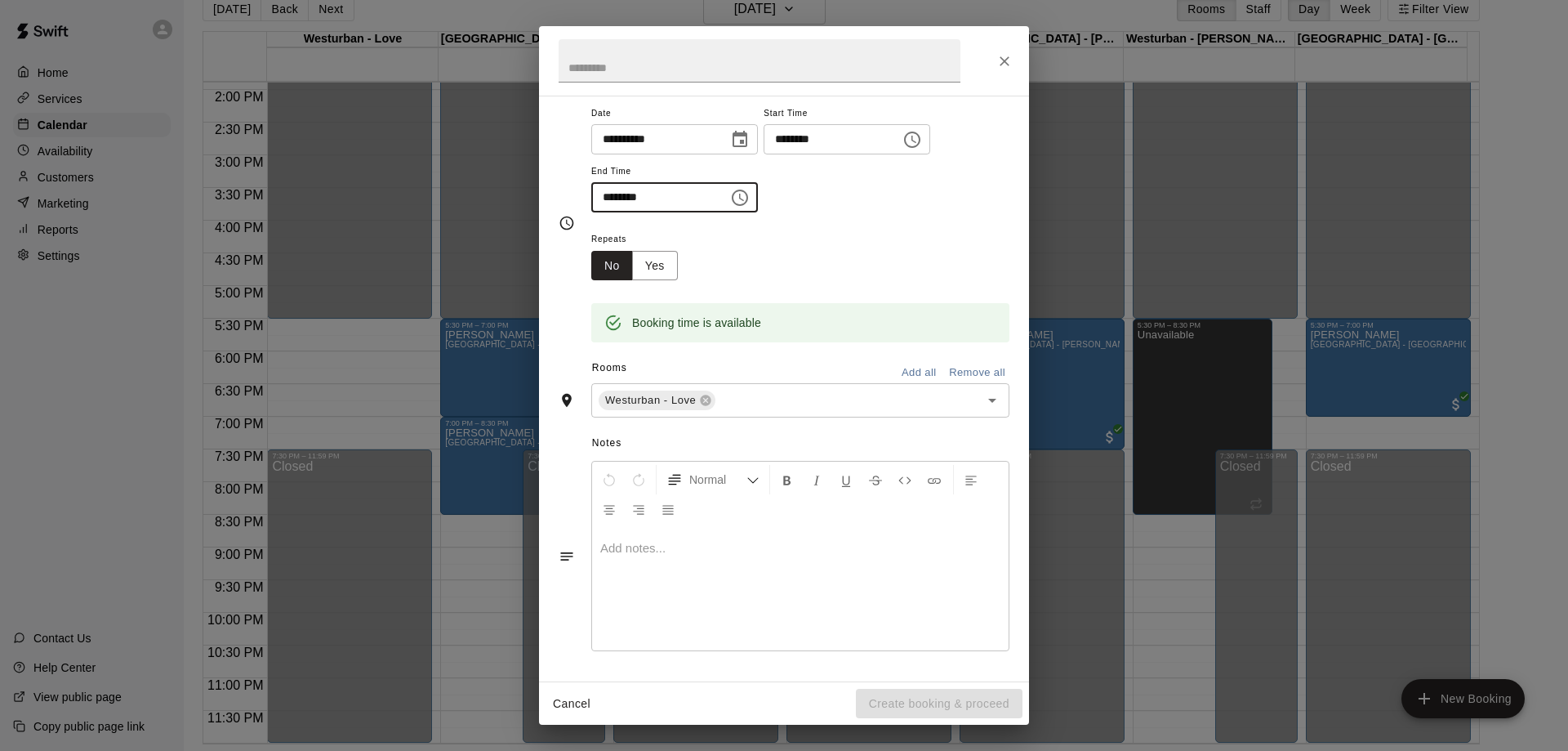
type input "********"
click at [302, 355] on div "**********" at bounding box center [784, 375] width 1568 height 751
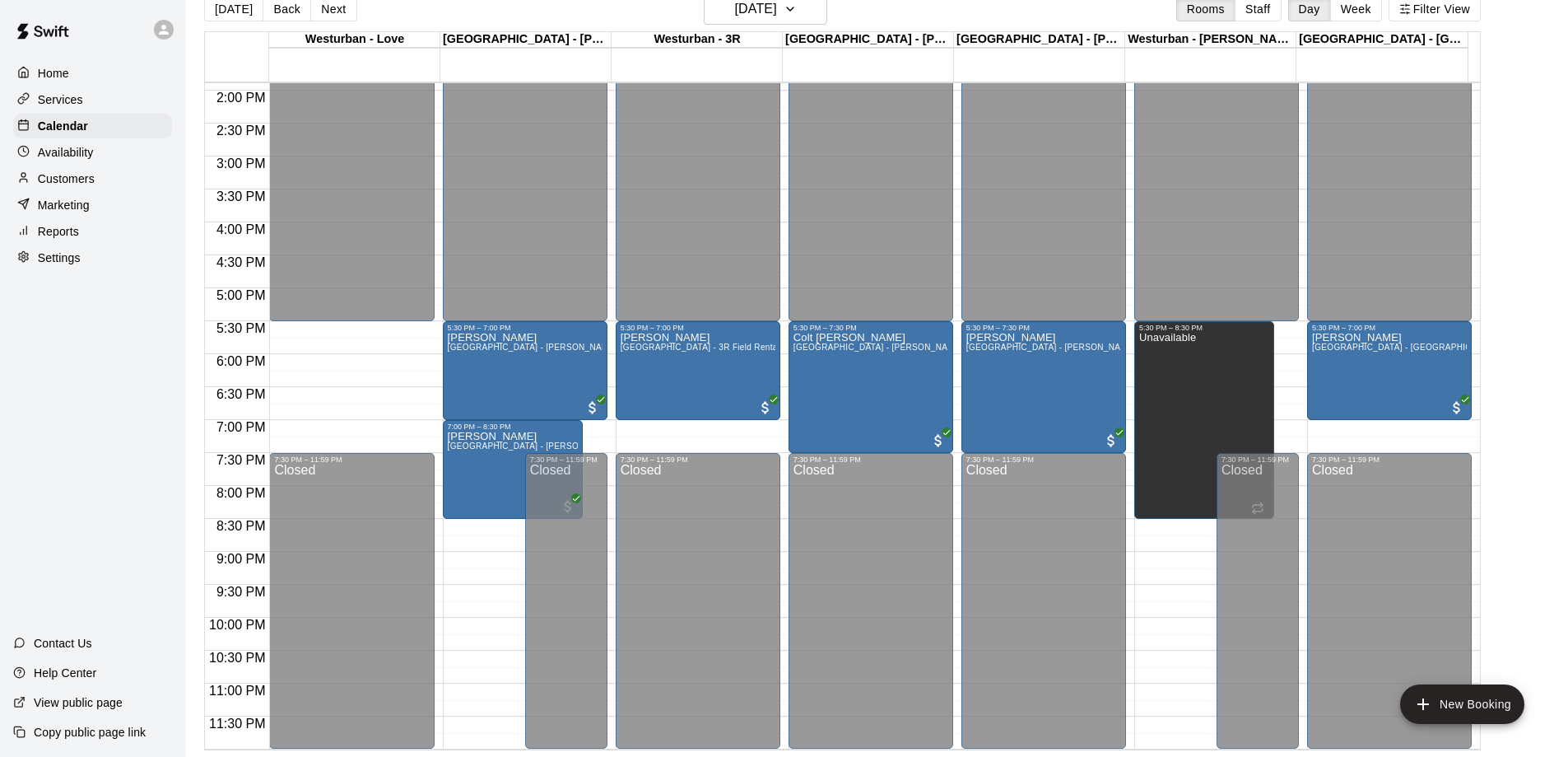
click at [367, 338] on body "Home Services Calendar Availability Customers Marketing Reports Settings Contac…" at bounding box center [784, 365] width 1568 height 783
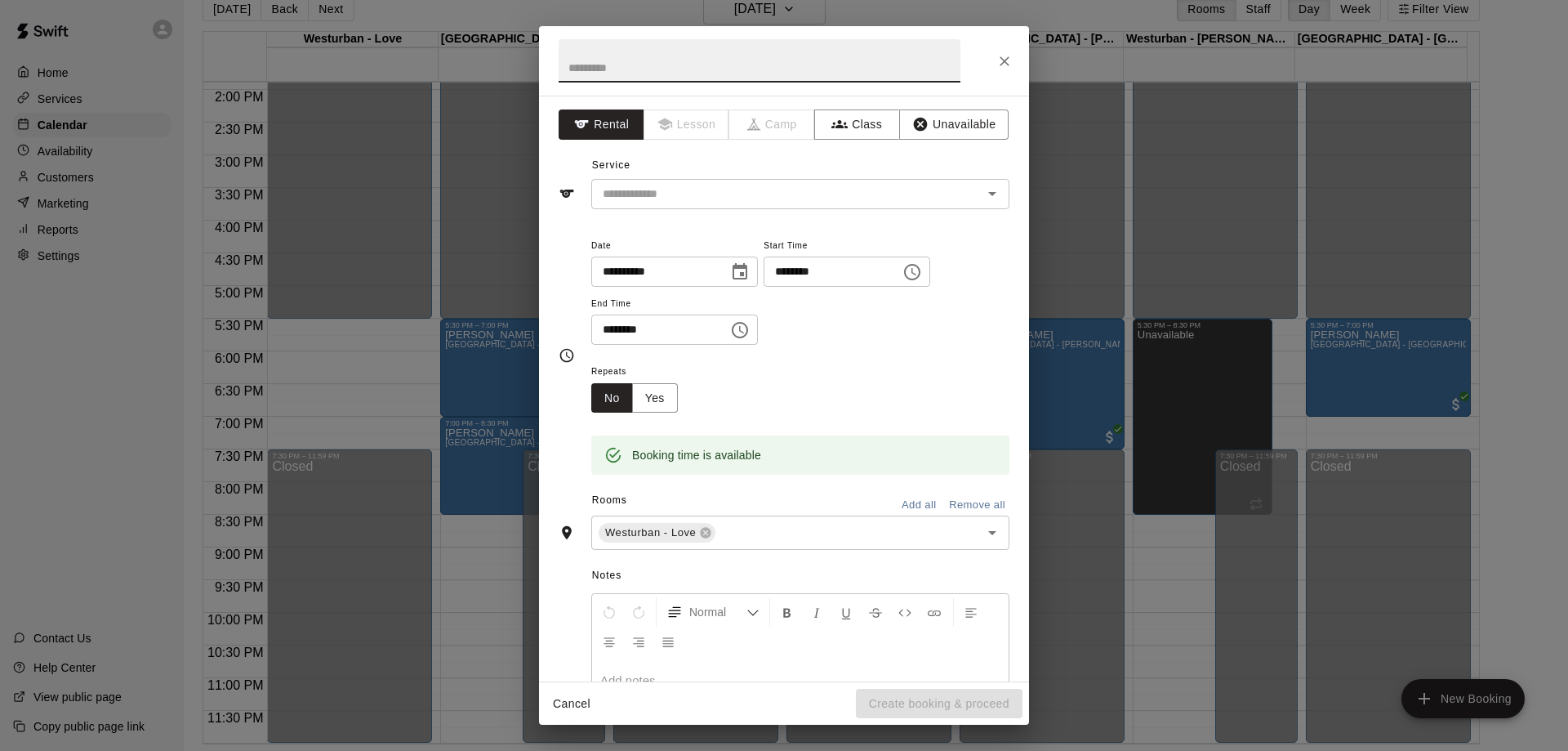
click at [311, 341] on div "**********" at bounding box center [784, 375] width 1568 height 751
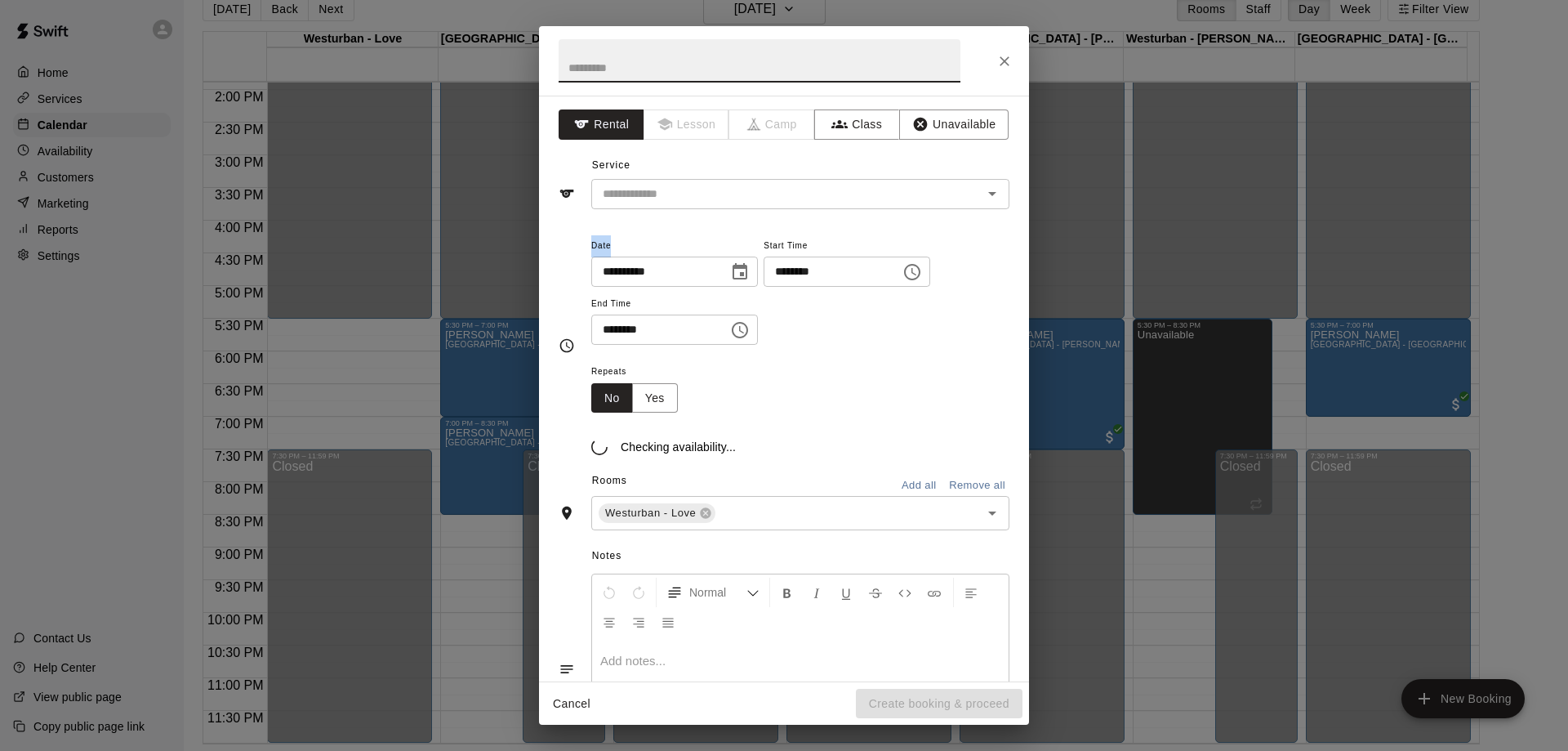
click at [343, 320] on div "**********" at bounding box center [784, 375] width 1568 height 751
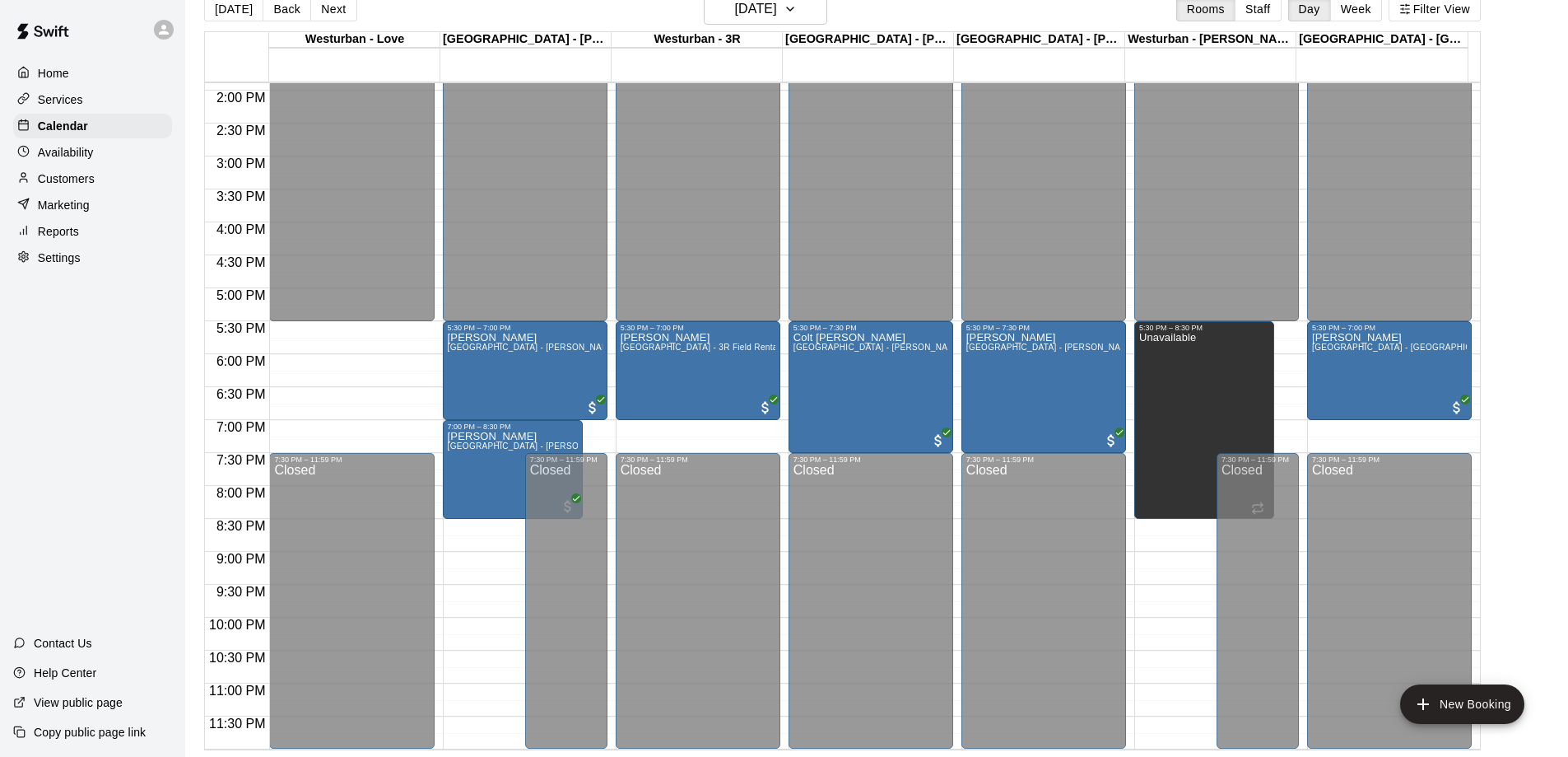
click at [346, 323] on body "Home Services Calendar Availability Customers Marketing Reports Settings Contac…" at bounding box center [784, 365] width 1568 height 783
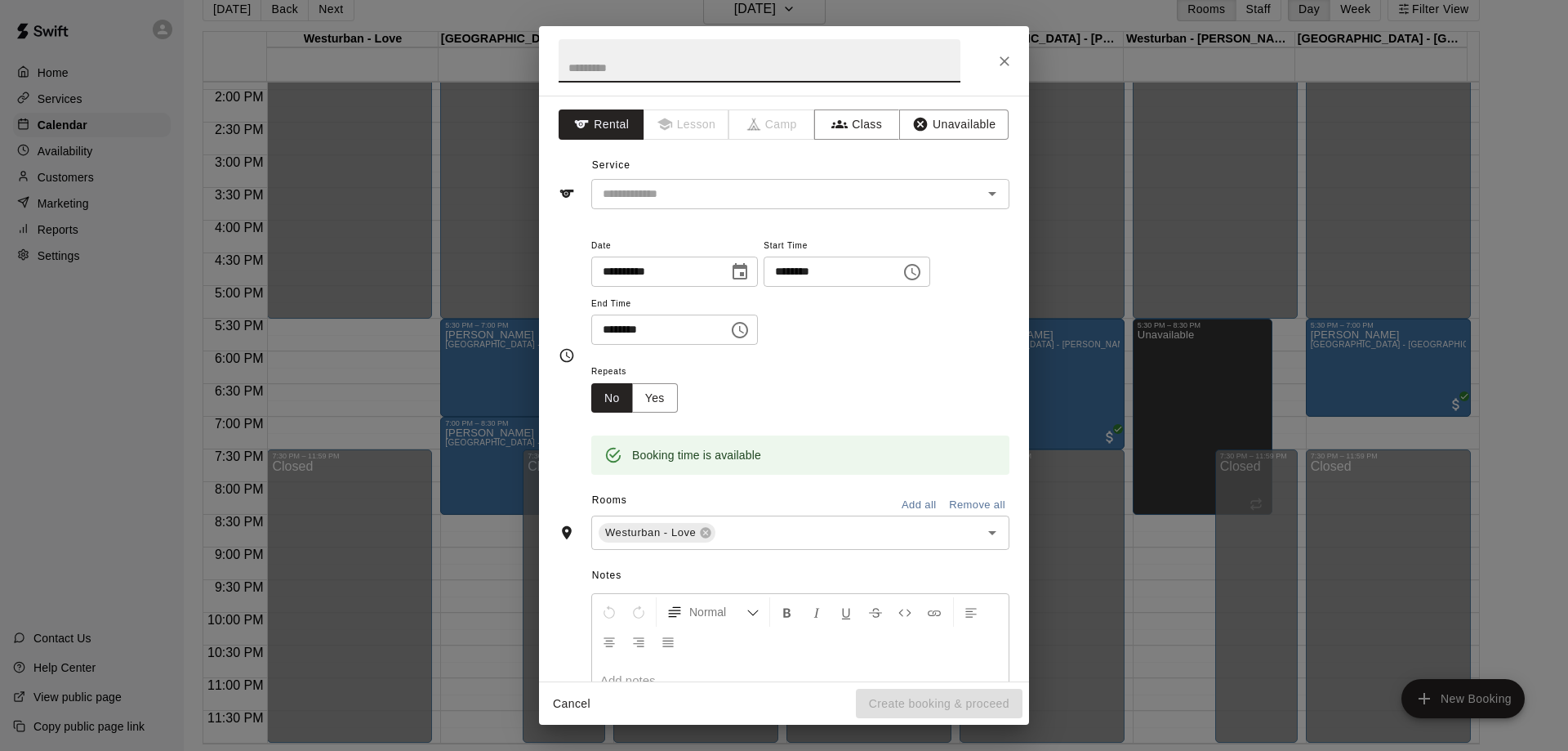
click at [613, 327] on input "********" at bounding box center [654, 330] width 126 height 30
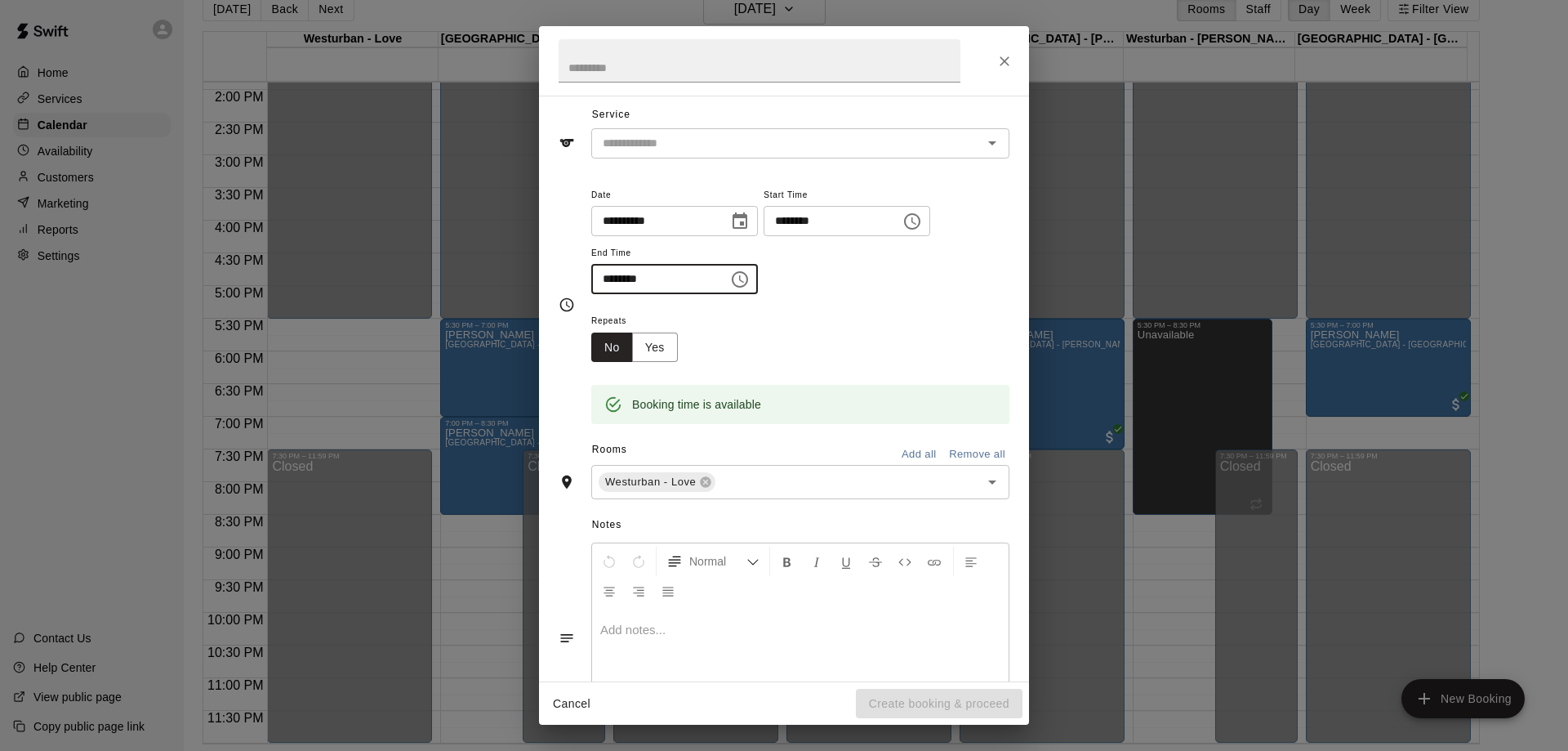
scroll to position [0, 0]
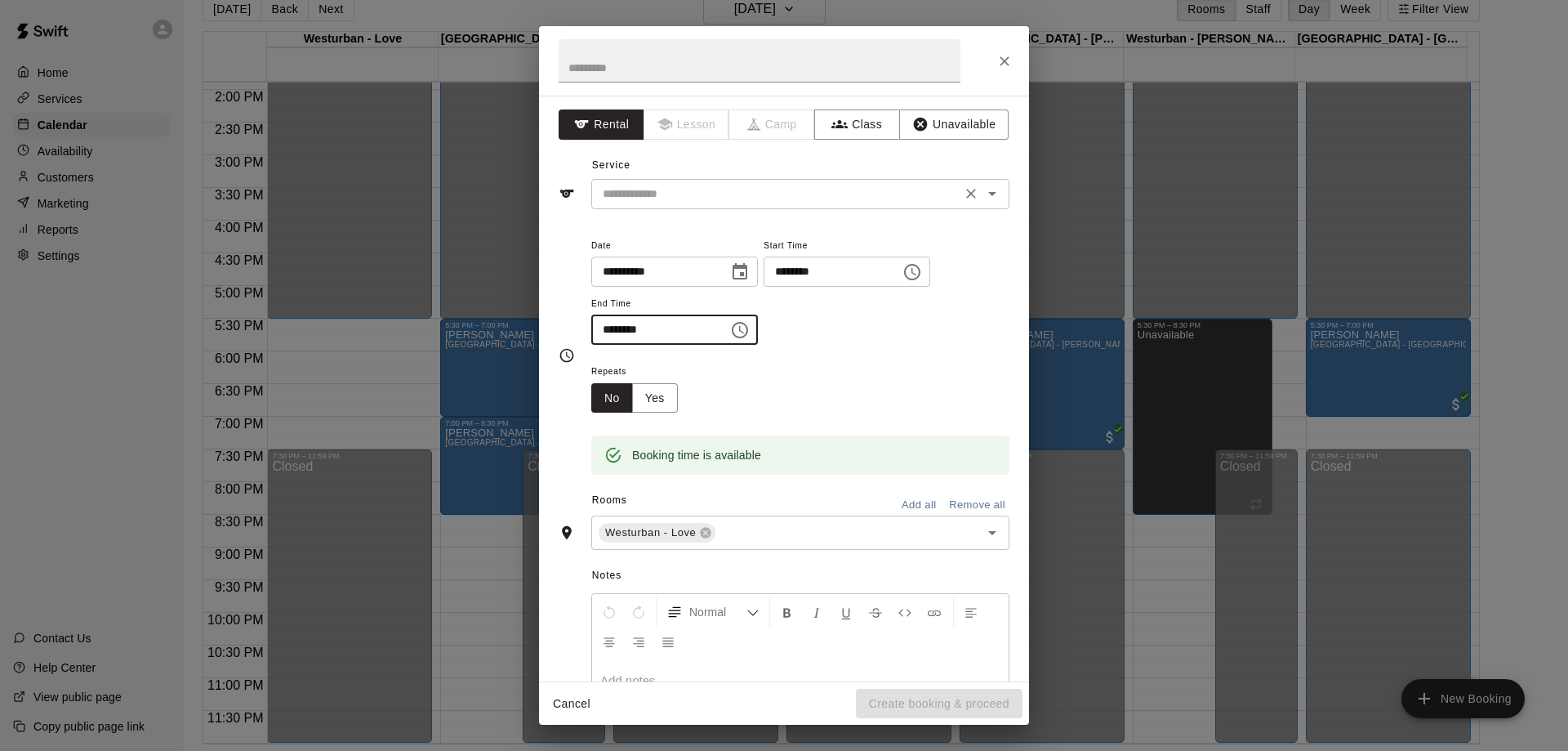
type input "********"
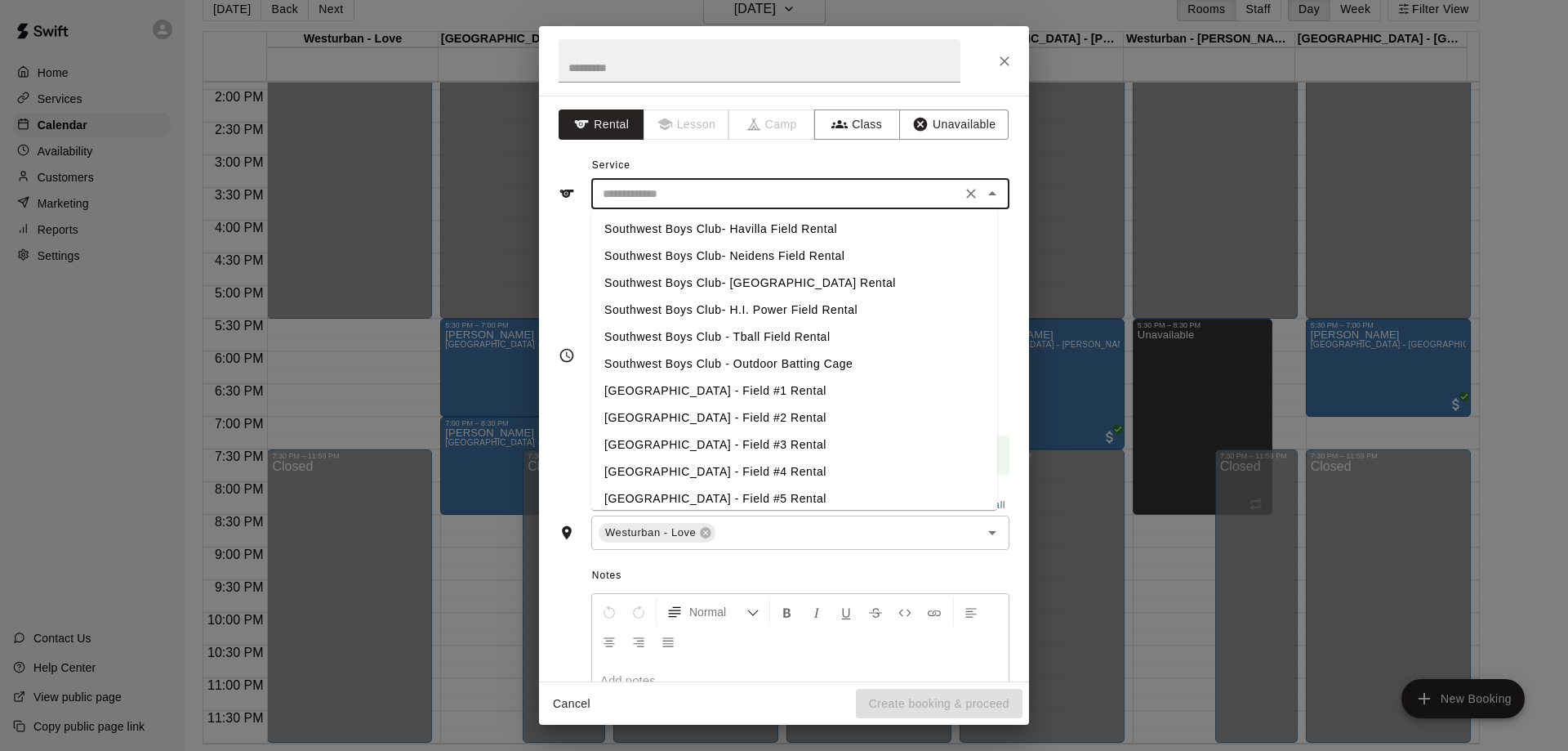
click at [795, 191] on input "text" at bounding box center [775, 195] width 360 height 21
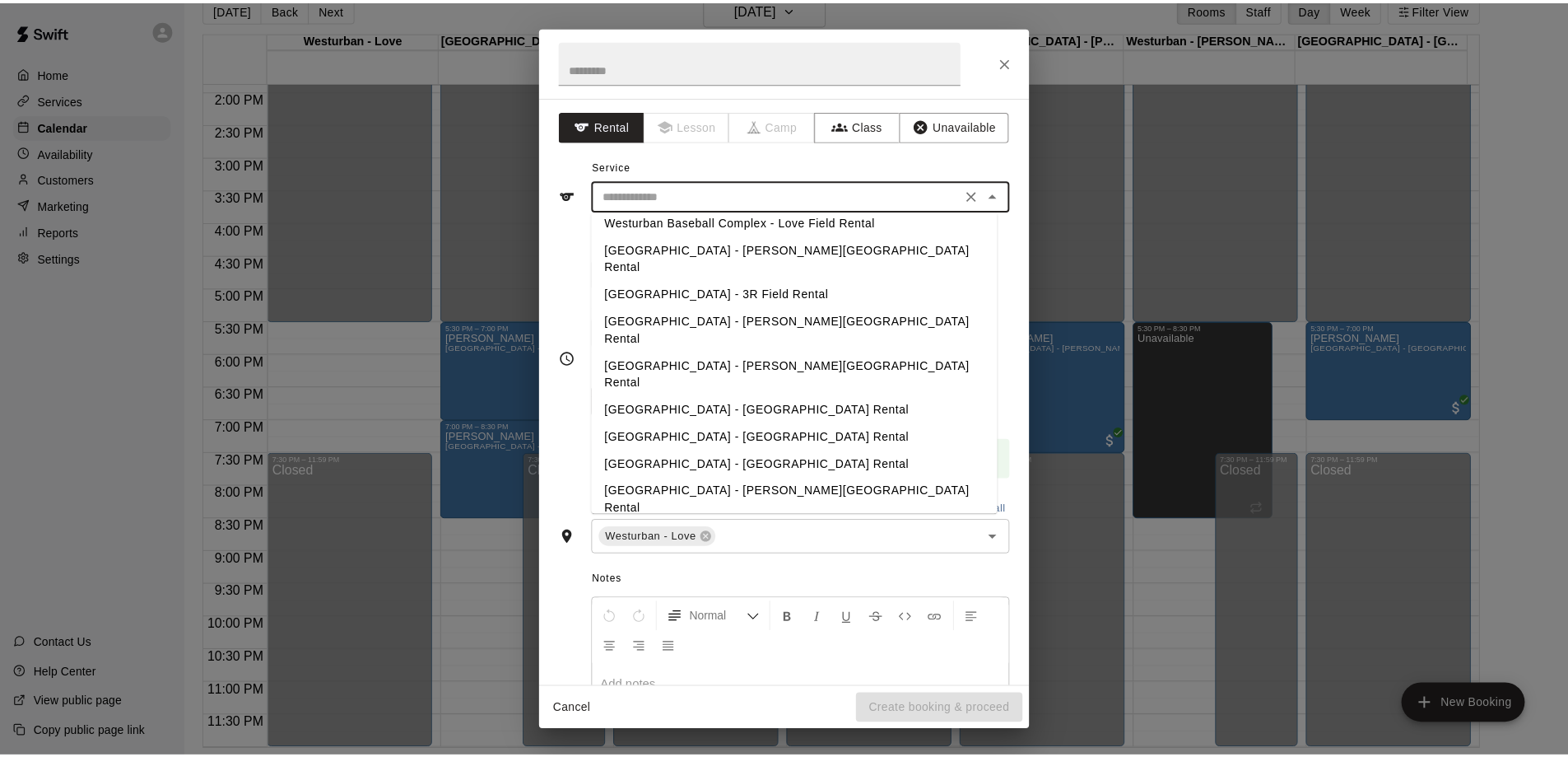
scroll to position [388, 0]
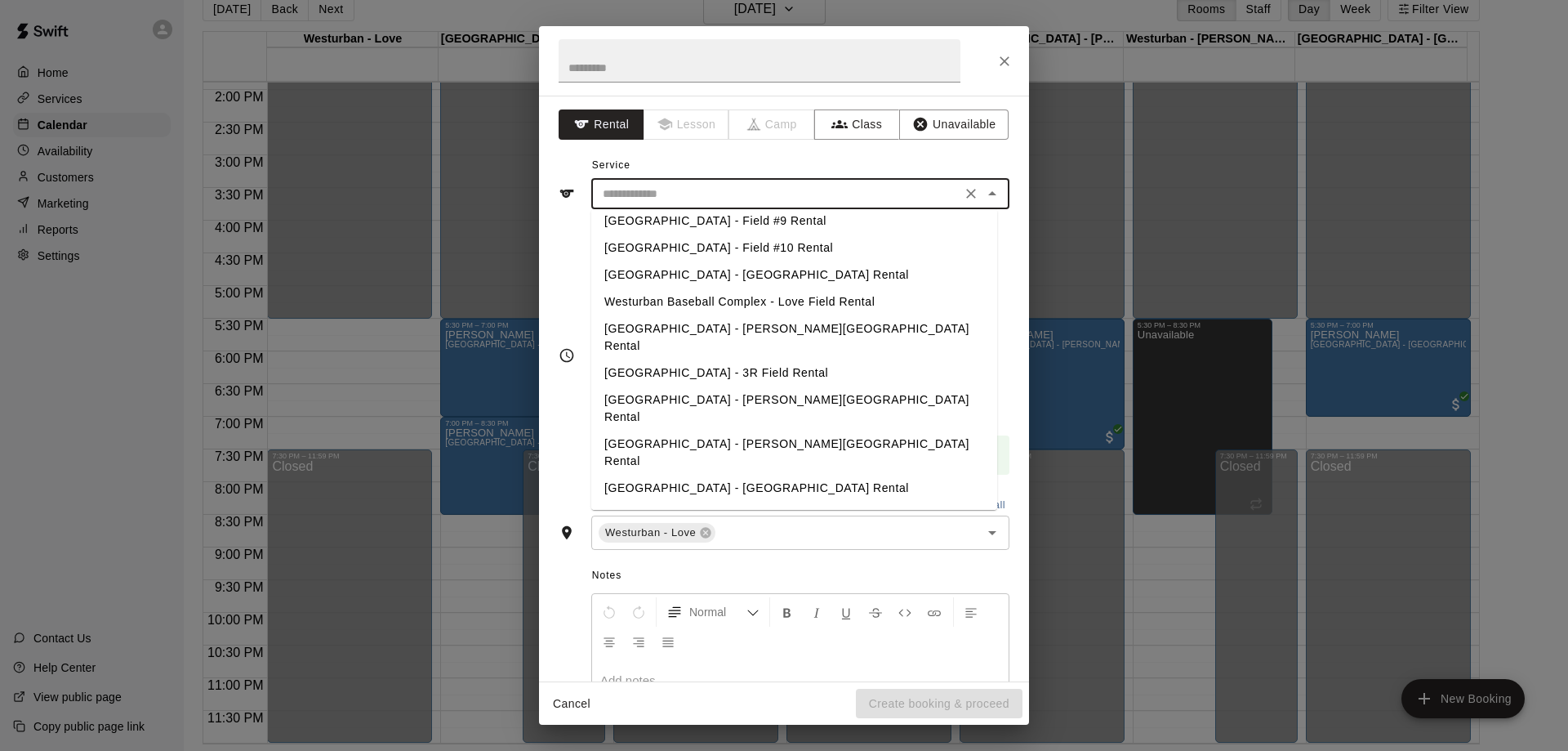
click at [857, 299] on li "Westurban Baseball Complex - Love Field Rental" at bounding box center [794, 301] width 406 height 27
type input "**********"
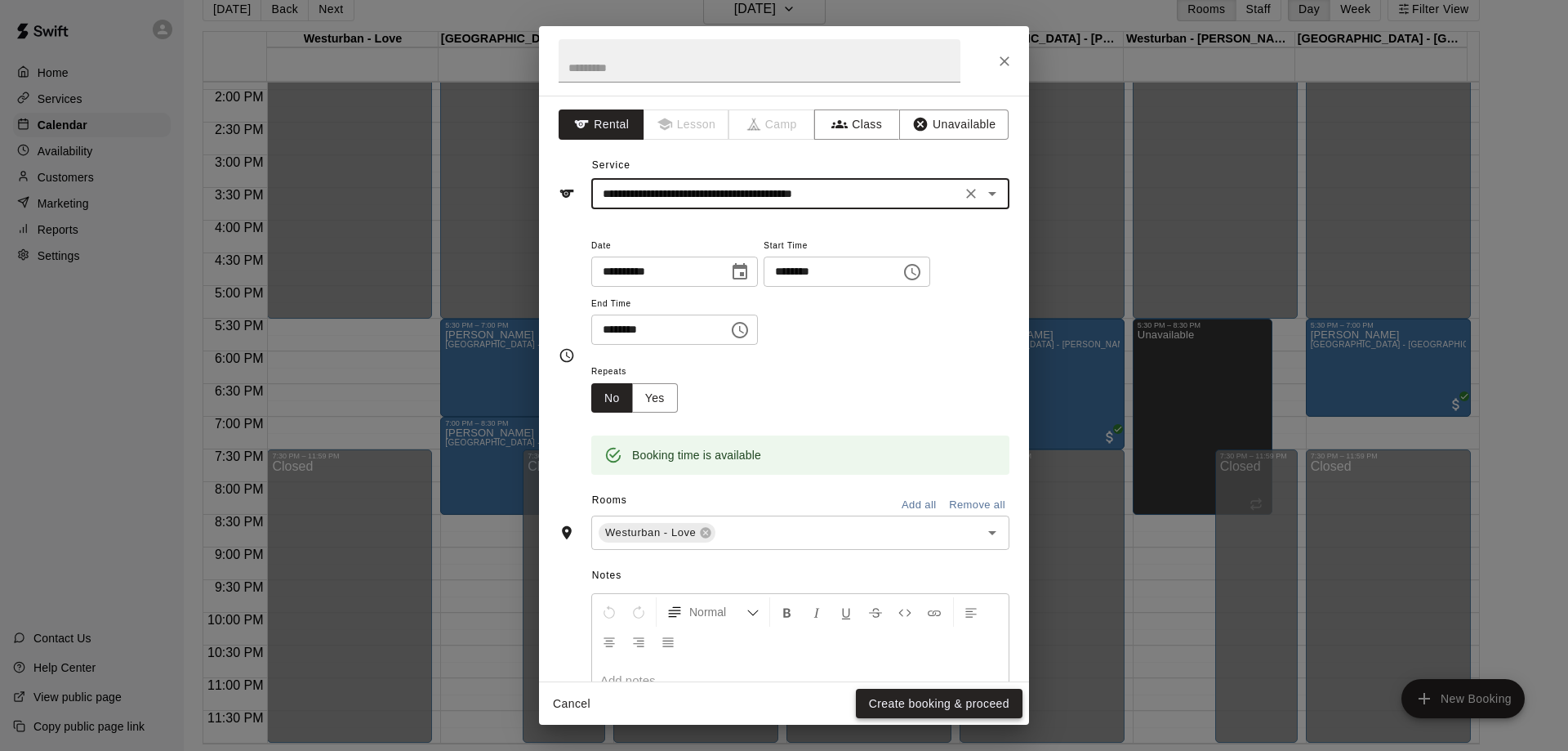
click at [951, 694] on button "Create booking & proceed" at bounding box center [939, 704] width 166 height 30
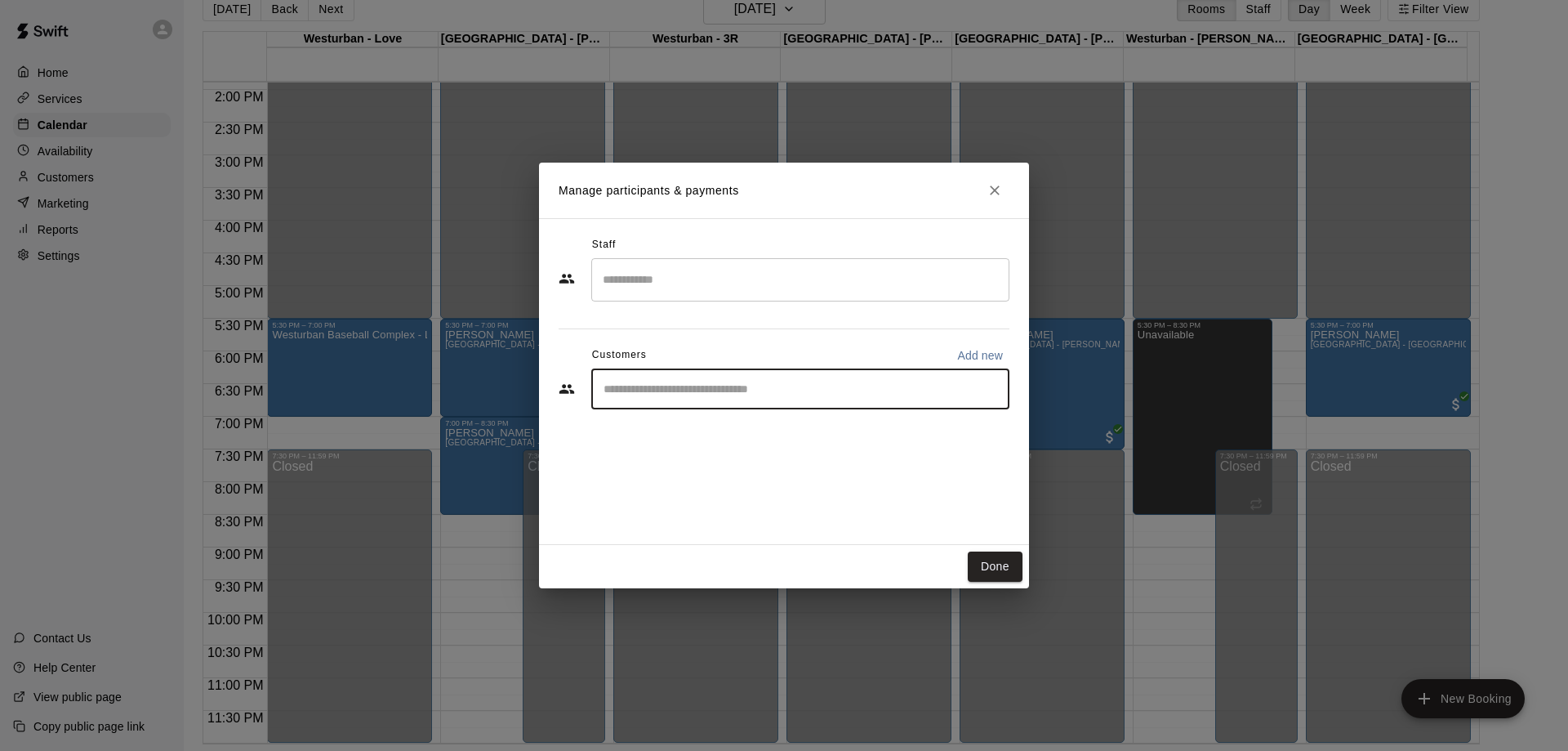
click at [767, 384] on input "Start typing to search customers..." at bounding box center [800, 388] width 403 height 16
type input "****"
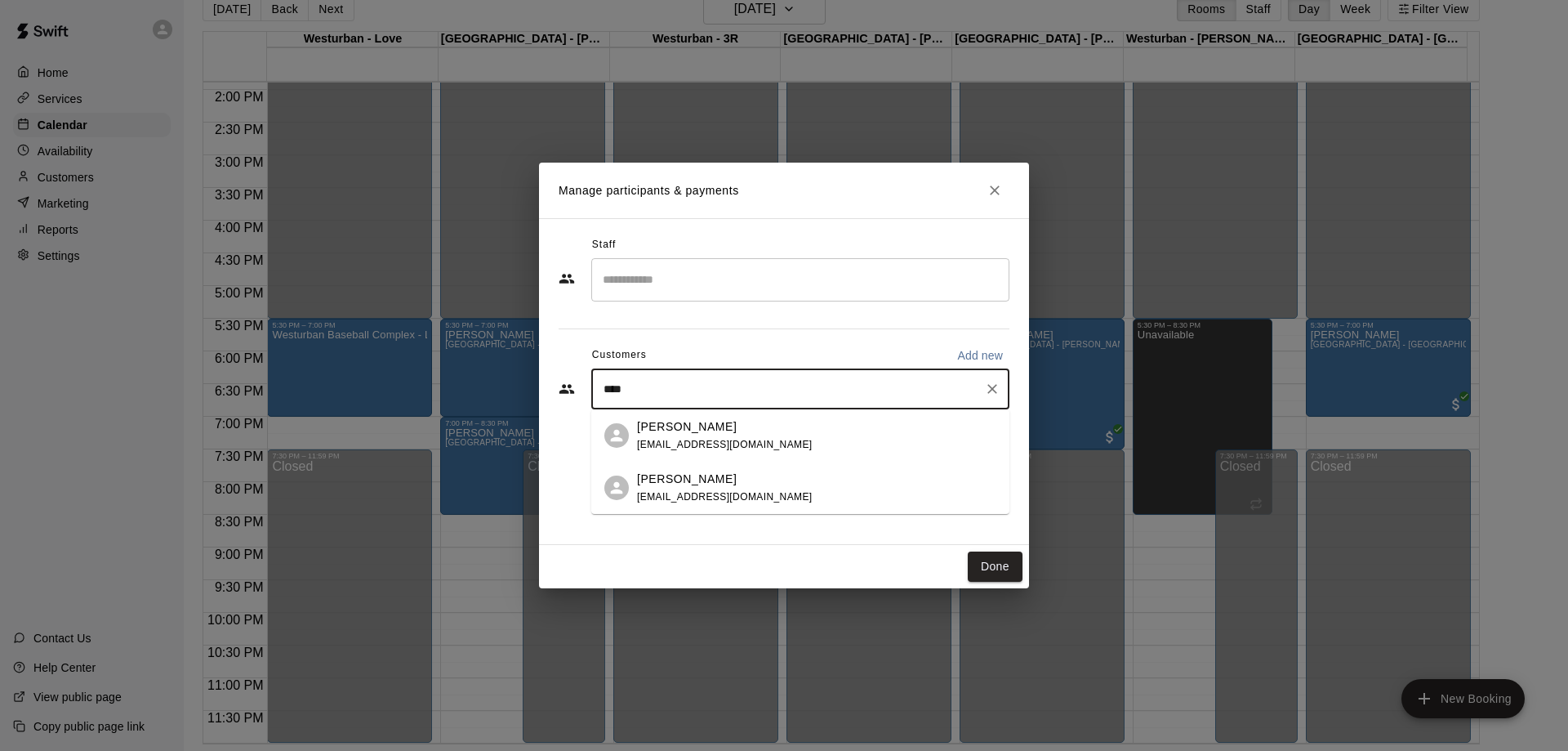
click at [757, 425] on div "[PERSON_NAME]" at bounding box center [724, 427] width 176 height 17
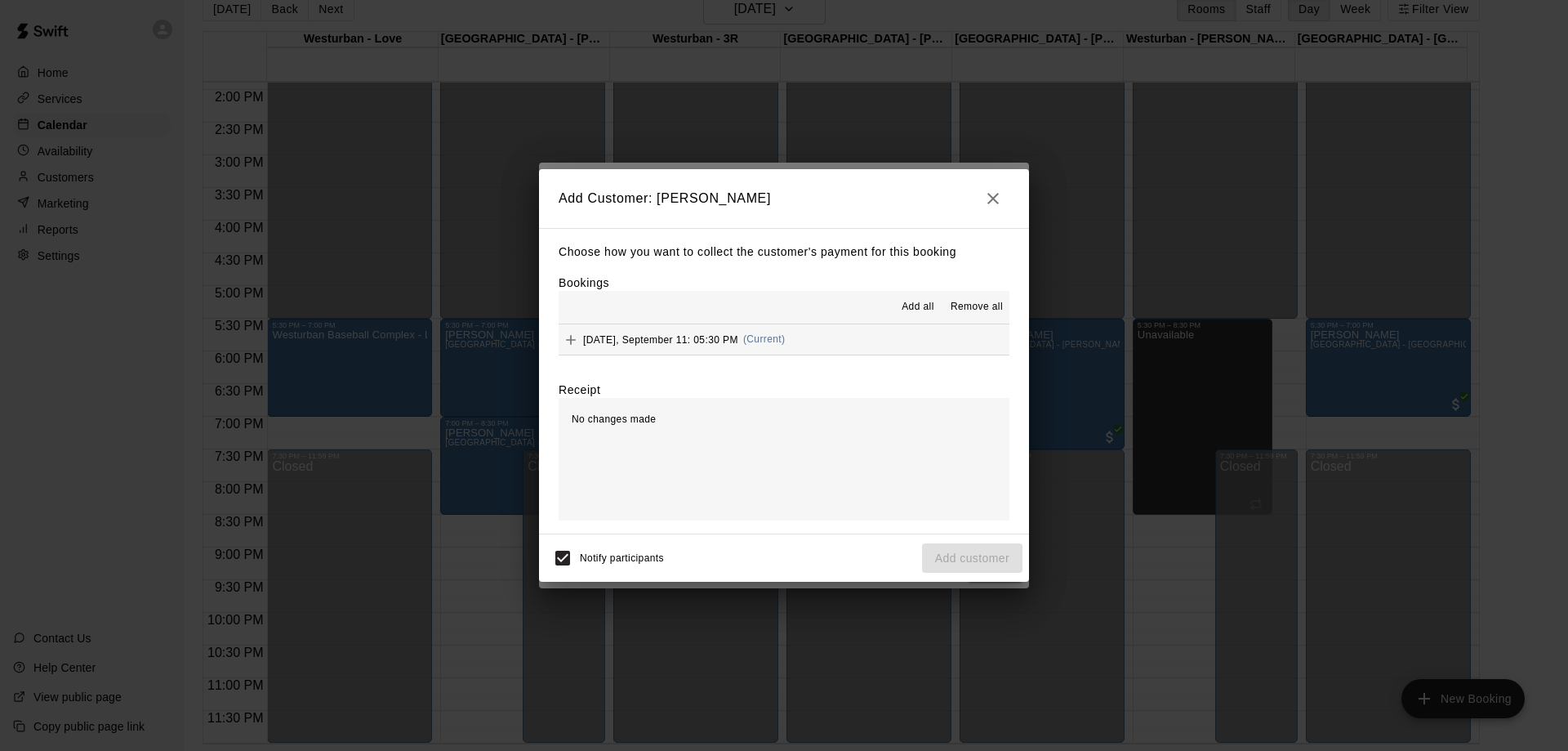
click at [866, 339] on button "[DATE], September 11: 05:30 PM (Current)" at bounding box center [783, 339] width 451 height 30
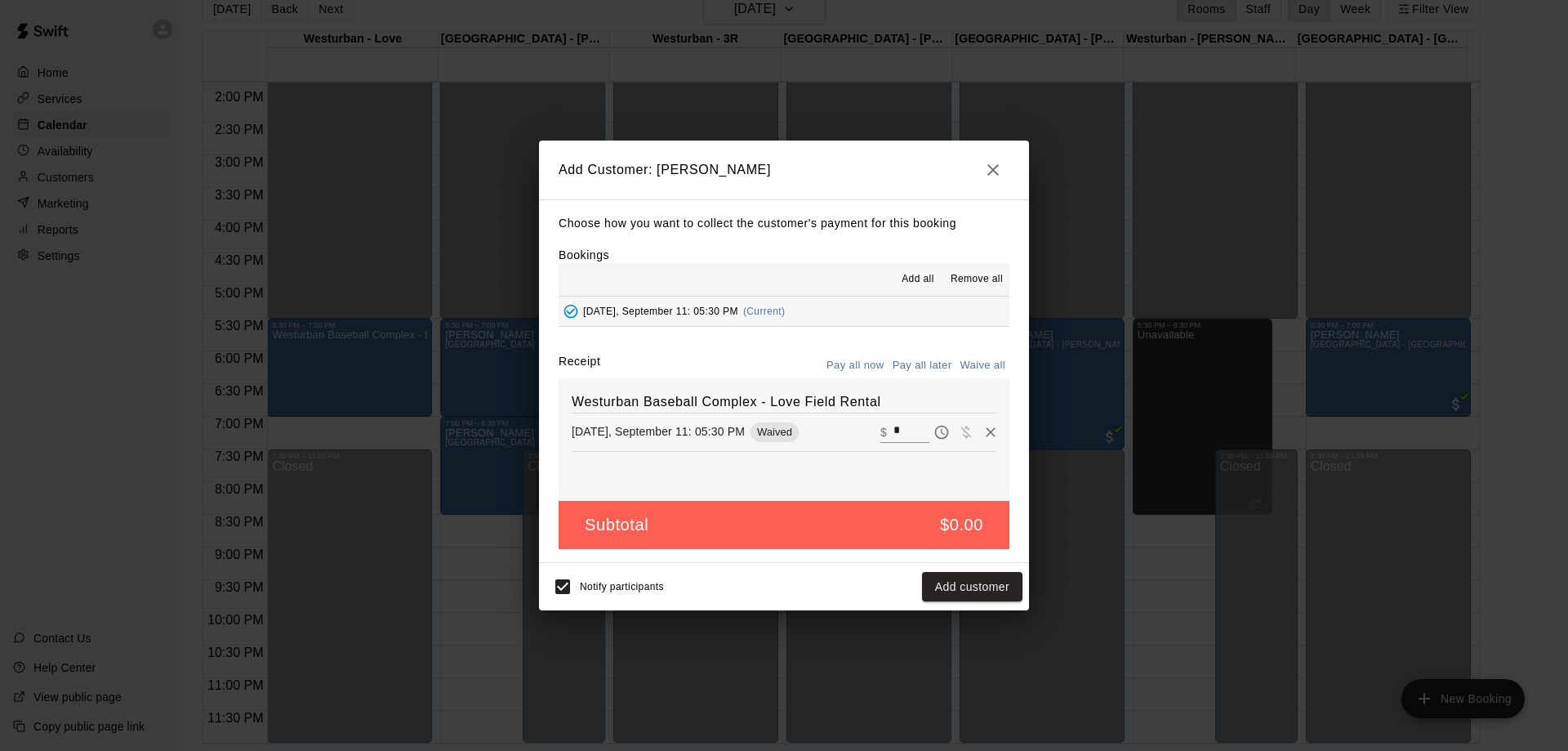
click at [897, 424] on input "*" at bounding box center [912, 432] width 36 height 21
type input "**"
click at [990, 590] on button "Checkout" at bounding box center [983, 587] width 77 height 30
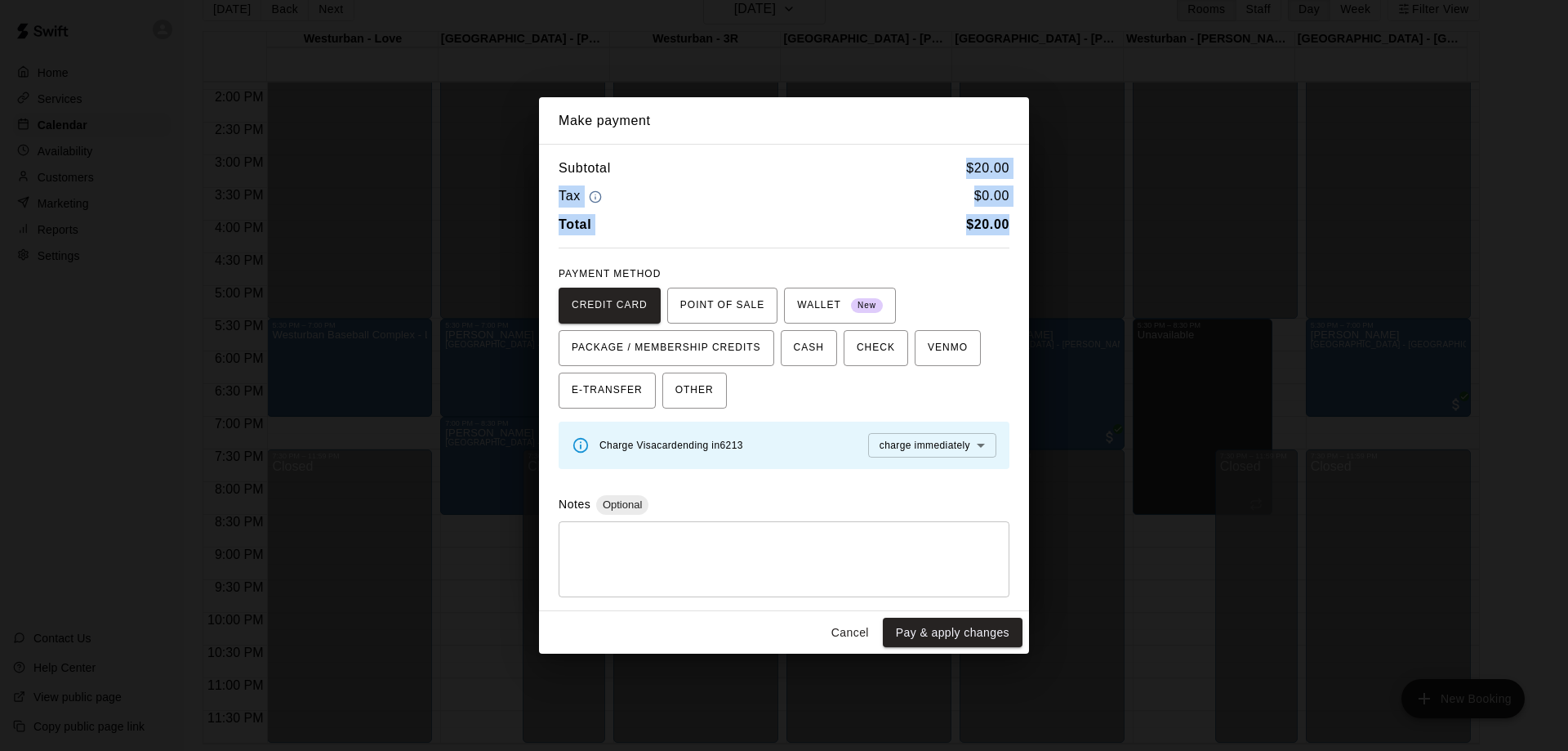
drag, startPoint x: 964, startPoint y: 165, endPoint x: 1014, endPoint y: 230, distance: 82.0
click at [1014, 230] on div "Subtotal $ 20.00 Tax $ 0.00 Total $ 20.00 PAYMENT METHOD CREDIT CARD POINT OF S…" at bounding box center [784, 377] width 490 height 468
click at [860, 197] on div "Tax $ 0.00" at bounding box center [783, 196] width 451 height 22
drag, startPoint x: 958, startPoint y: 163, endPoint x: 997, endPoint y: 237, distance: 83.6
click at [997, 237] on div "Subtotal $ 20.00 Tax $ 0.00 Total $ 20.00 PAYMENT METHOD CREDIT CARD POINT OF S…" at bounding box center [784, 377] width 490 height 468
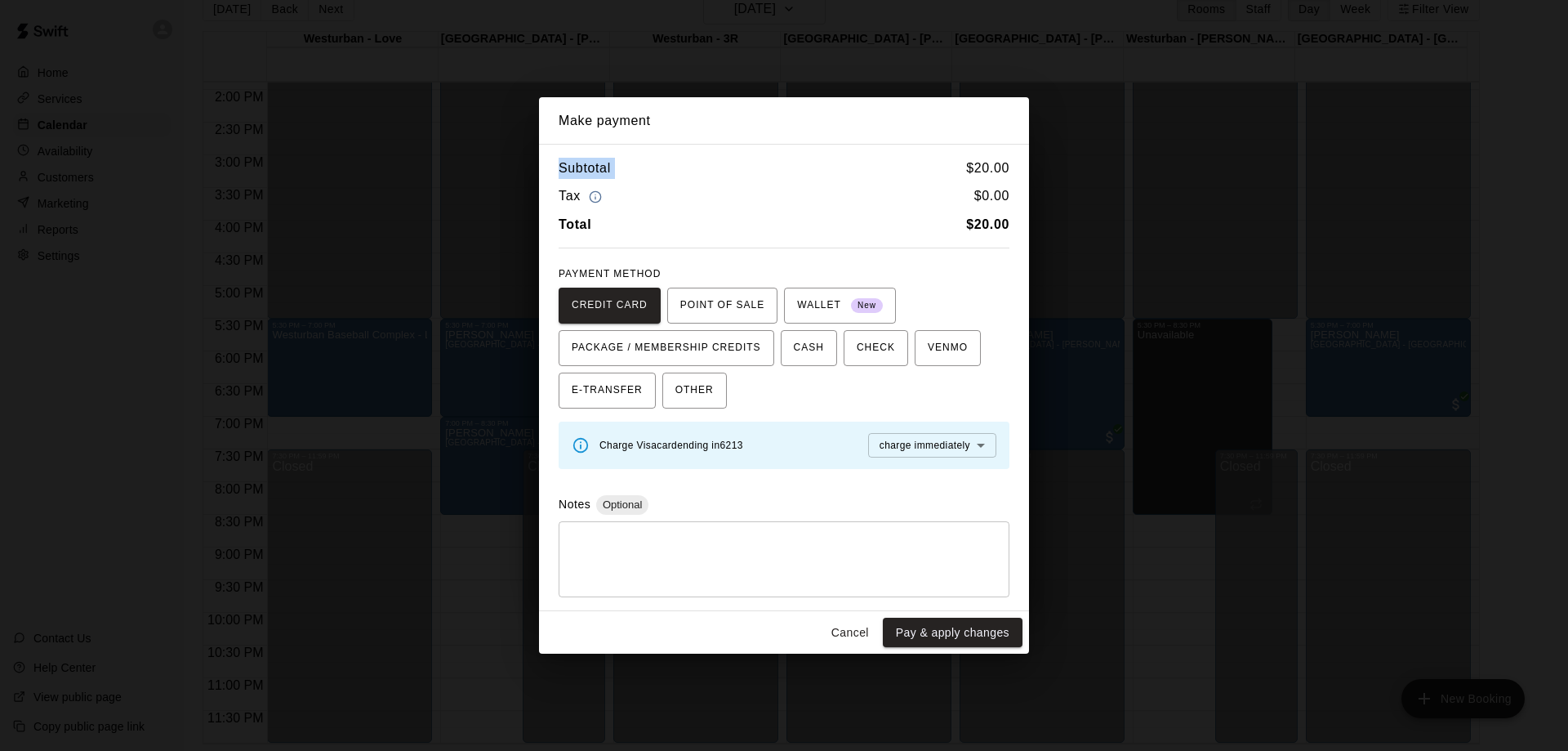
click at [884, 199] on div "Tax $ 0.00" at bounding box center [783, 196] width 451 height 22
drag, startPoint x: 956, startPoint y: 167, endPoint x: 1011, endPoint y: 239, distance: 90.6
click at [1011, 239] on div "Subtotal $ 20.00 Tax $ 0.00 Total $ 20.00 PAYMENT METHOD CREDIT CARD POINT OF S…" at bounding box center [784, 377] width 490 height 468
click at [893, 186] on div "Tax $ 0.00" at bounding box center [783, 196] width 451 height 22
drag, startPoint x: 920, startPoint y: 172, endPoint x: 1024, endPoint y: 254, distance: 132.4
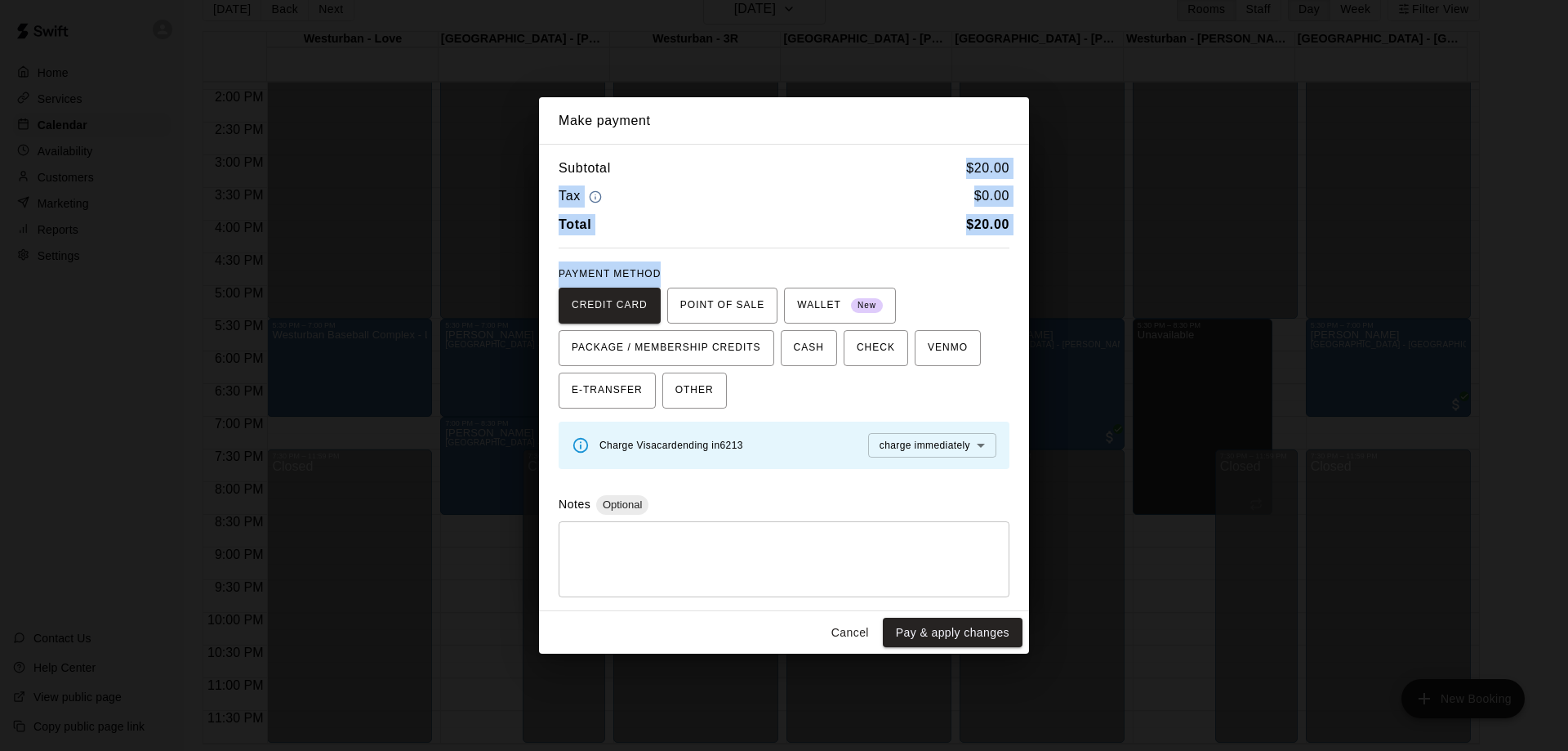
click at [1024, 254] on div "Subtotal $ 20.00 Tax $ 0.00 Total $ 20.00 PAYMENT METHOD CREDIT CARD POINT OF S…" at bounding box center [784, 377] width 490 height 468
click at [906, 196] on div "Tax $ 0.00" at bounding box center [783, 196] width 451 height 22
drag, startPoint x: 954, startPoint y: 160, endPoint x: 1008, endPoint y: 219, distance: 80.0
click at [1008, 219] on div "Subtotal $ 20.00 Tax $ 0.00 Total $ 20.00" at bounding box center [783, 196] width 451 height 77
click at [927, 182] on div "Subtotal $ 20.00 Tax $ 0.00 Total $ 20.00" at bounding box center [783, 196] width 451 height 77
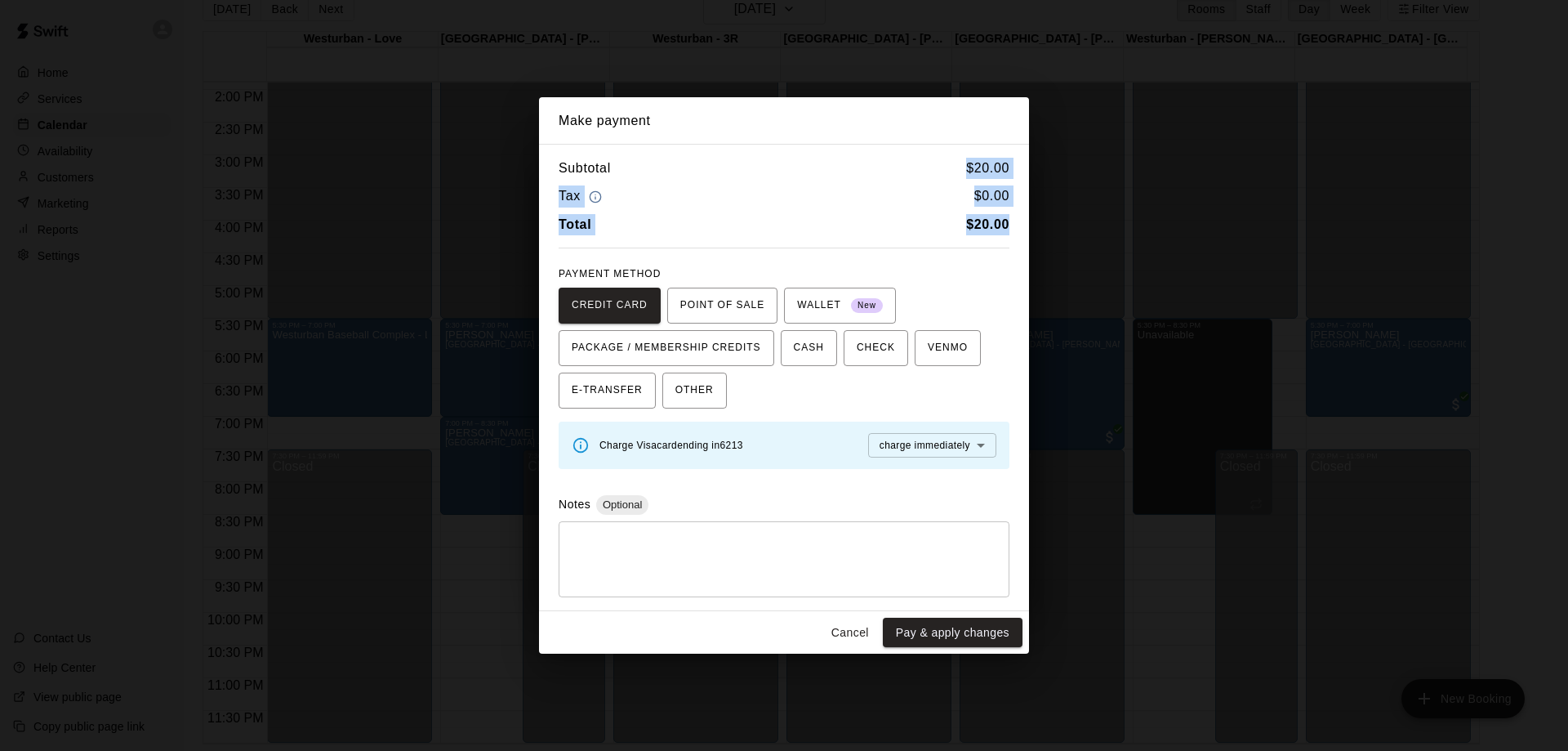
drag, startPoint x: 980, startPoint y: 178, endPoint x: 1013, endPoint y: 220, distance: 53.4
click at [1013, 220] on div "Subtotal $ 20.00 Tax $ 0.00 Total $ 20.00 PAYMENT METHOD CREDIT CARD POINT OF S…" at bounding box center [784, 377] width 490 height 468
click at [930, 178] on div "Subtotal $ 20.00" at bounding box center [783, 168] width 451 height 21
drag, startPoint x: 727, startPoint y: 440, endPoint x: 764, endPoint y: 450, distance: 38.3
click at [764, 450] on div "Charge Visa card ending in 6213 charge immediately **** ​" at bounding box center [798, 445] width 397 height 25
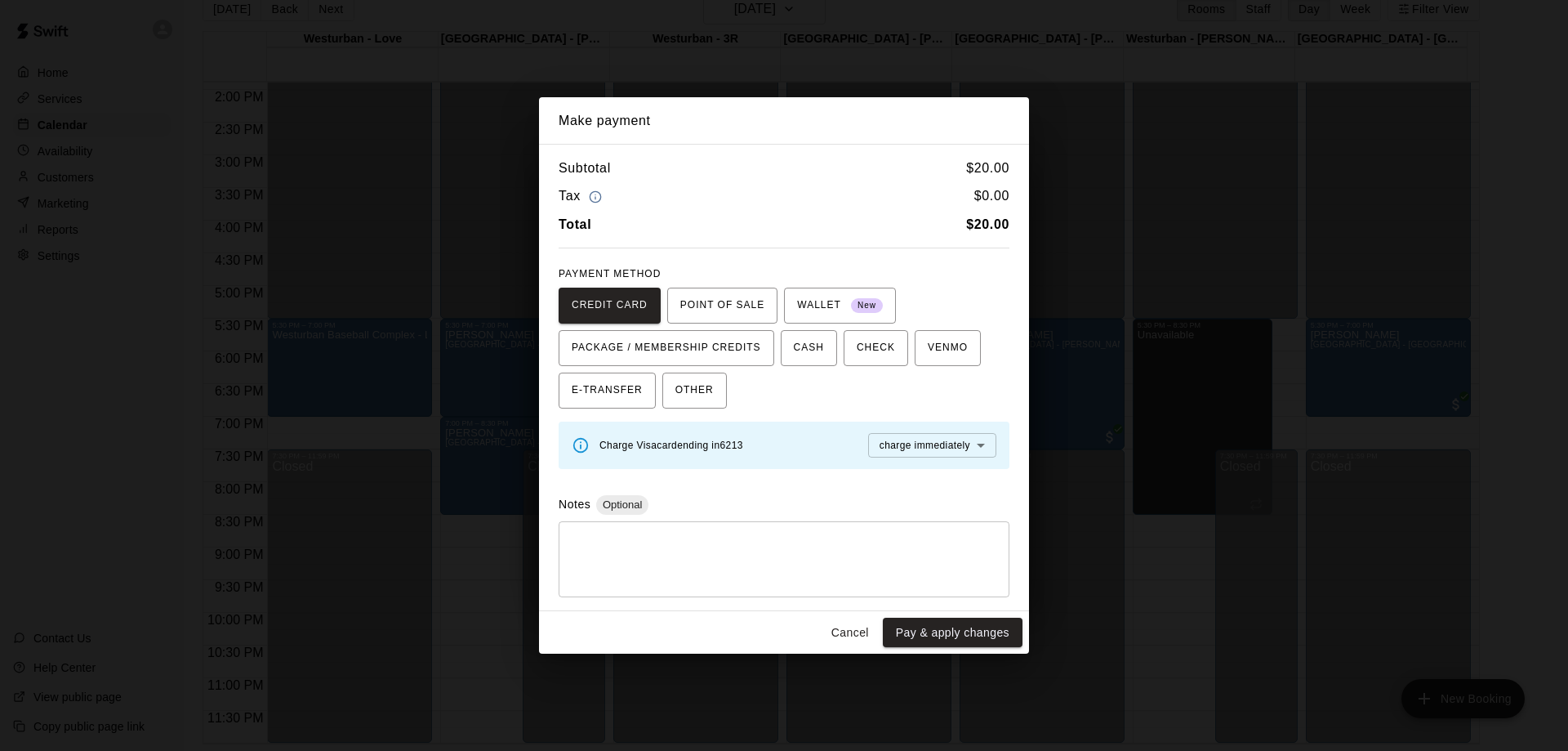
click at [974, 488] on div "Subtotal $ 20.00 Tax $ 0.00 Total $ 20.00 PAYMENT METHOD CREDIT CARD POINT OF S…" at bounding box center [784, 377] width 490 height 468
click at [976, 632] on button "Pay & apply changes" at bounding box center [953, 633] width 140 height 30
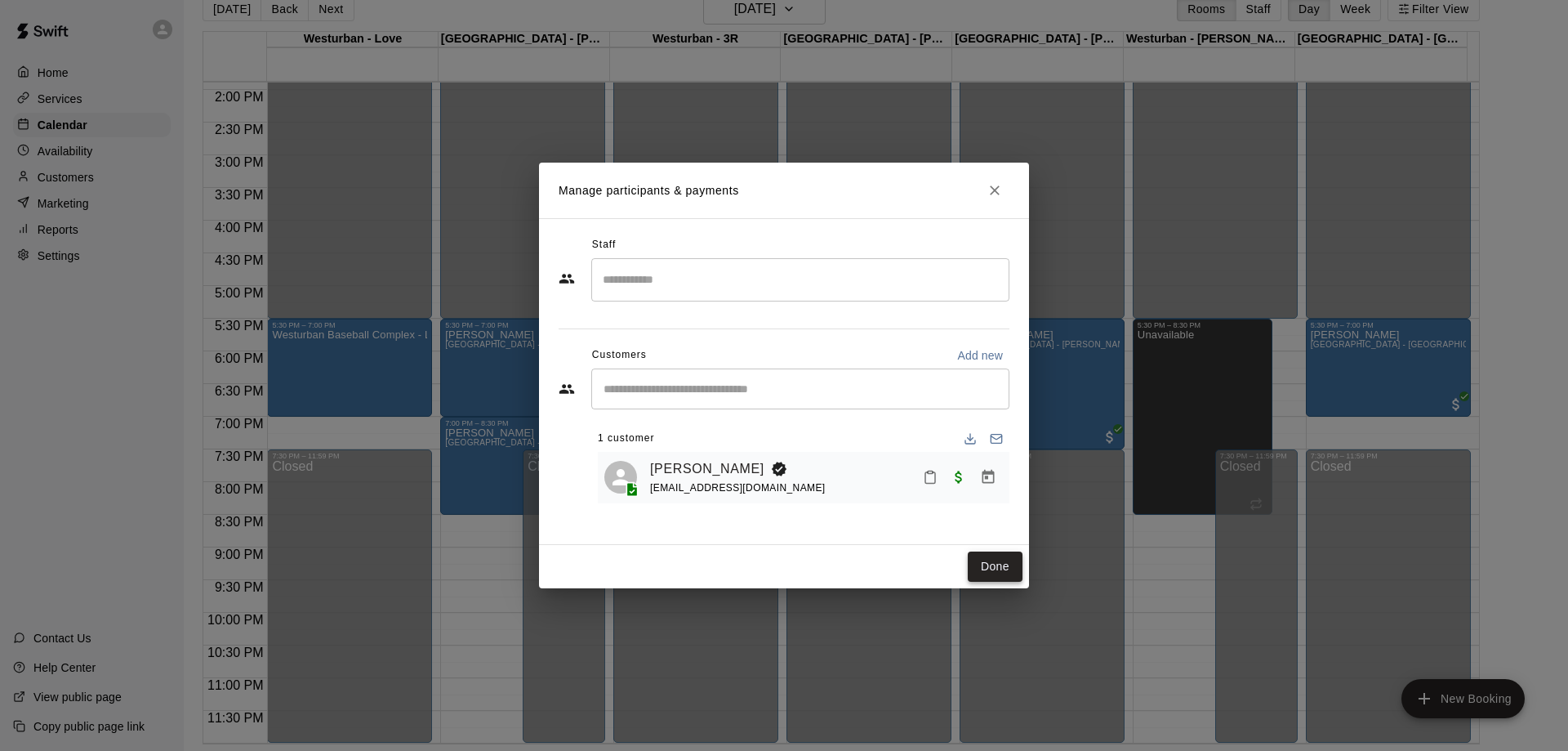
click at [996, 560] on button "Done" at bounding box center [996, 567] width 55 height 30
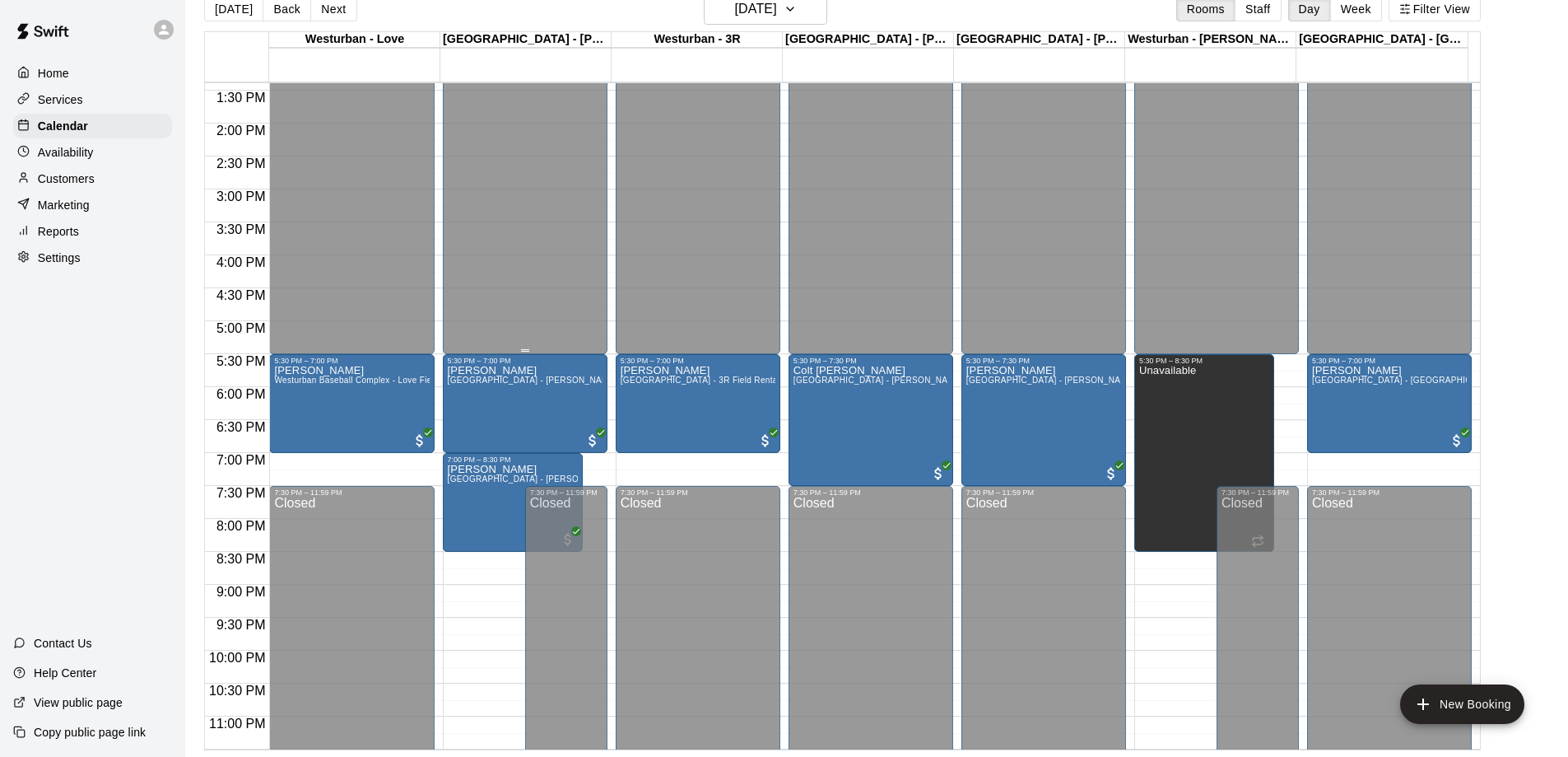
scroll to position [906, 0]
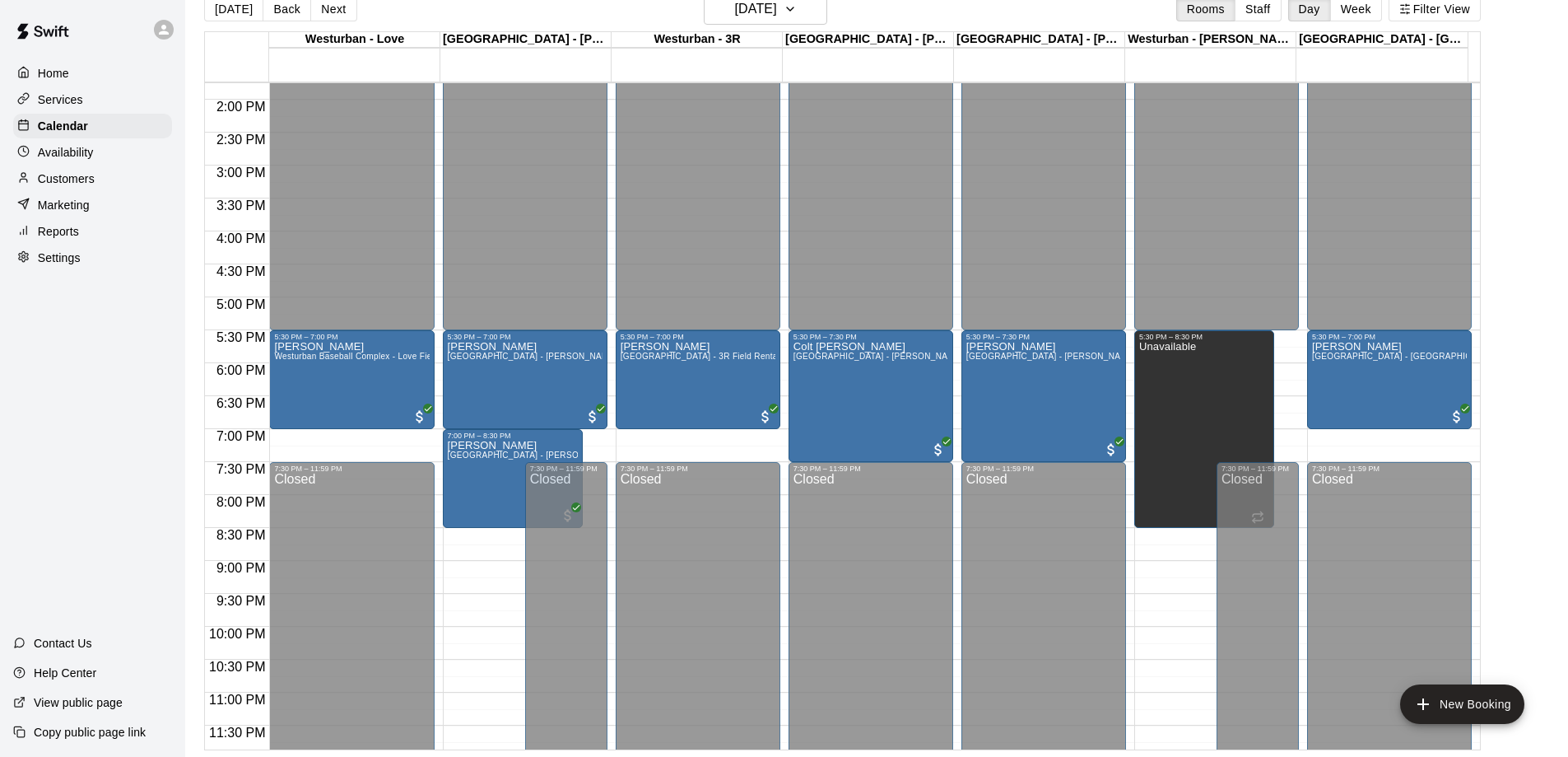
click at [127, 377] on div "Home Services Calendar Availability Customers Marketing Reports Settings Contac…" at bounding box center [92, 378] width 186 height 757
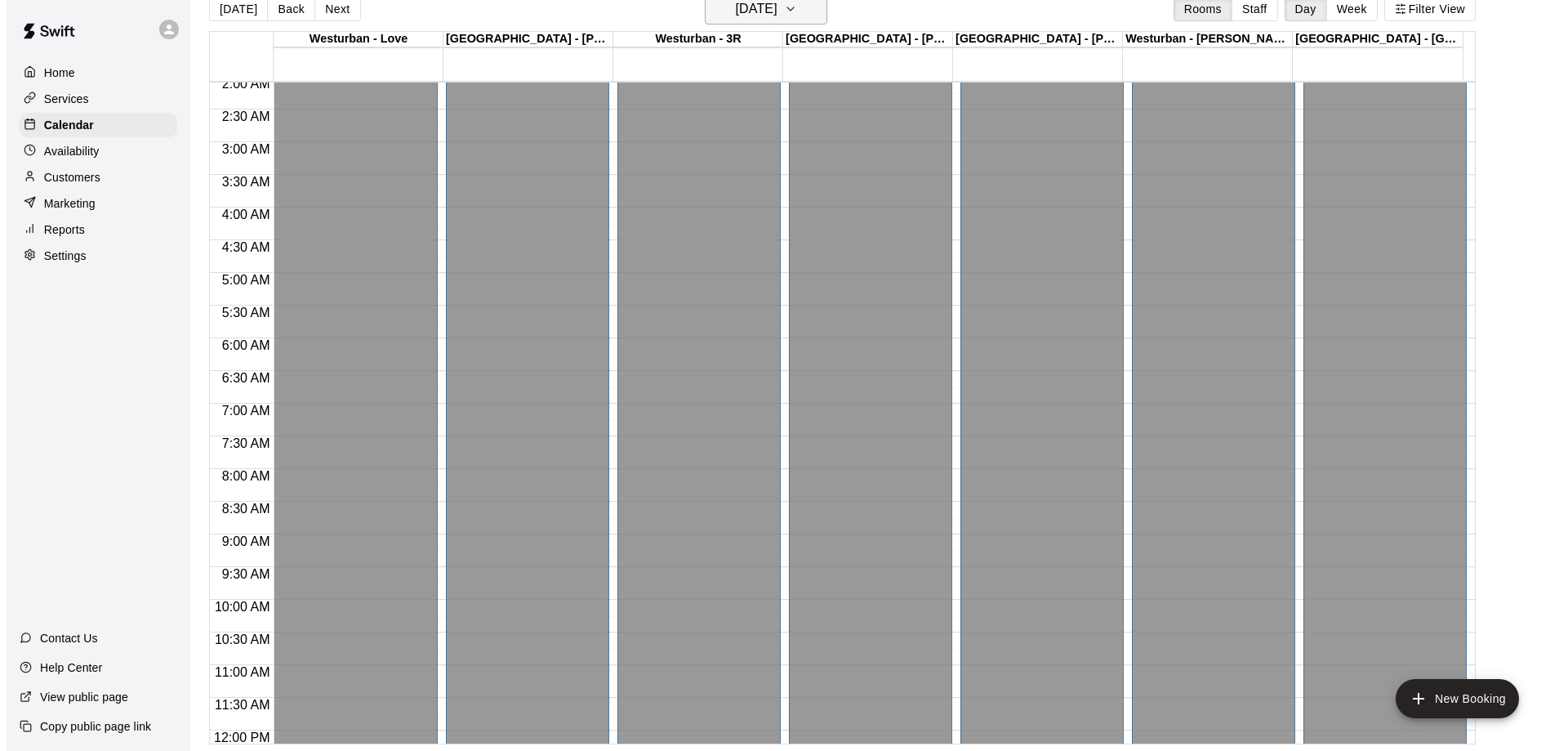
scroll to position [93, 0]
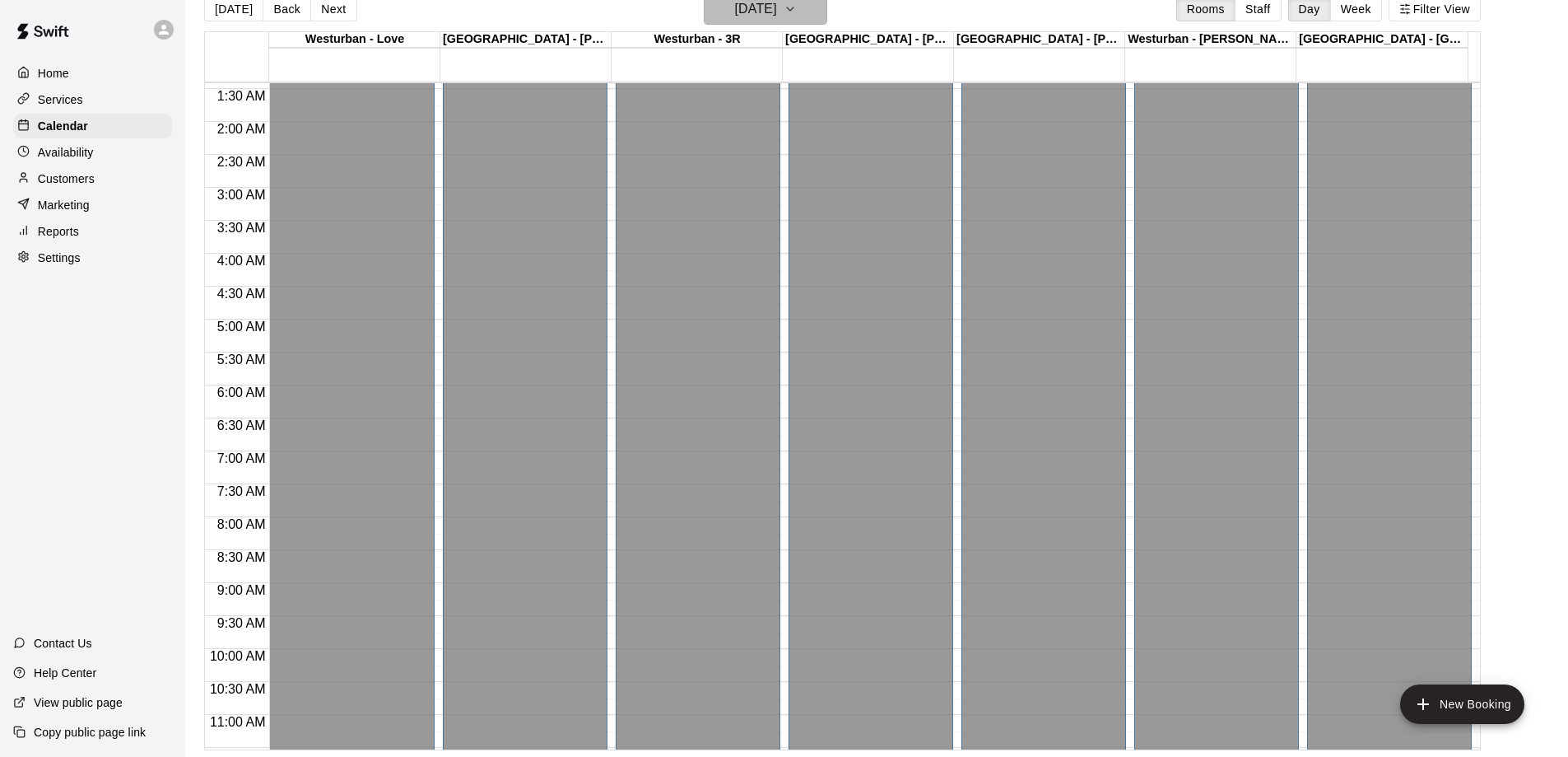
click at [771, 10] on h6 "[DATE]" at bounding box center [756, 9] width 42 height 23
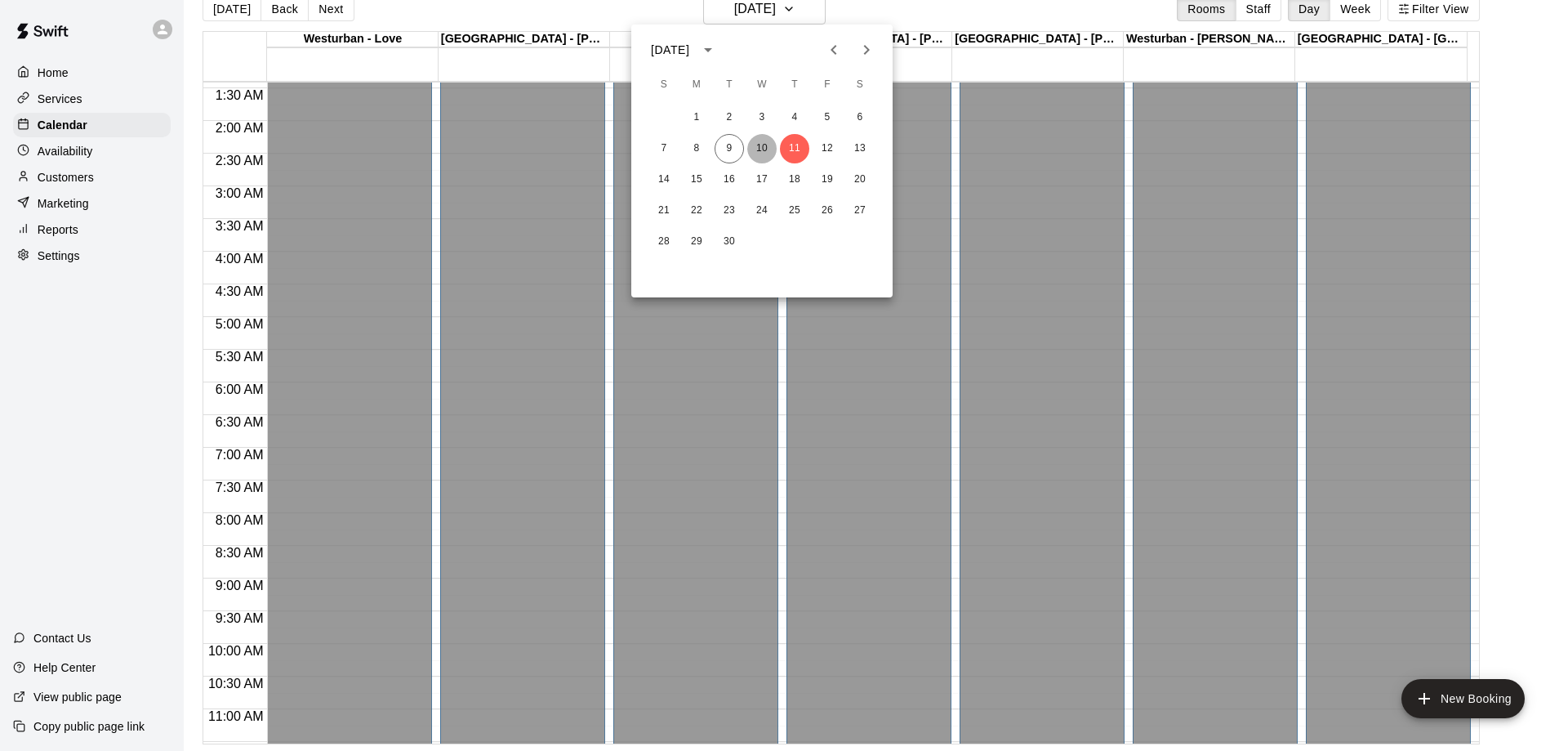
click at [763, 149] on button "10" at bounding box center [761, 148] width 29 height 29
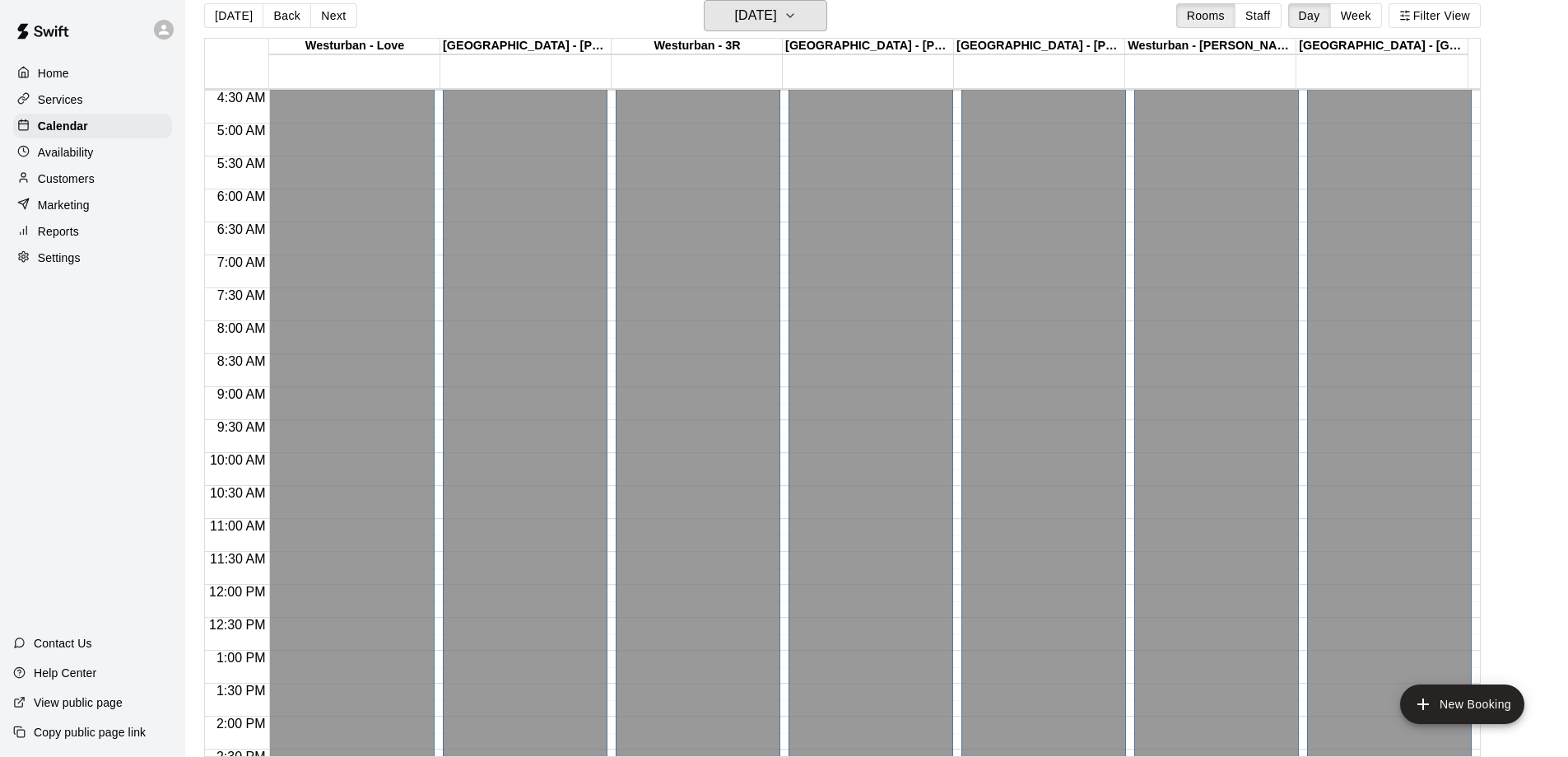
scroll to position [175, 0]
